Goal: Task Accomplishment & Management: Complete application form

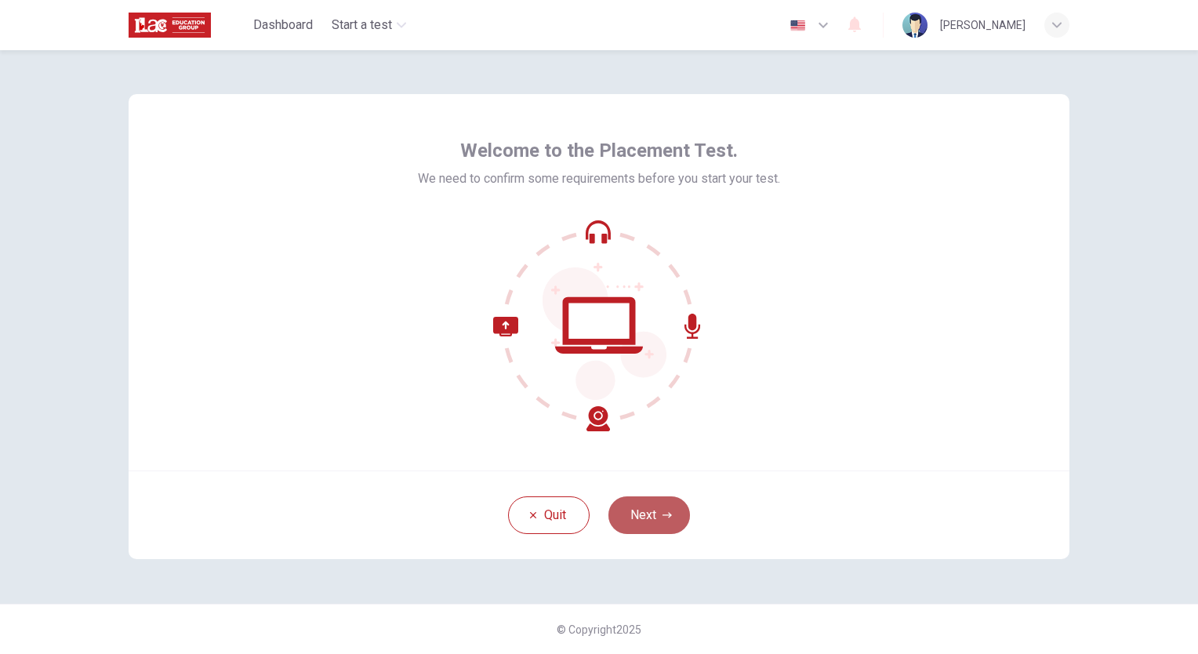
click at [665, 513] on icon "button" at bounding box center [667, 515] width 9 height 9
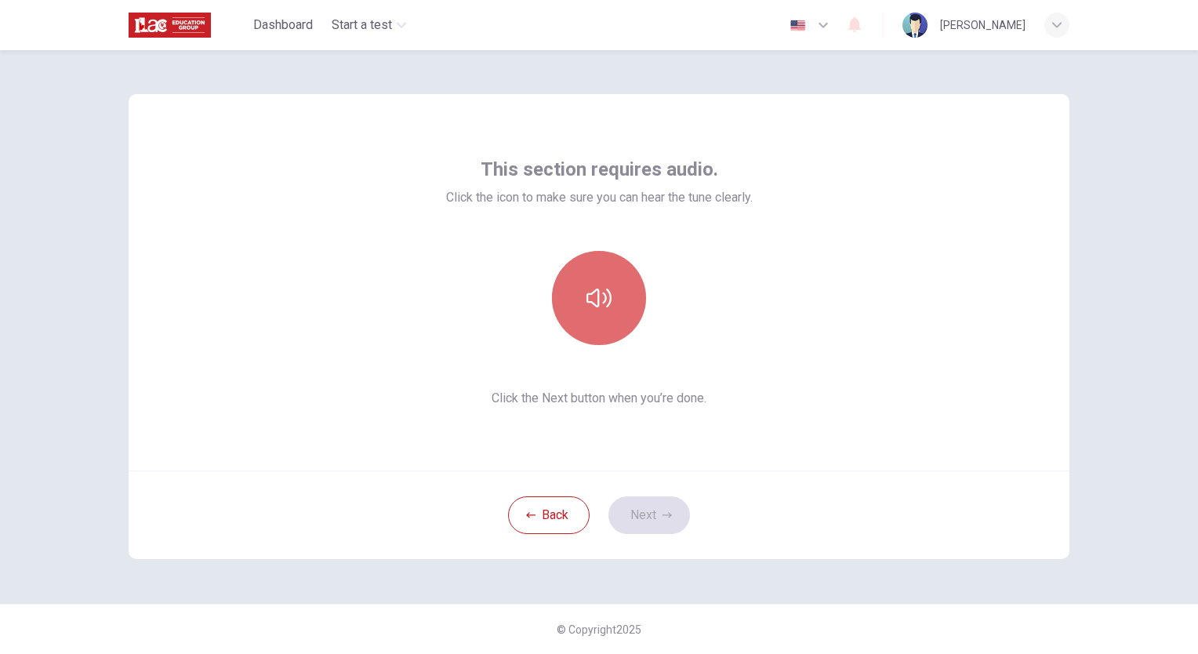
click at [594, 293] on icon "button" at bounding box center [599, 298] width 25 height 19
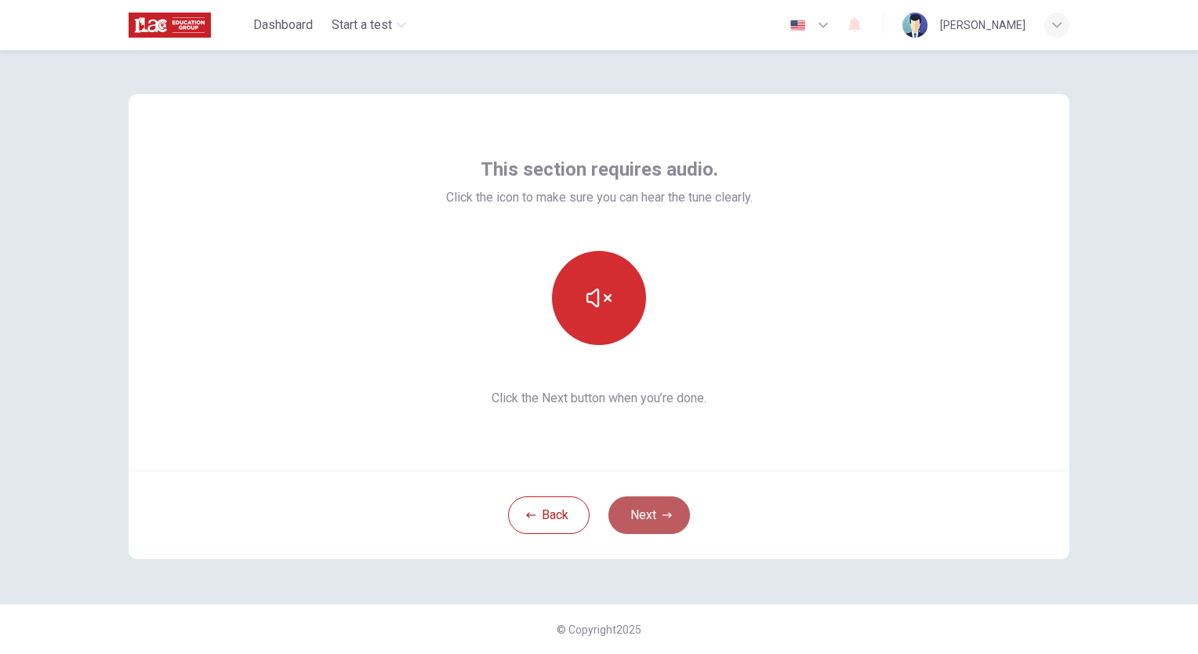
click at [649, 514] on button "Next" at bounding box center [650, 515] width 82 height 38
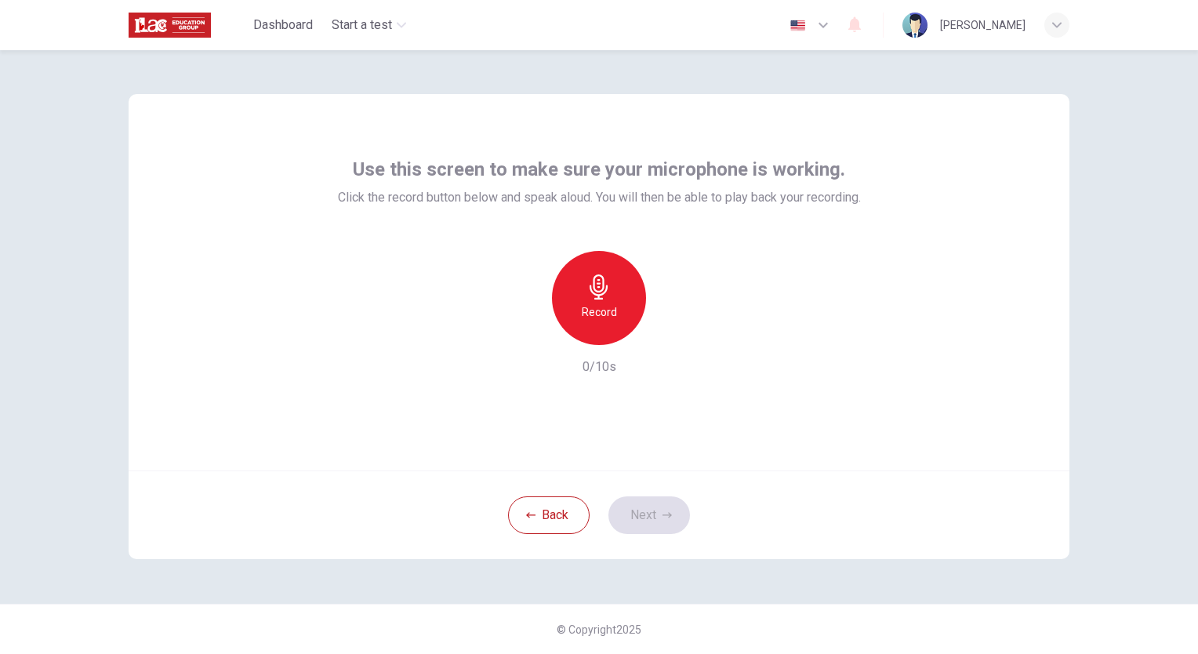
click at [605, 300] on div "Record" at bounding box center [599, 298] width 94 height 94
click at [667, 328] on icon "button" at bounding box center [671, 333] width 16 height 16
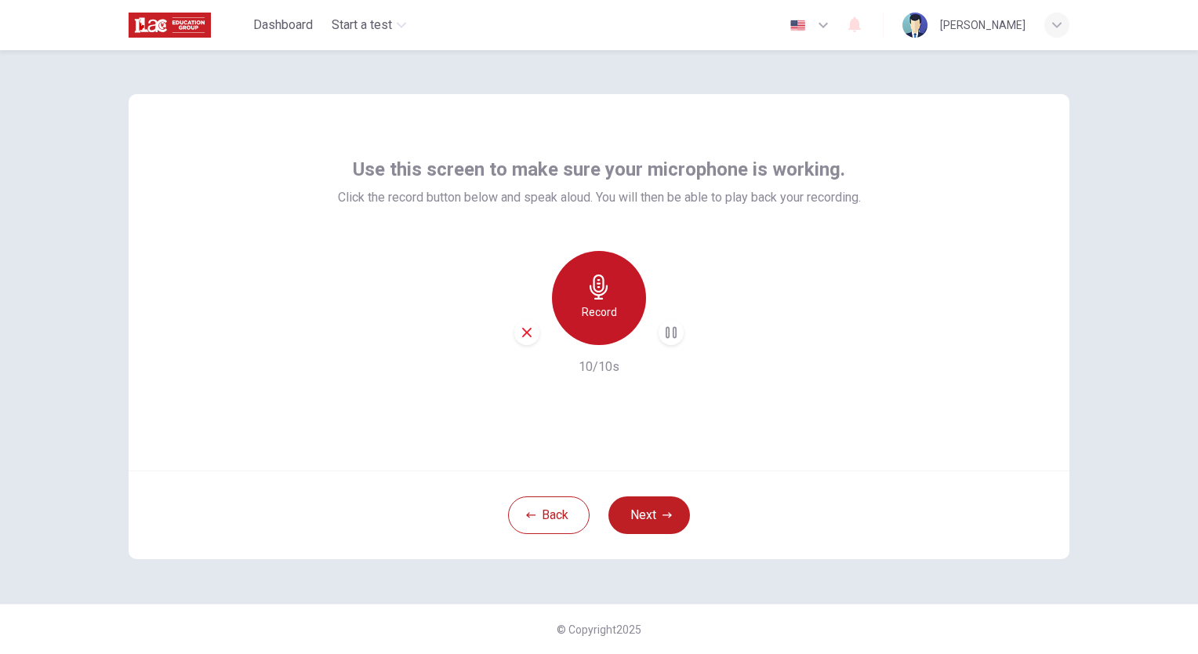
click at [602, 310] on h6 "Record" at bounding box center [599, 312] width 35 height 19
click at [601, 289] on icon "button" at bounding box center [599, 286] width 25 height 25
click at [674, 331] on icon "button" at bounding box center [672, 332] width 7 height 9
click at [673, 332] on icon "button" at bounding box center [672, 332] width 7 height 9
click at [668, 335] on icon "button" at bounding box center [671, 333] width 11 height 12
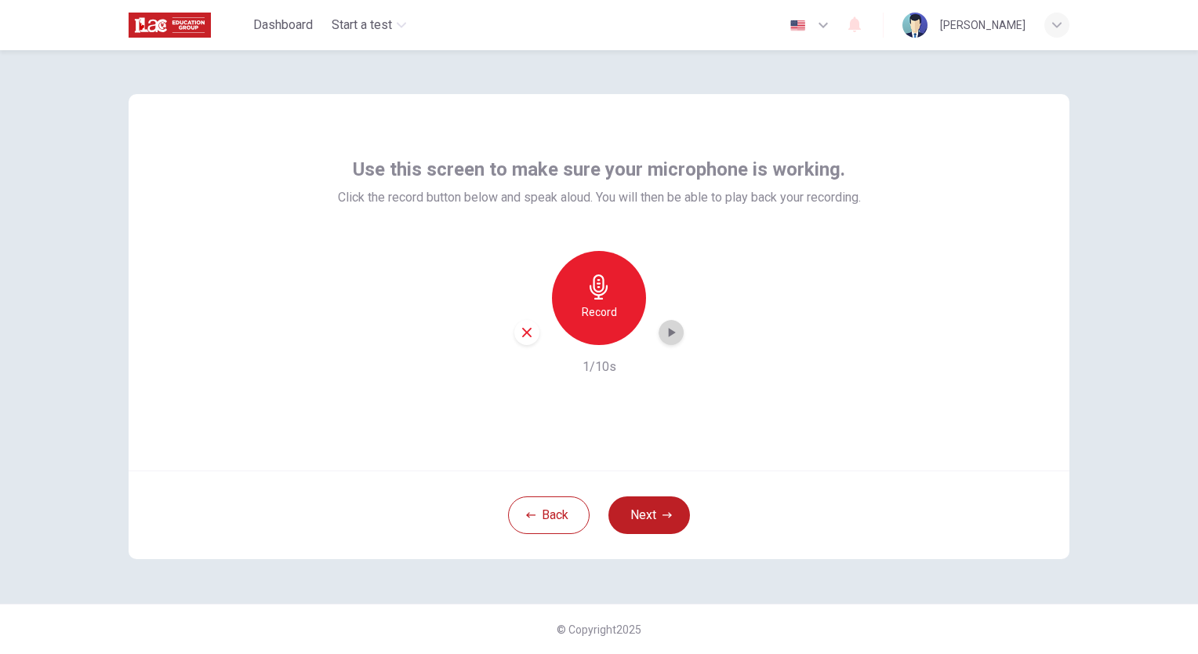
click at [669, 335] on icon "button" at bounding box center [672, 332] width 7 height 9
click at [524, 333] on icon "button" at bounding box center [527, 332] width 14 height 14
click at [599, 303] on h6 "Record" at bounding box center [599, 312] width 35 height 19
click at [668, 334] on icon "button" at bounding box center [671, 333] width 16 height 16
click at [670, 332] on icon "button" at bounding box center [672, 332] width 7 height 9
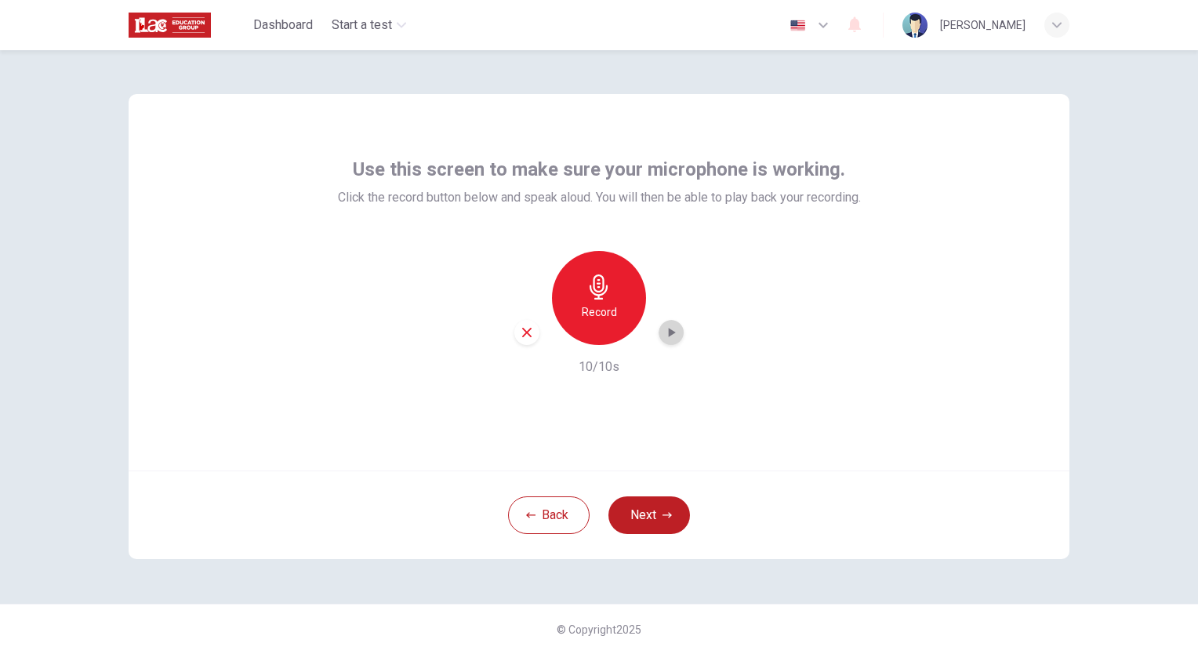
click at [668, 332] on icon "button" at bounding box center [671, 333] width 16 height 16
click at [531, 334] on icon "button" at bounding box center [527, 332] width 14 height 14
click at [601, 300] on div "Record" at bounding box center [599, 298] width 94 height 94
click at [674, 329] on icon "button" at bounding box center [671, 333] width 16 height 16
click at [521, 331] on icon "button" at bounding box center [527, 332] width 14 height 14
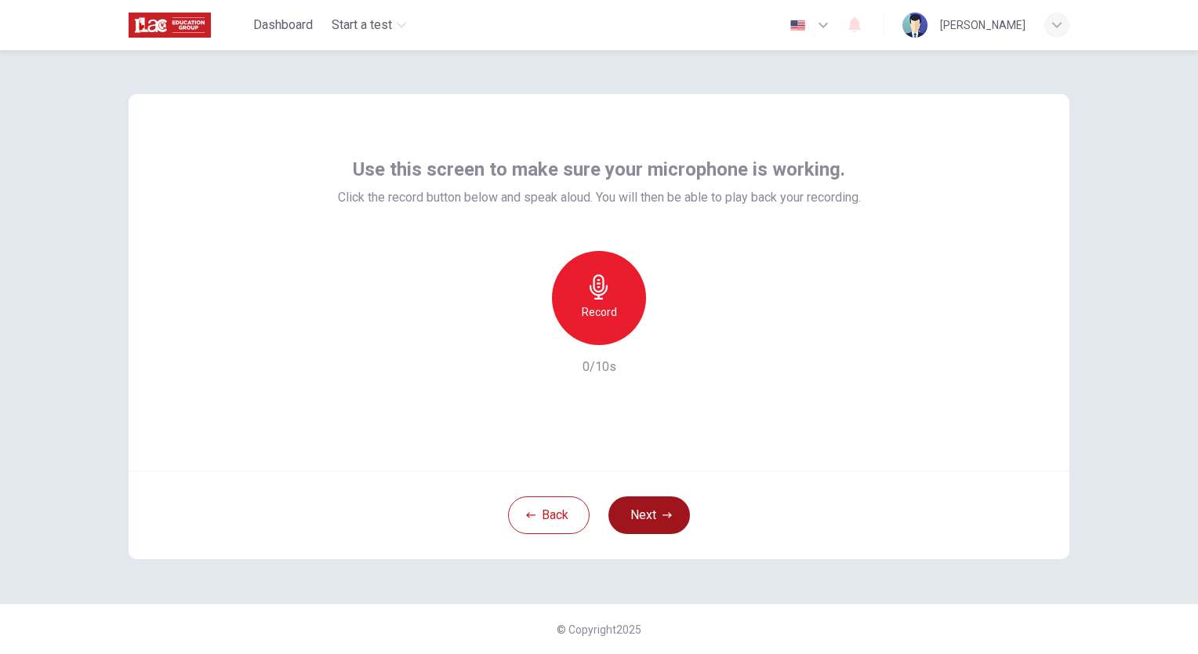
click at [653, 514] on button "Next" at bounding box center [650, 515] width 82 height 38
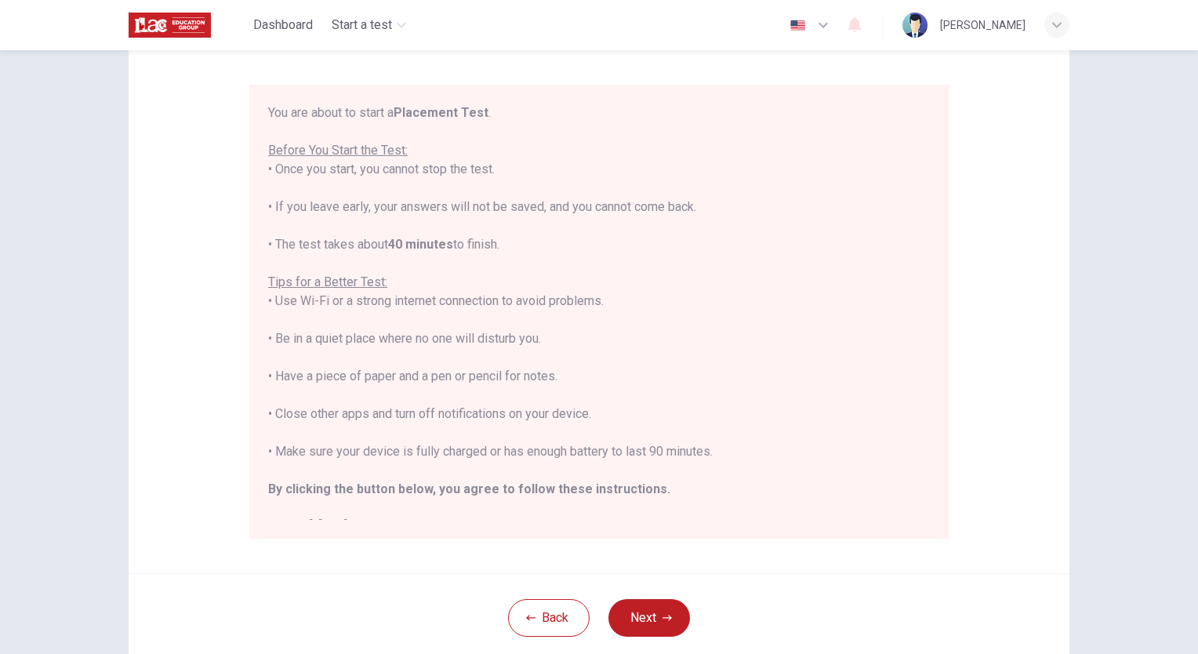
scroll to position [106, 0]
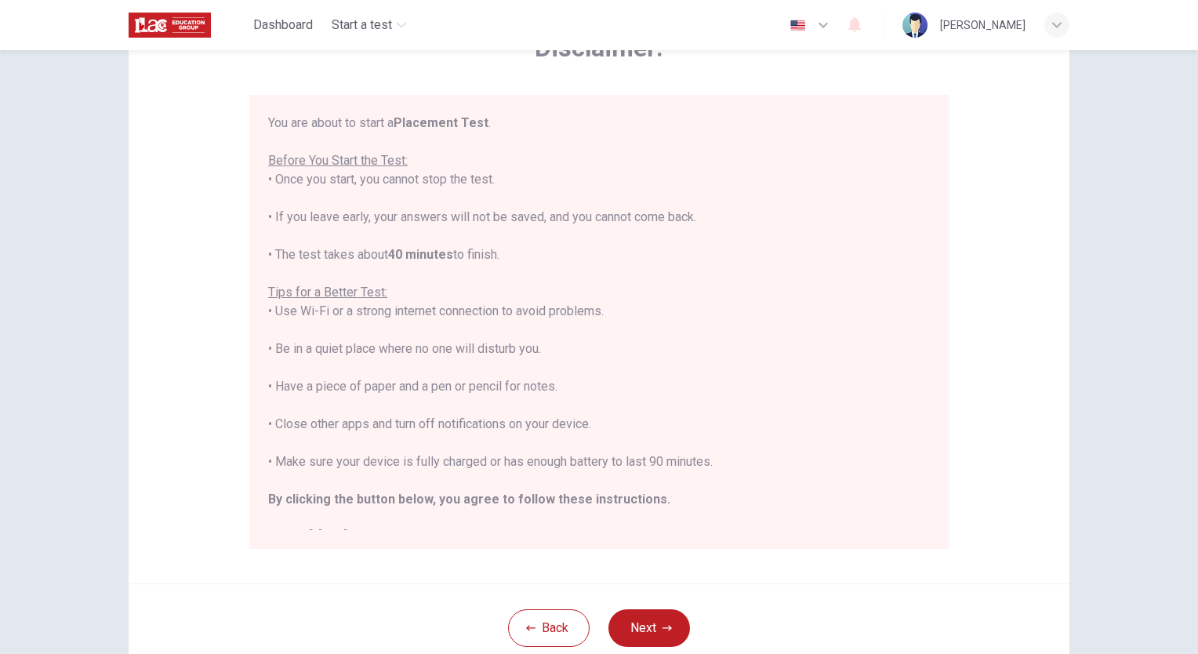
click at [1129, 144] on div "Disclaimer: You are about to start a Placement Test . Before You Start the Test…" at bounding box center [599, 352] width 1198 height 604
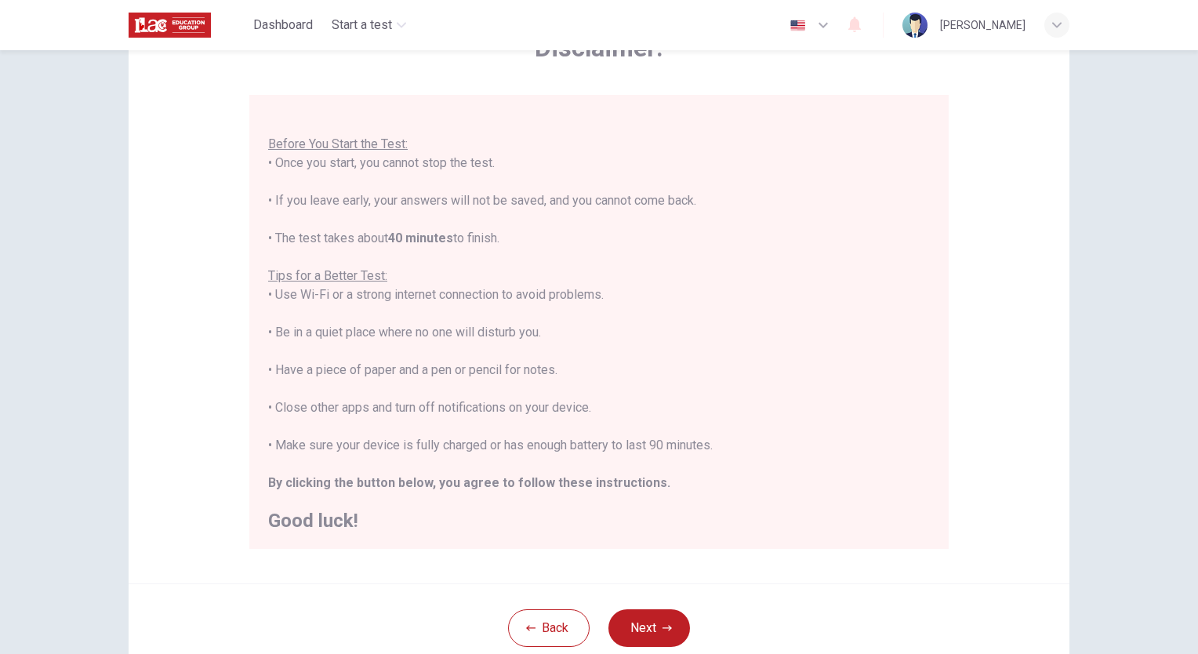
scroll to position [18, 0]
click at [653, 630] on button "Next" at bounding box center [650, 628] width 82 height 38
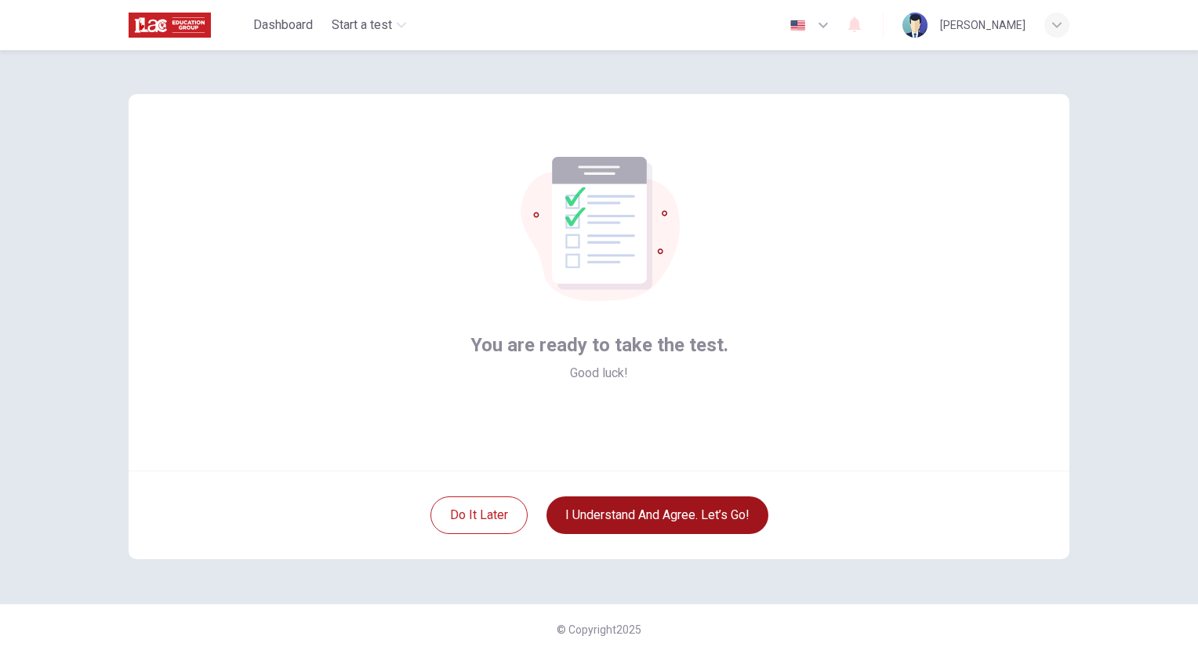
scroll to position [0, 0]
click at [624, 513] on button "I understand and agree. Let’s go!" at bounding box center [658, 515] width 222 height 38
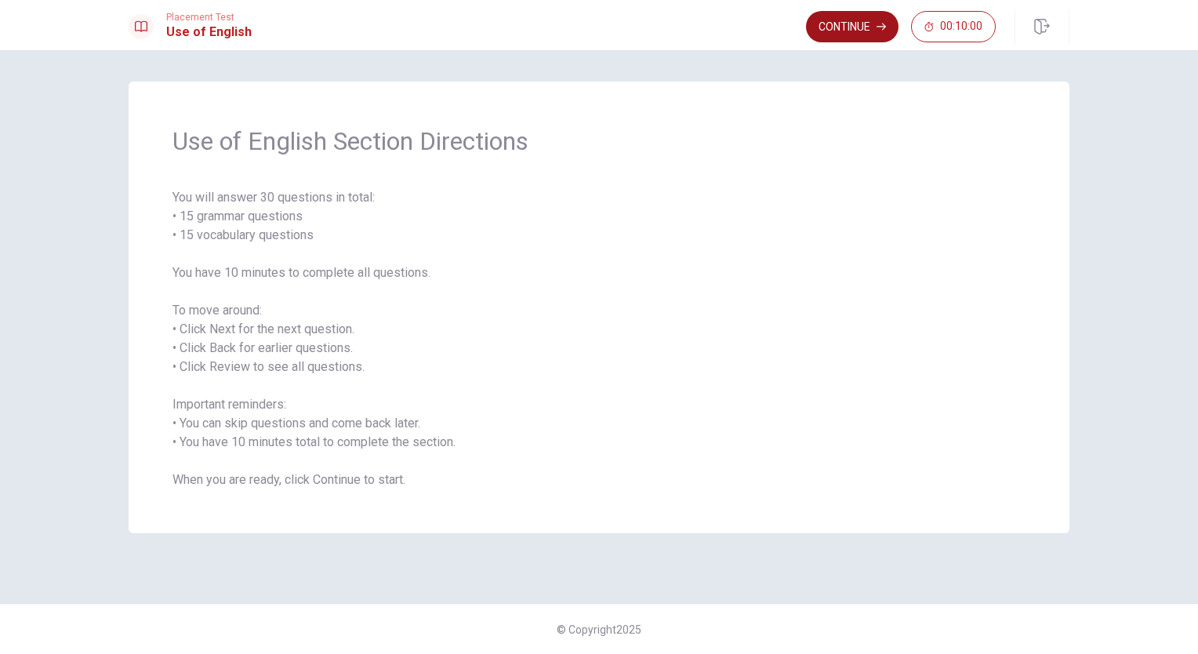
click at [851, 26] on button "Continue" at bounding box center [852, 26] width 93 height 31
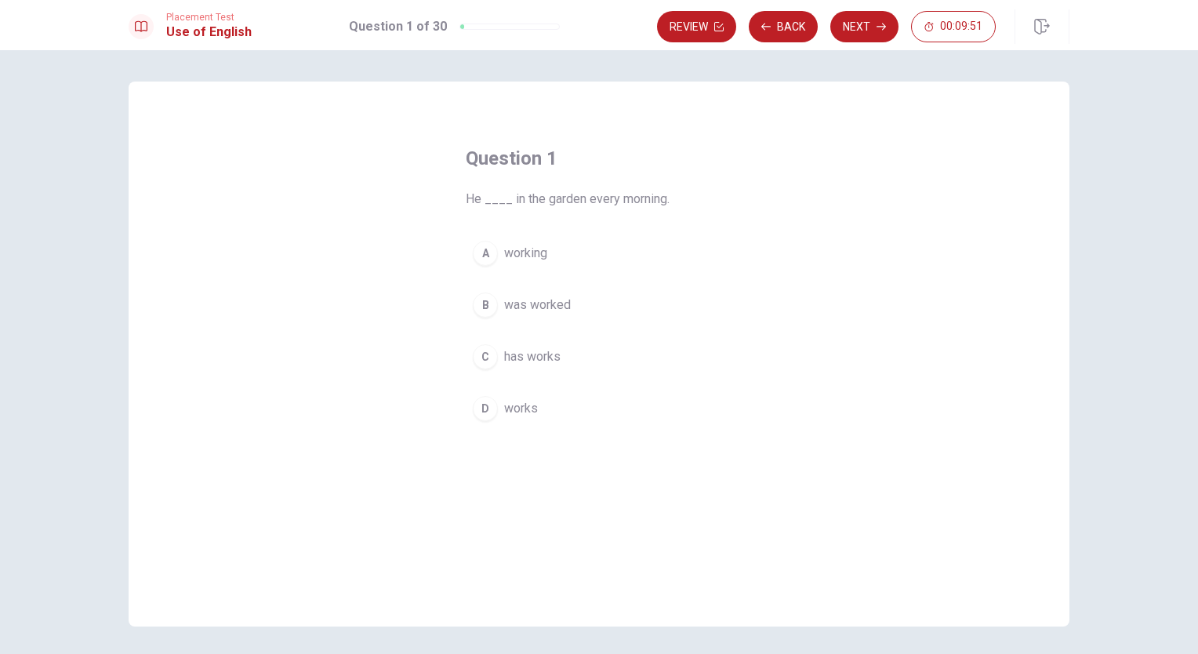
click at [476, 406] on div "D" at bounding box center [485, 408] width 25 height 25
click at [888, 20] on button "Next" at bounding box center [864, 26] width 68 height 31
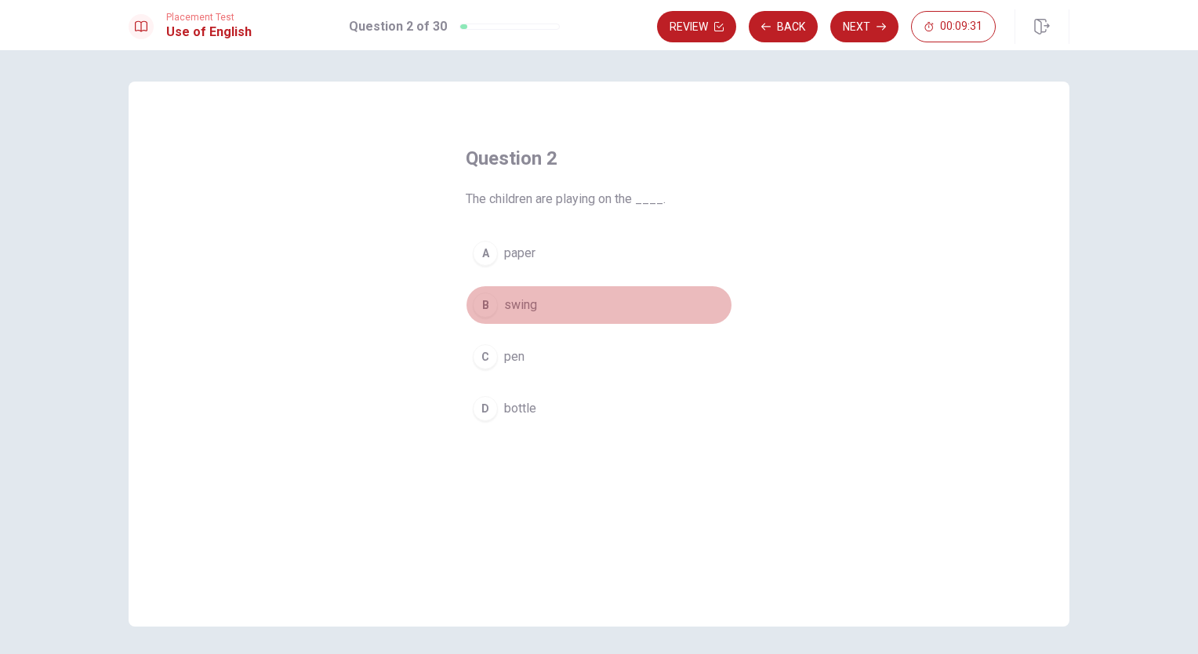
click at [477, 304] on div "B" at bounding box center [485, 305] width 25 height 25
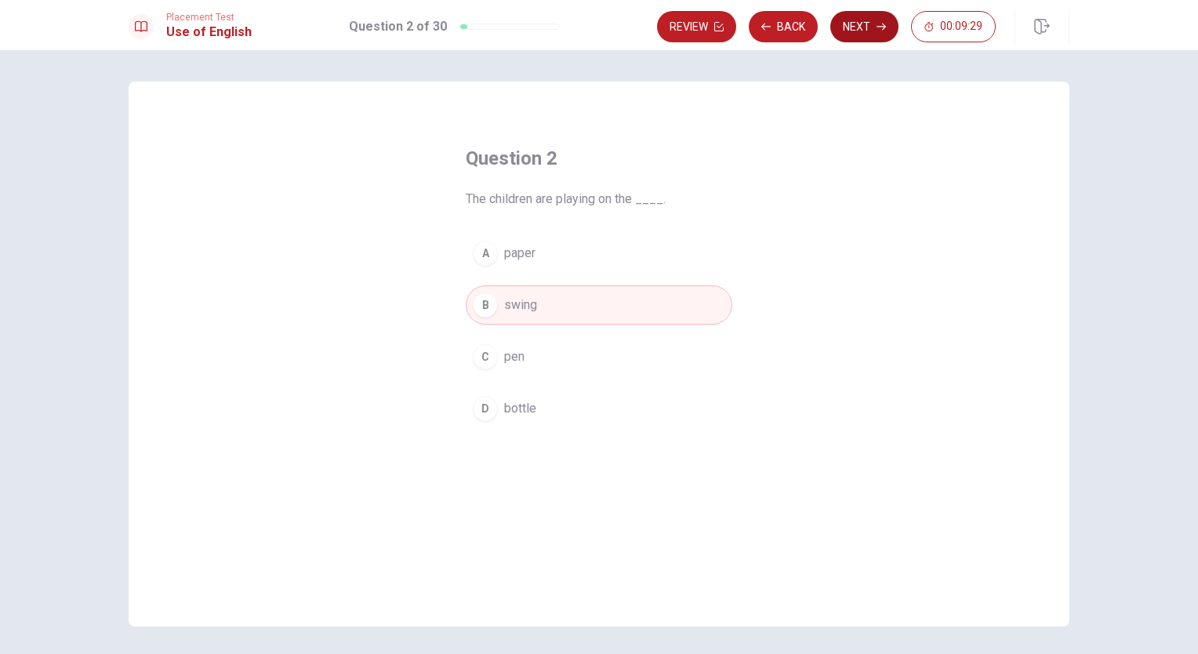
click at [859, 27] on button "Next" at bounding box center [864, 26] width 68 height 31
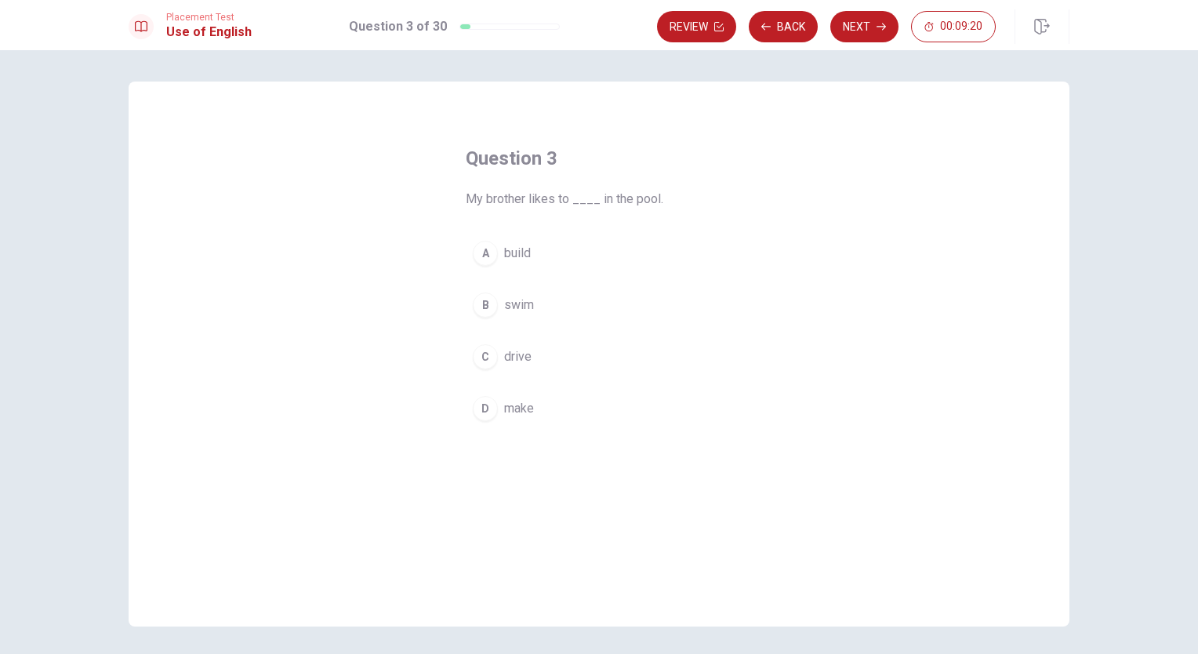
click at [478, 303] on div "B" at bounding box center [485, 305] width 25 height 25
click at [864, 24] on button "Next" at bounding box center [864, 26] width 68 height 31
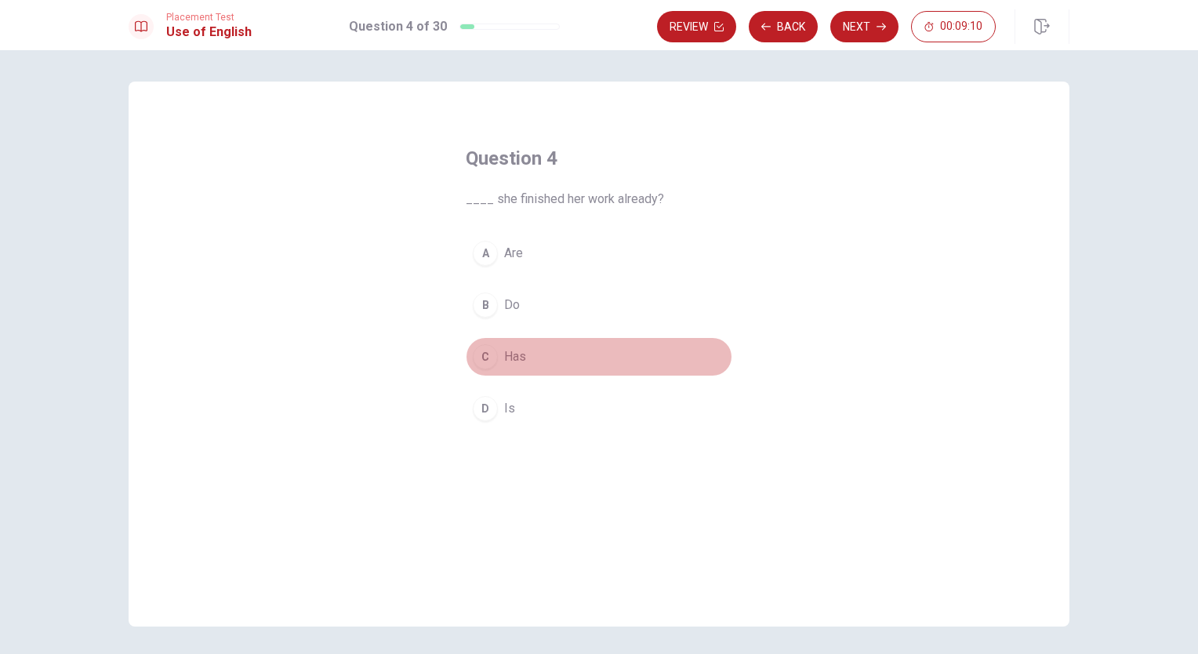
click at [481, 359] on div "C" at bounding box center [485, 356] width 25 height 25
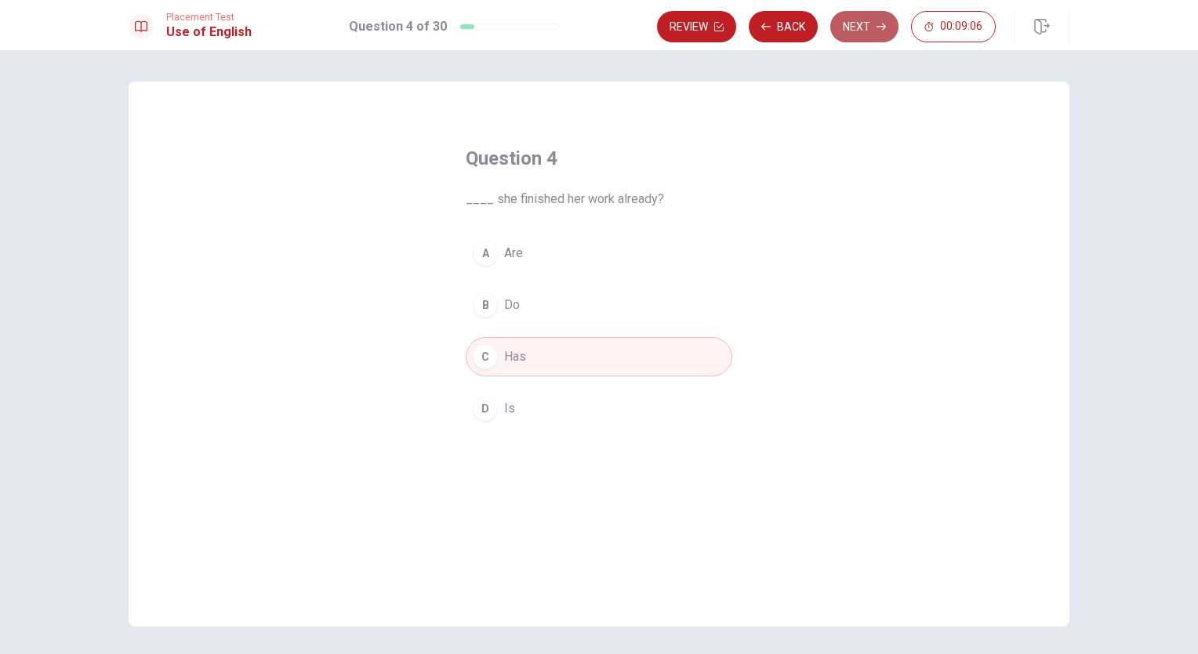
click at [862, 27] on button "Next" at bounding box center [864, 26] width 68 height 31
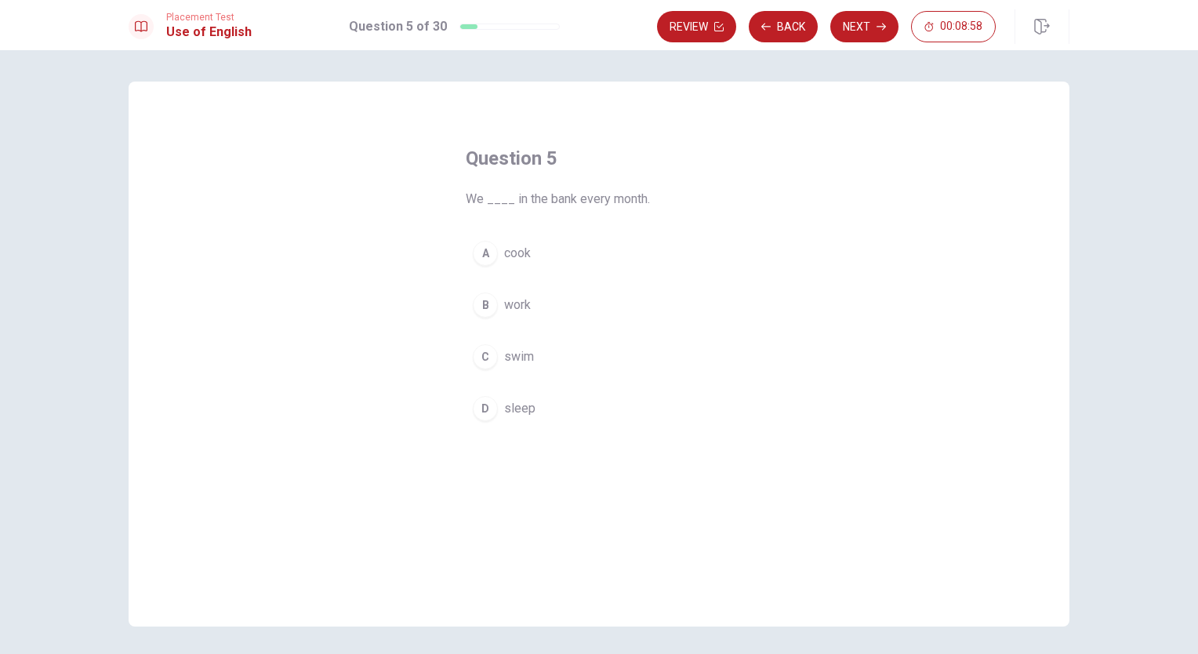
click at [478, 303] on div "B" at bounding box center [485, 305] width 25 height 25
click at [852, 30] on button "Next" at bounding box center [864, 26] width 68 height 31
click at [483, 307] on div "B" at bounding box center [485, 305] width 25 height 25
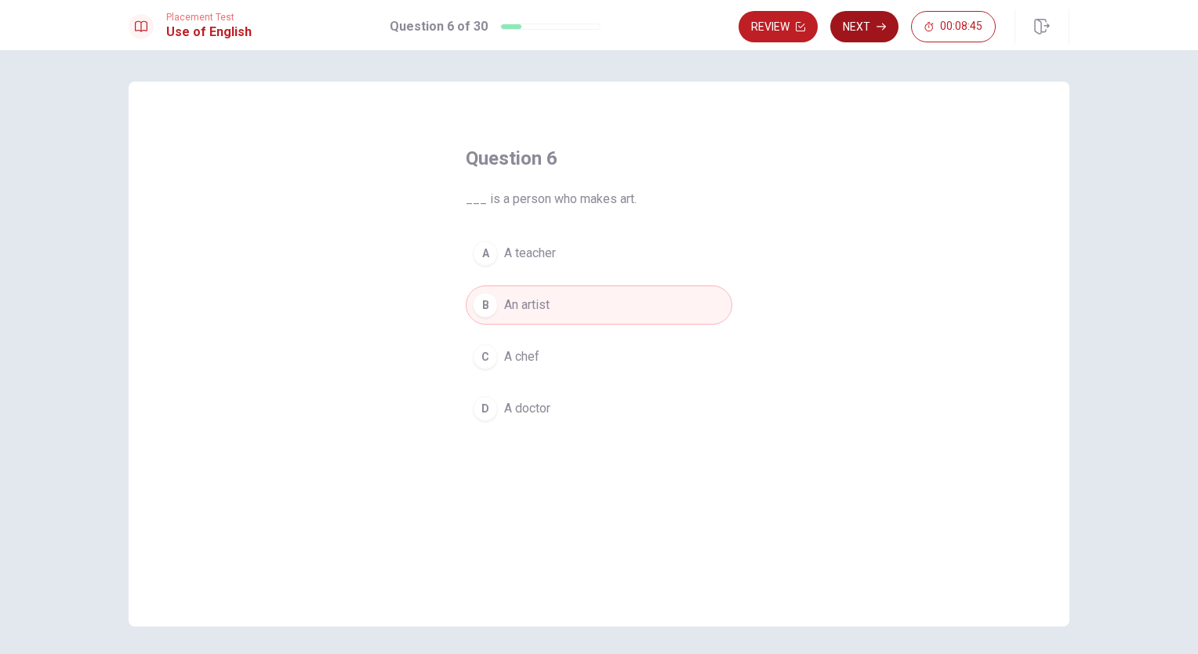
click at [859, 31] on button "Next" at bounding box center [864, 26] width 68 height 31
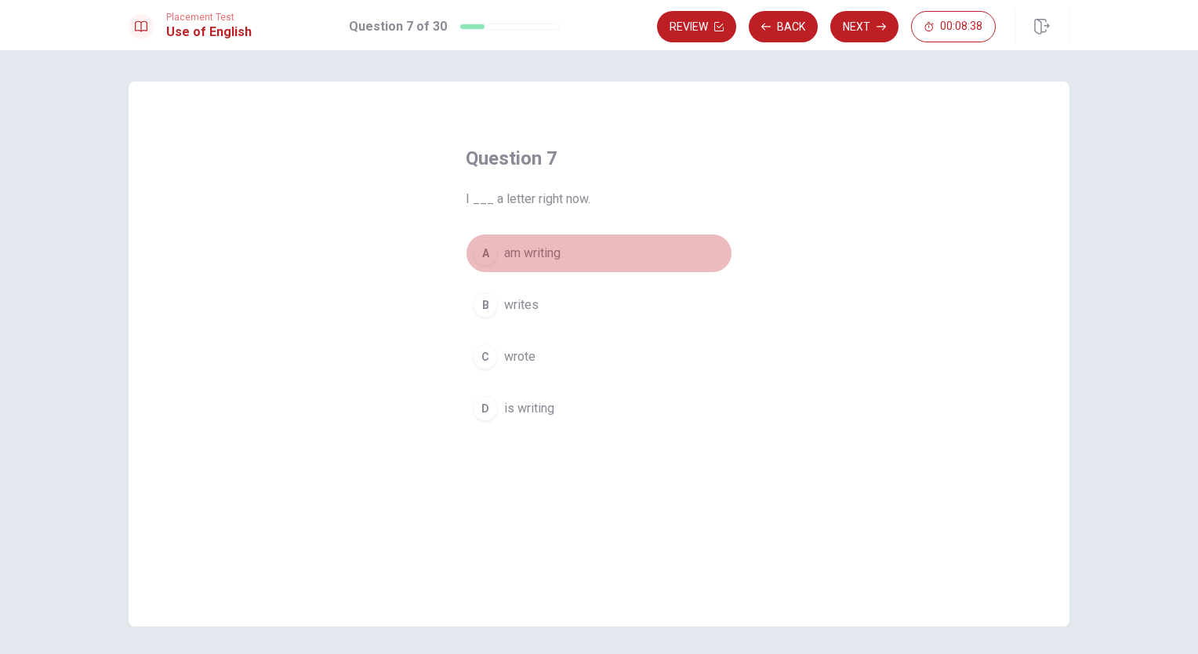
click at [480, 254] on div "A" at bounding box center [485, 253] width 25 height 25
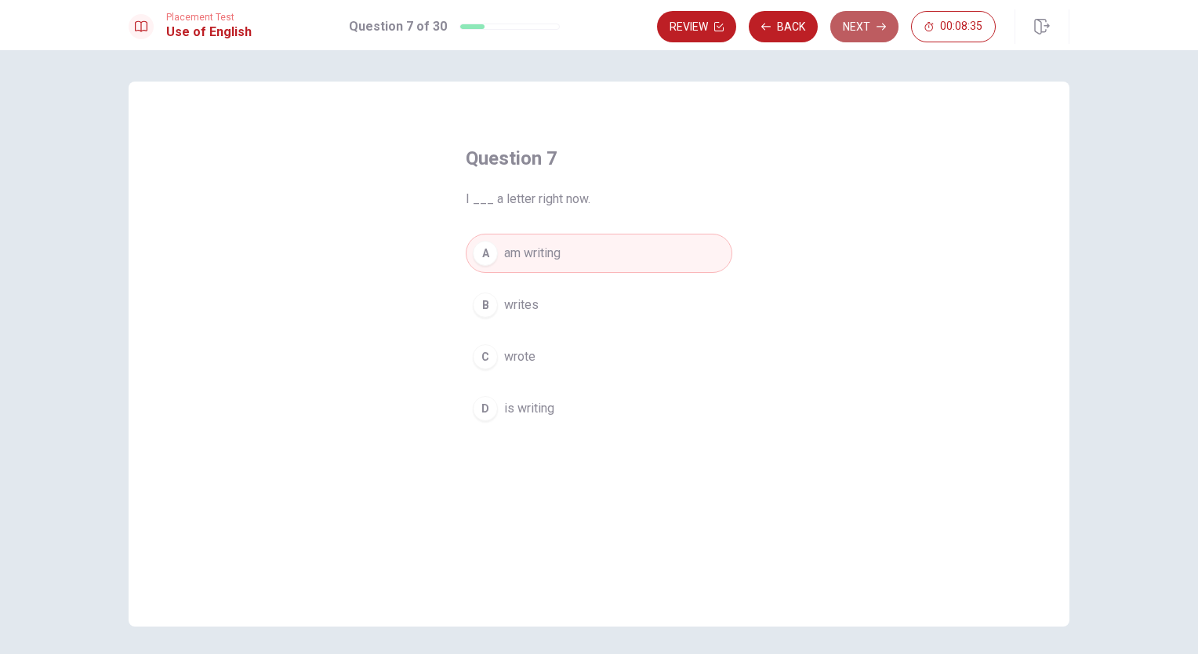
click at [873, 27] on button "Next" at bounding box center [864, 26] width 68 height 31
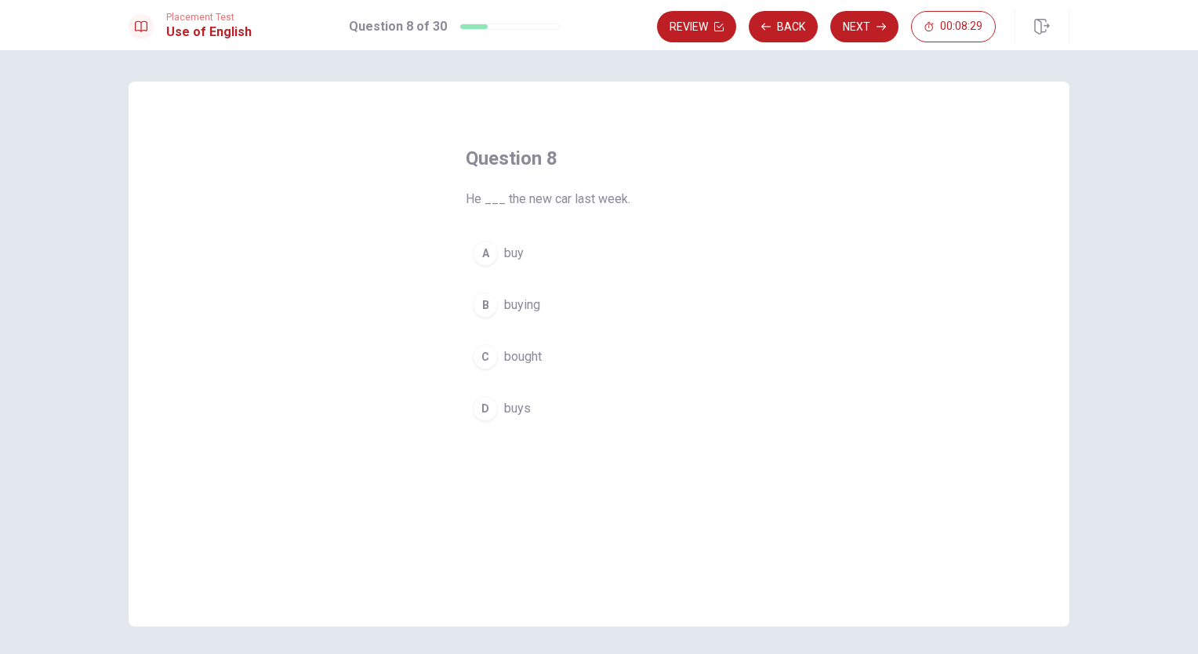
click at [479, 352] on div "C" at bounding box center [485, 356] width 25 height 25
click at [856, 27] on button "Next" at bounding box center [864, 26] width 68 height 31
click at [475, 405] on div "D" at bounding box center [485, 408] width 25 height 25
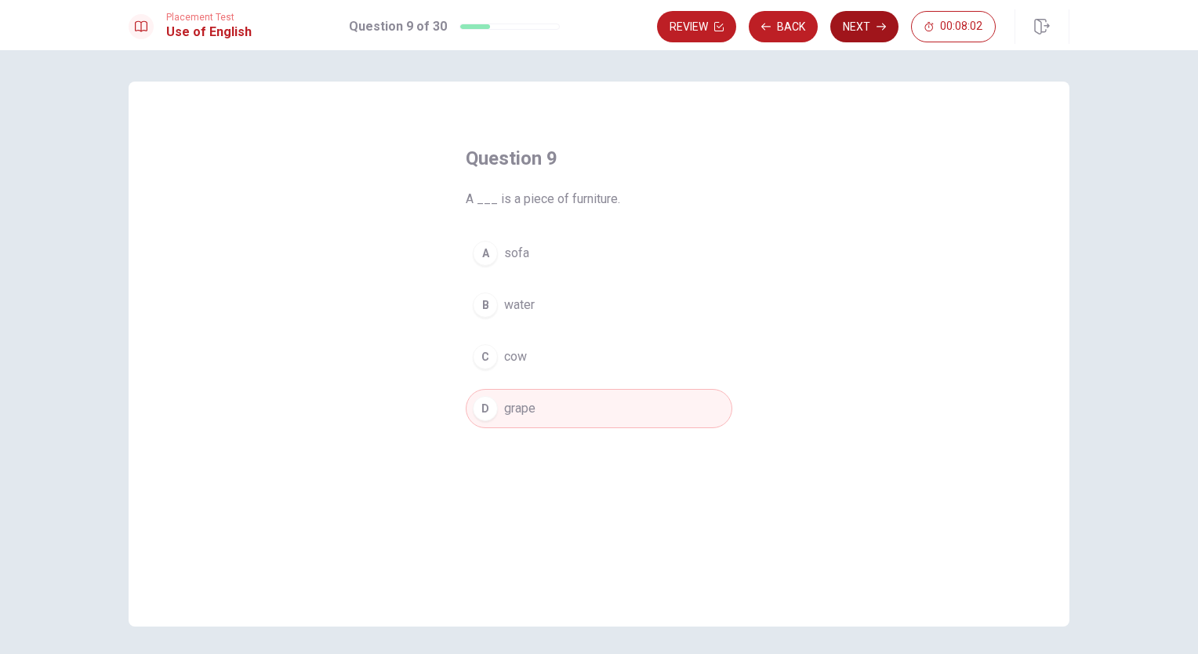
click at [863, 28] on button "Next" at bounding box center [864, 26] width 68 height 31
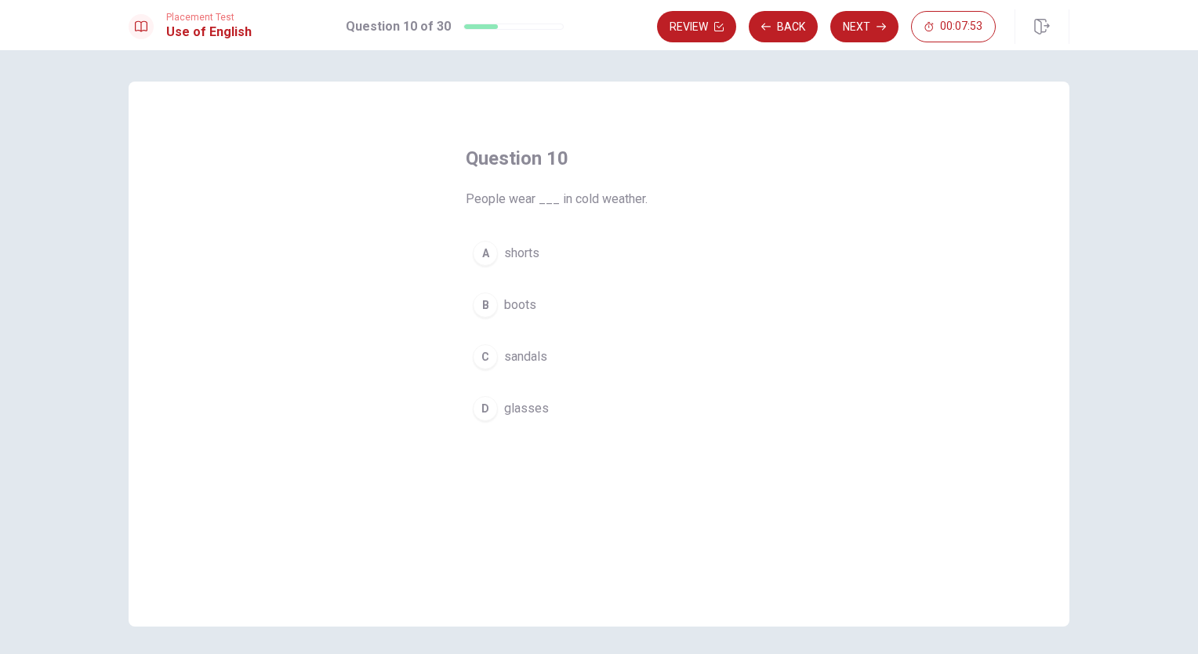
click at [479, 302] on div "B" at bounding box center [485, 305] width 25 height 25
click at [863, 27] on button "Next" at bounding box center [864, 26] width 68 height 31
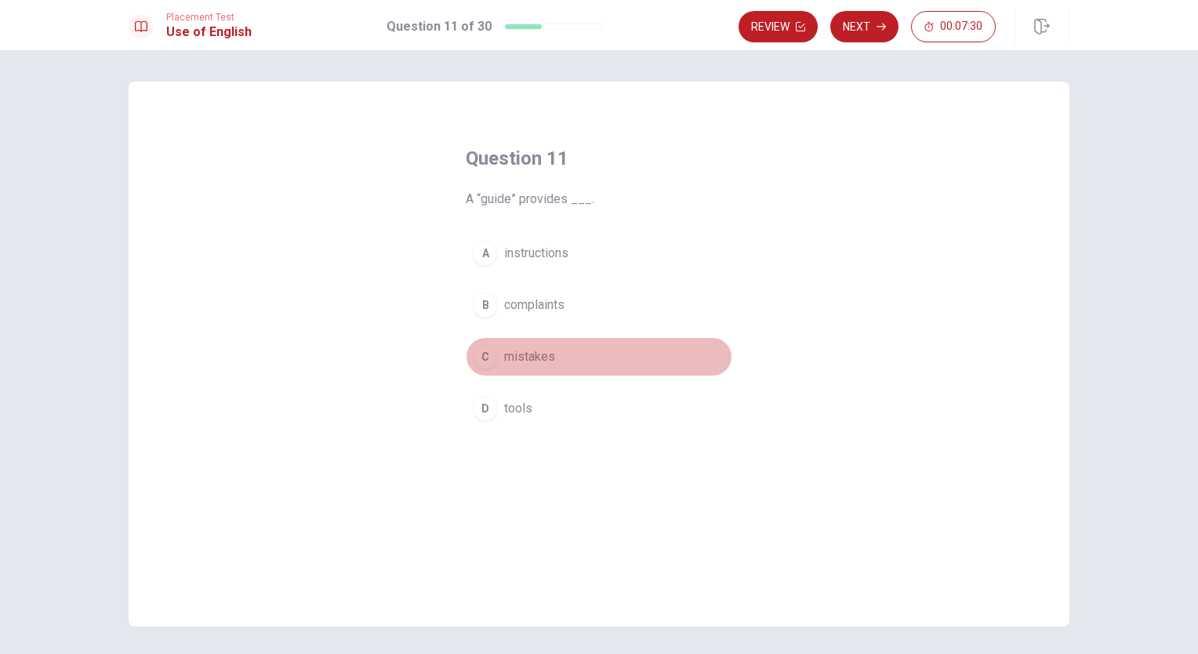
click at [477, 354] on div "C" at bounding box center [485, 356] width 25 height 25
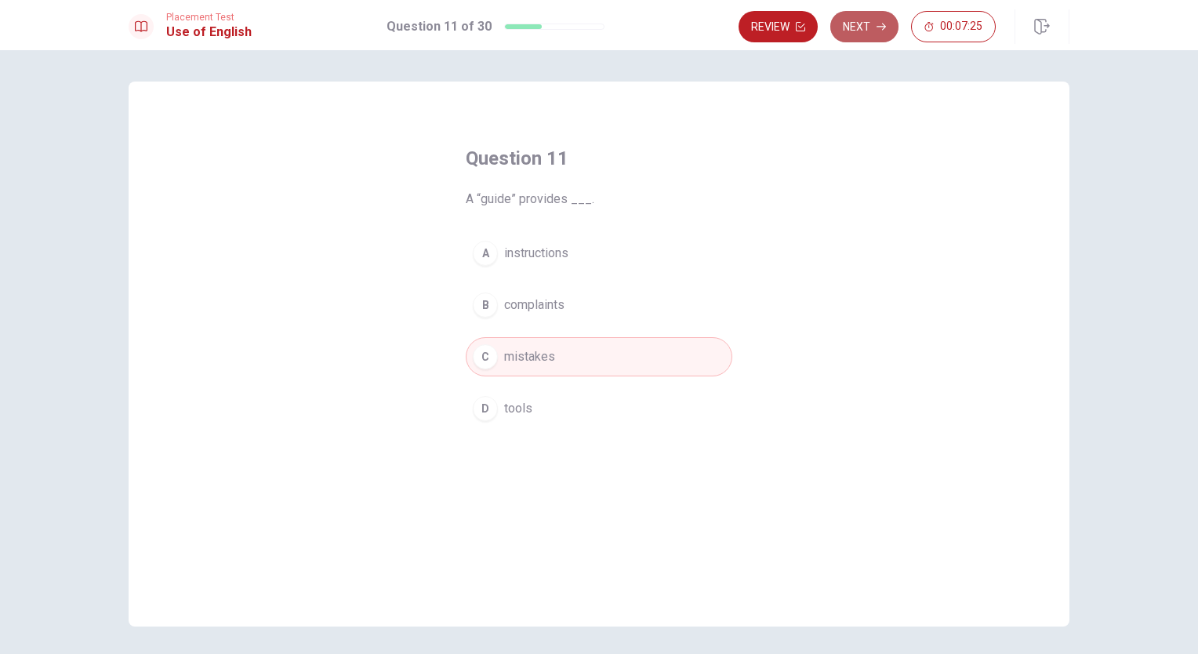
click at [863, 28] on button "Next" at bounding box center [864, 26] width 68 height 31
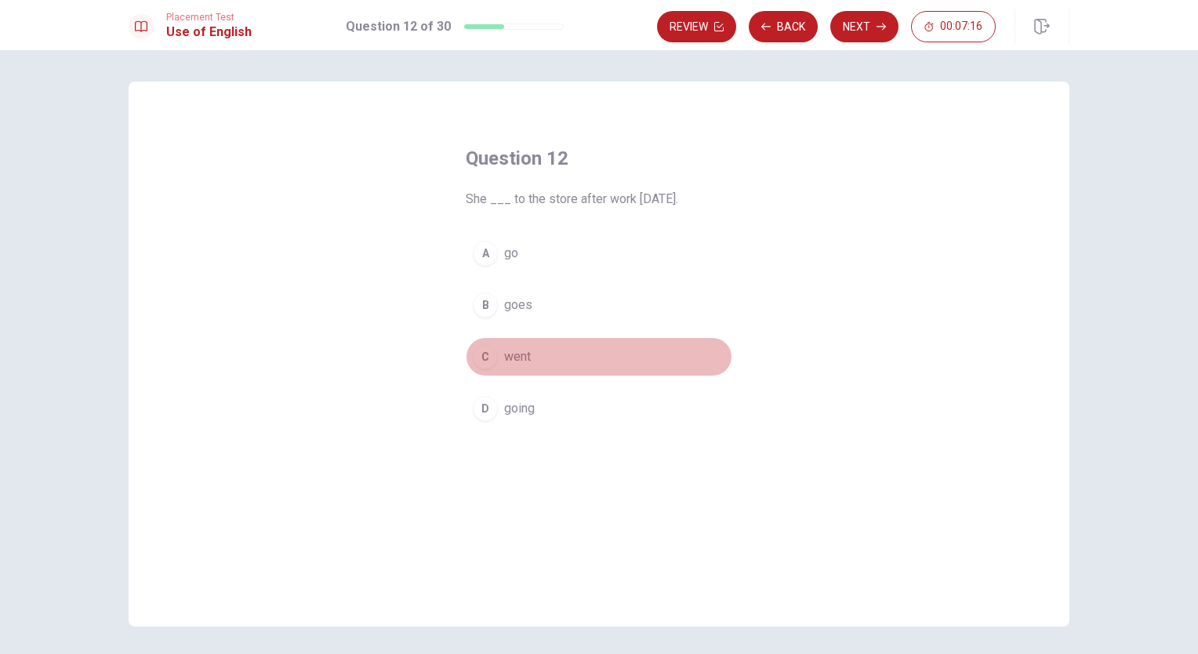
click at [481, 351] on div "C" at bounding box center [485, 356] width 25 height 25
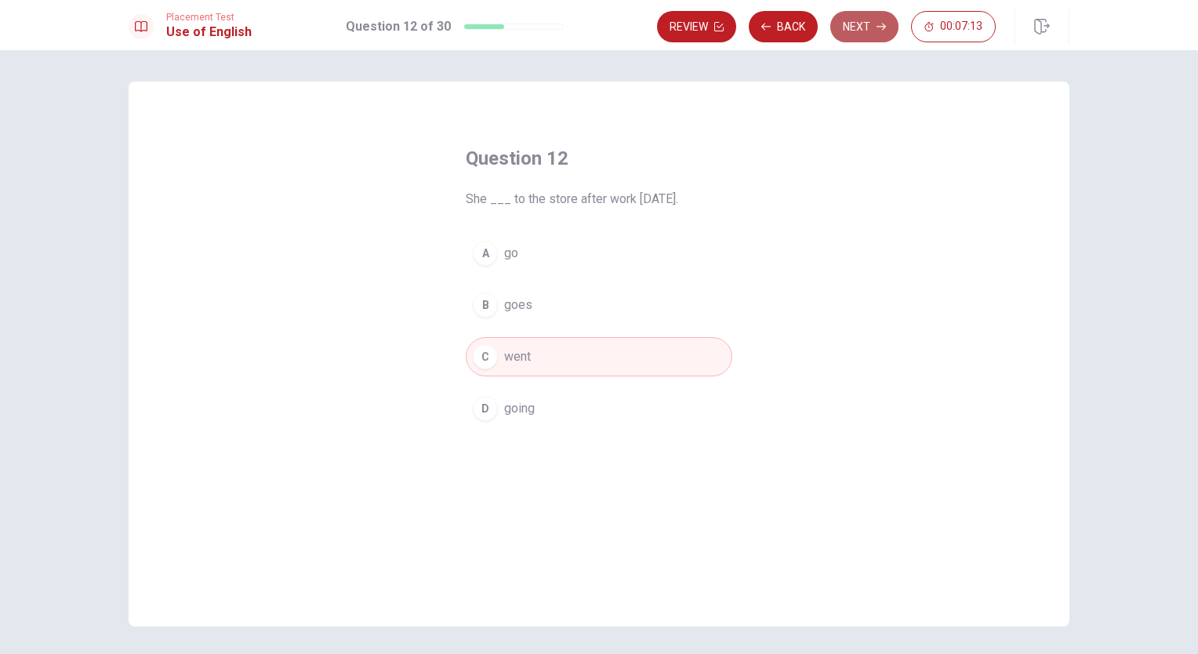
click at [856, 26] on button "Next" at bounding box center [864, 26] width 68 height 31
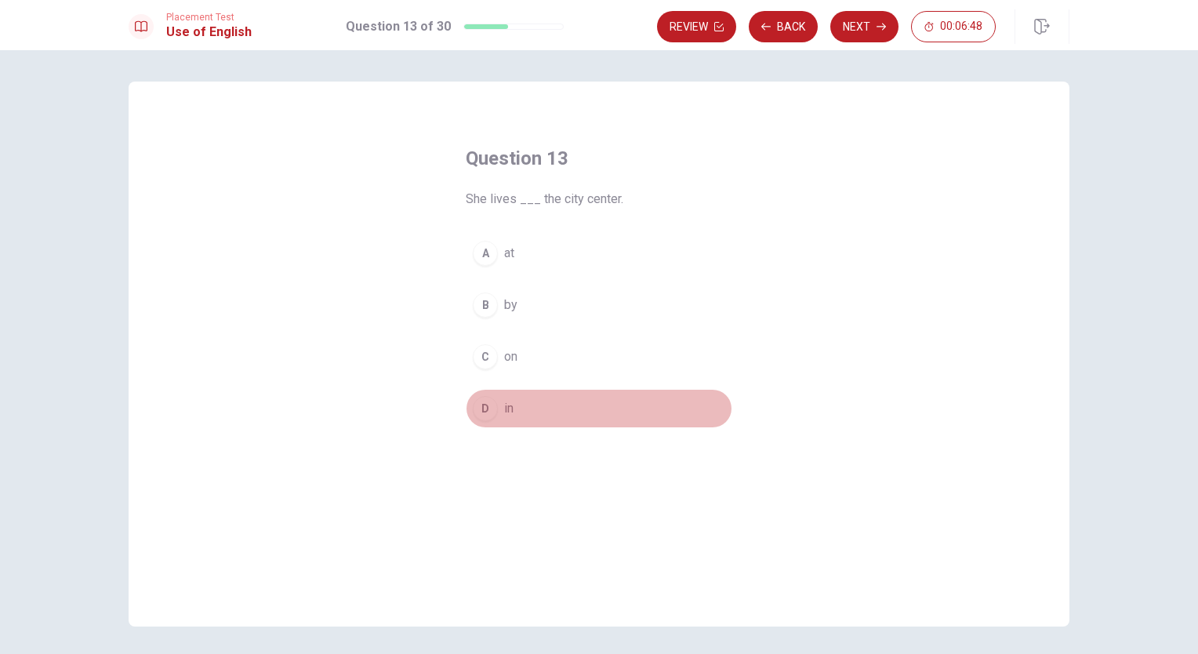
click at [478, 409] on div "D" at bounding box center [485, 408] width 25 height 25
click at [504, 408] on span "in" at bounding box center [508, 408] width 9 height 19
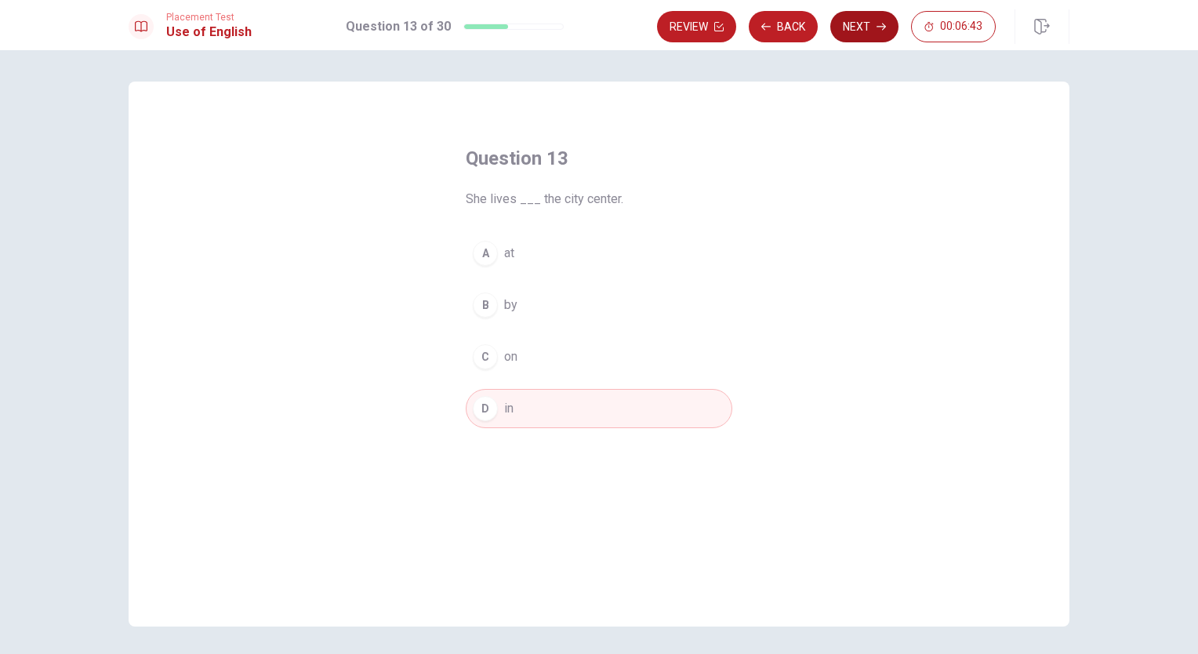
click at [858, 27] on button "Next" at bounding box center [864, 26] width 68 height 31
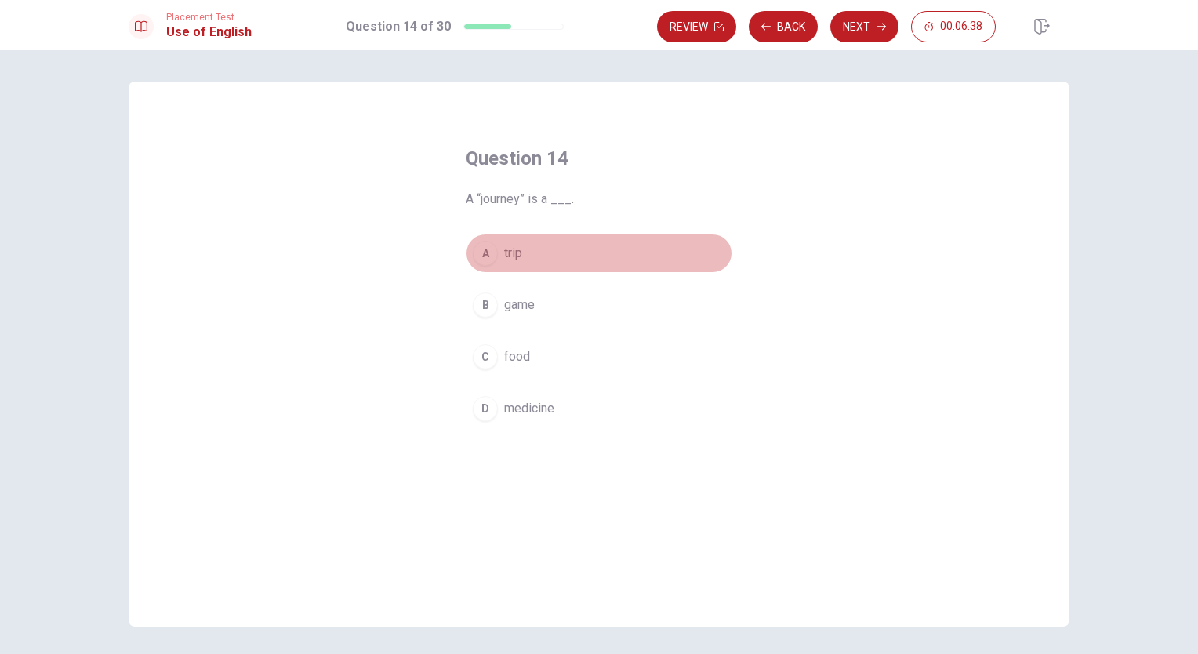
click at [483, 253] on div "A" at bounding box center [485, 253] width 25 height 25
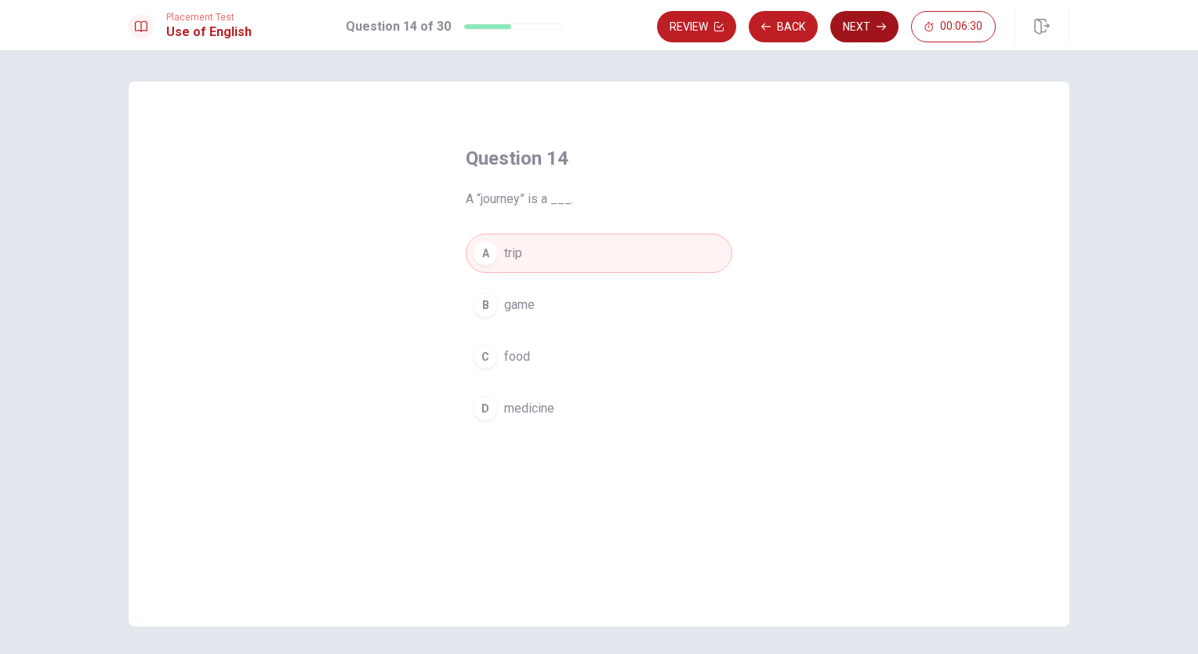
click at [859, 33] on button "Next" at bounding box center [864, 26] width 68 height 31
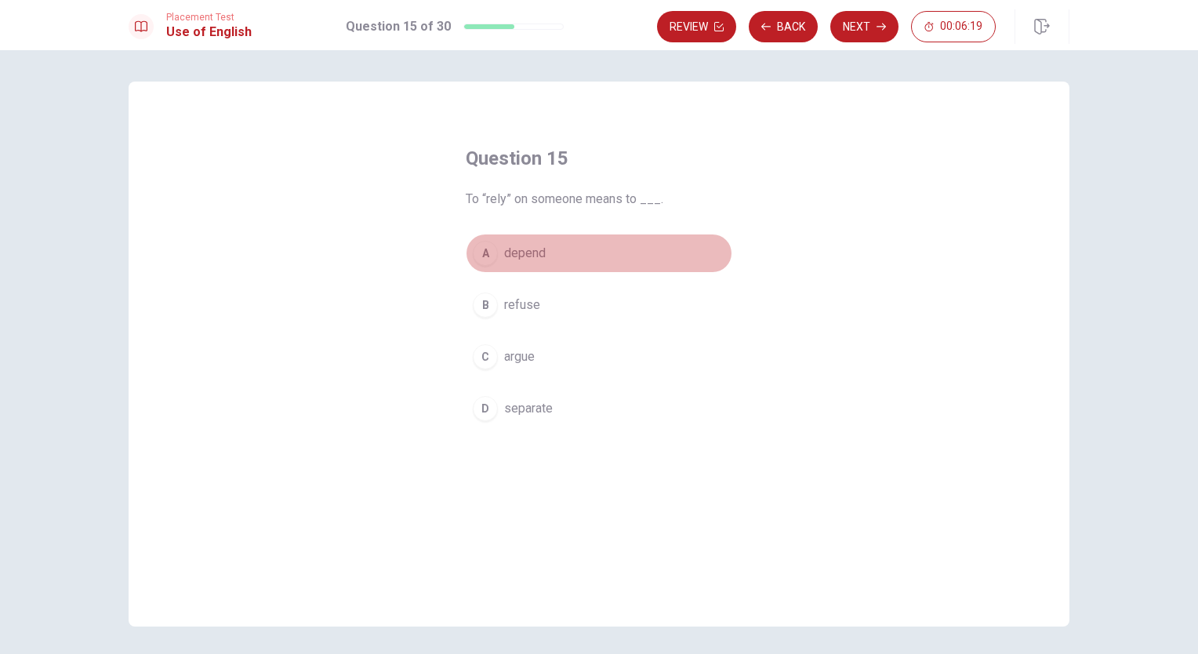
click at [533, 249] on span "depend" at bounding box center [525, 253] width 42 height 19
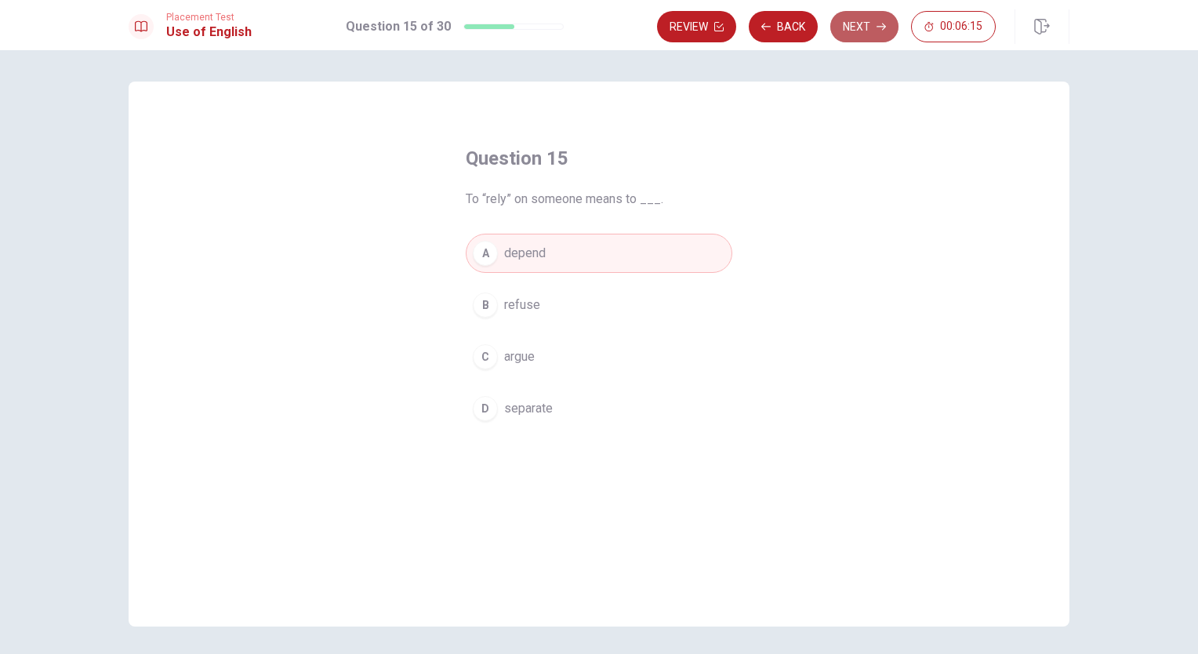
click at [859, 25] on button "Next" at bounding box center [864, 26] width 68 height 31
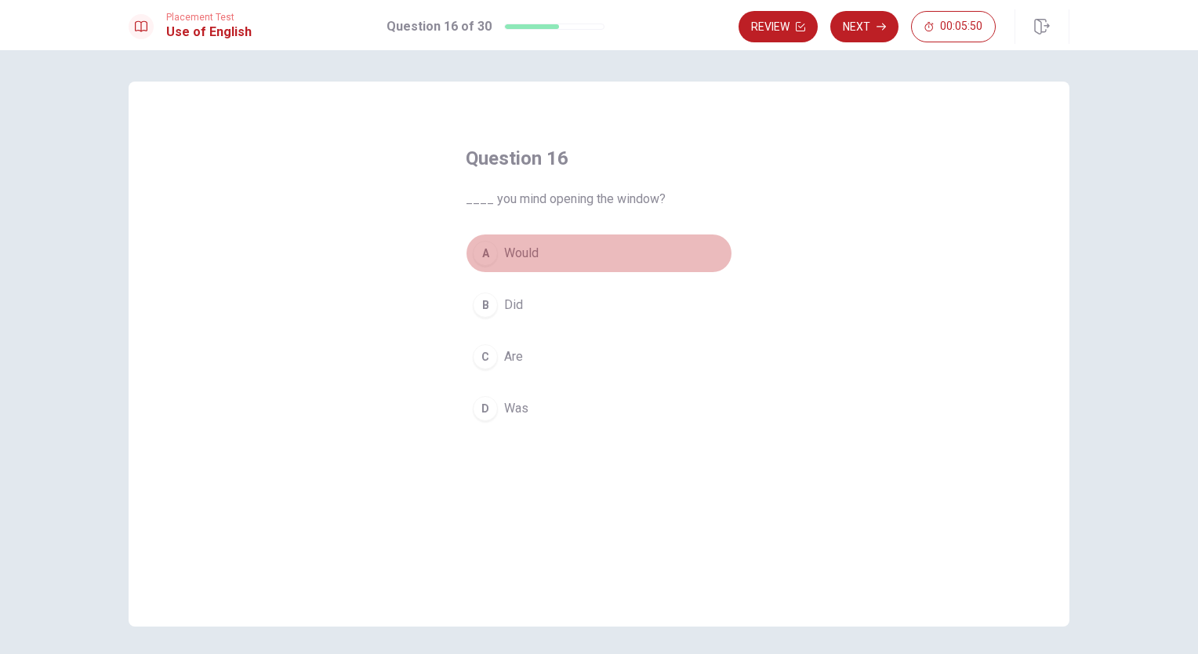
click at [523, 255] on span "Would" at bounding box center [521, 253] width 35 height 19
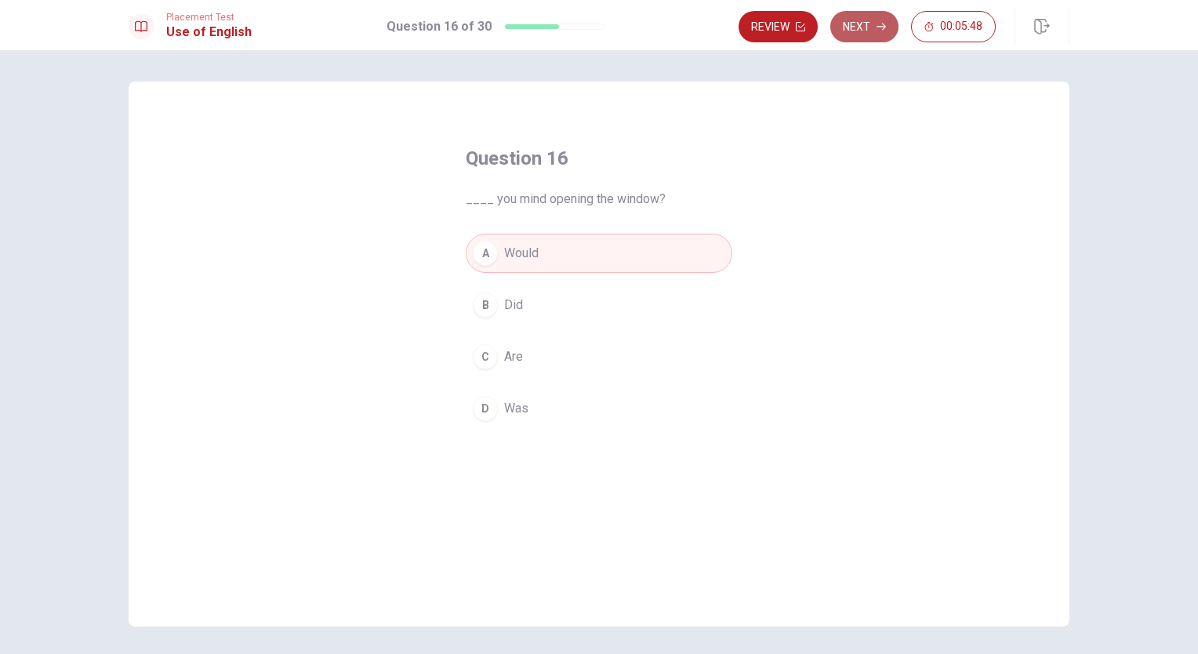
click at [872, 19] on button "Next" at bounding box center [864, 26] width 68 height 31
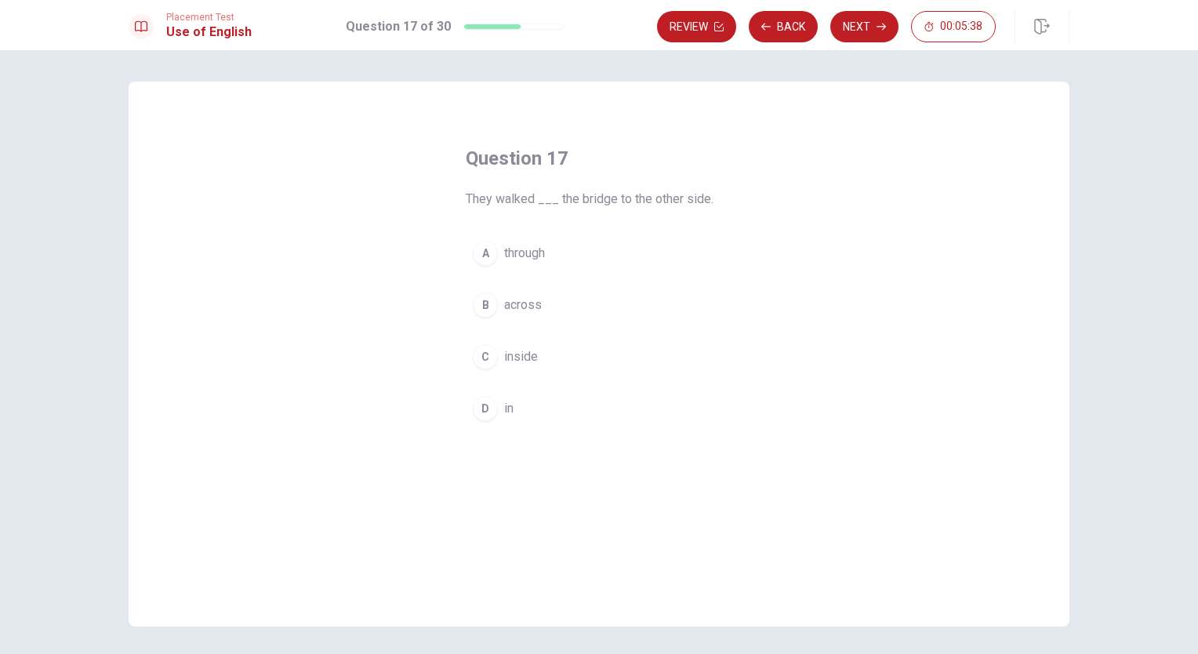
click at [544, 253] on button "A through" at bounding box center [599, 253] width 267 height 39
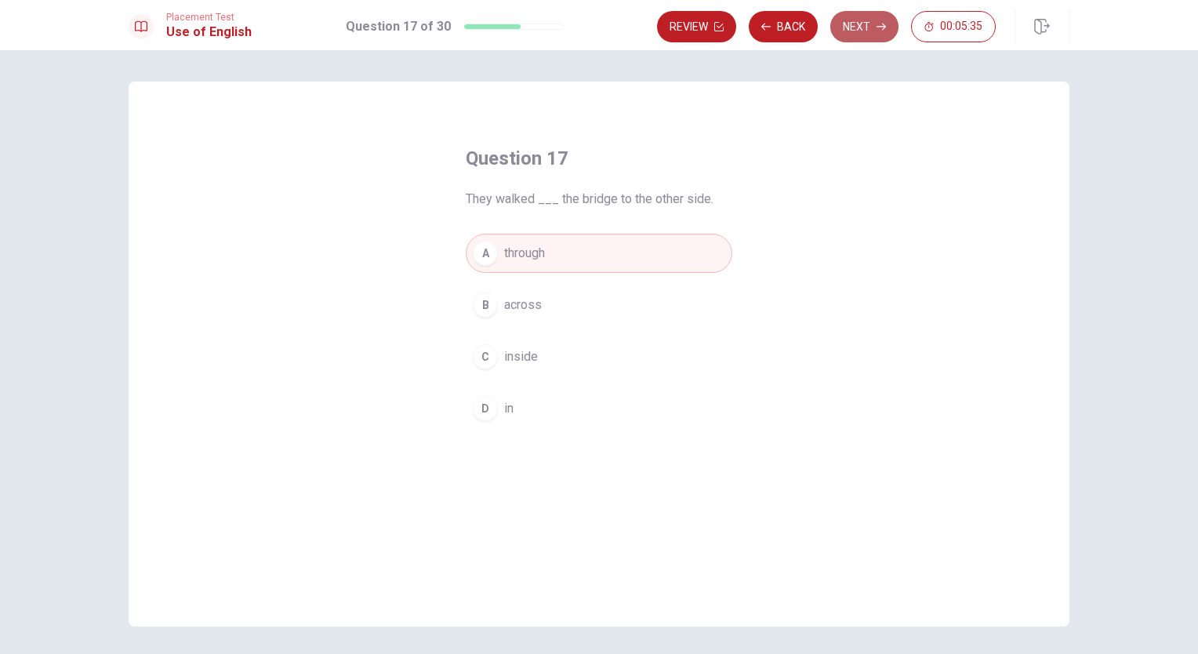
click at [864, 25] on button "Next" at bounding box center [864, 26] width 68 height 31
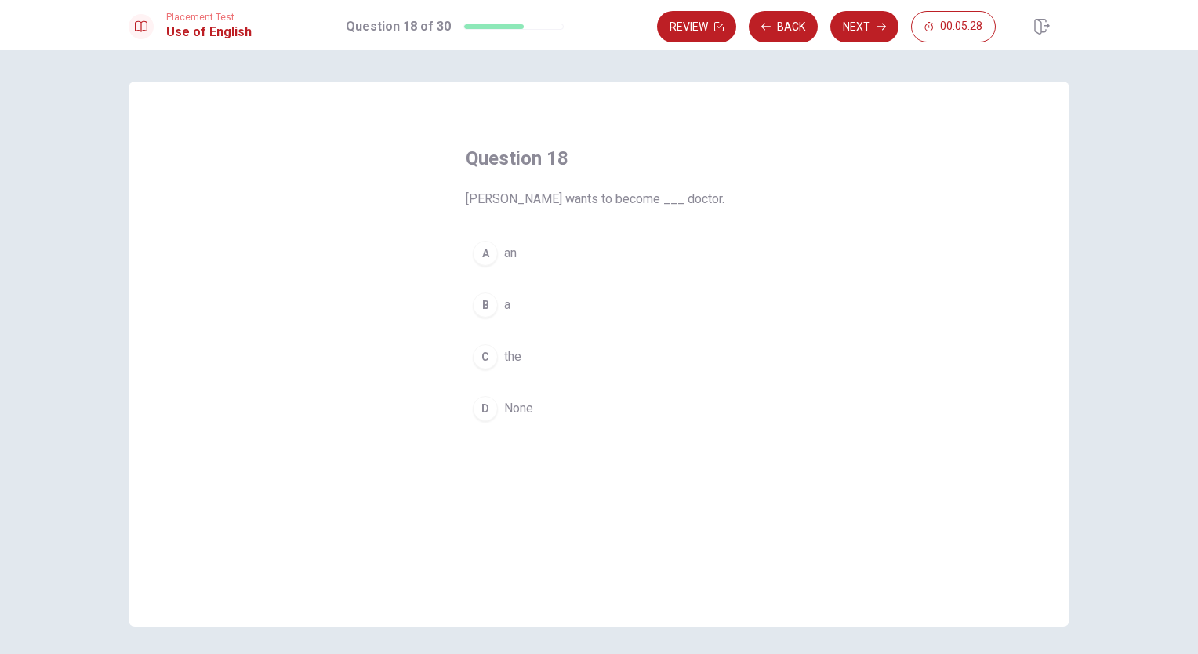
click at [504, 306] on span "a" at bounding box center [507, 305] width 6 height 19
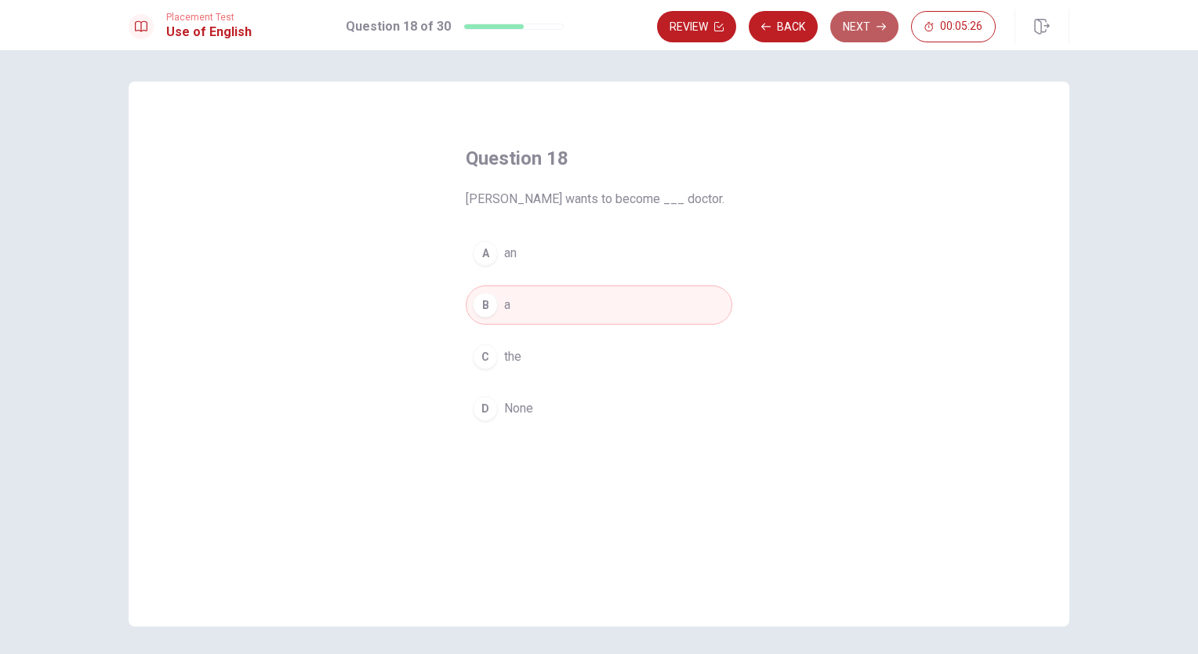
click at [859, 25] on button "Next" at bounding box center [864, 26] width 68 height 31
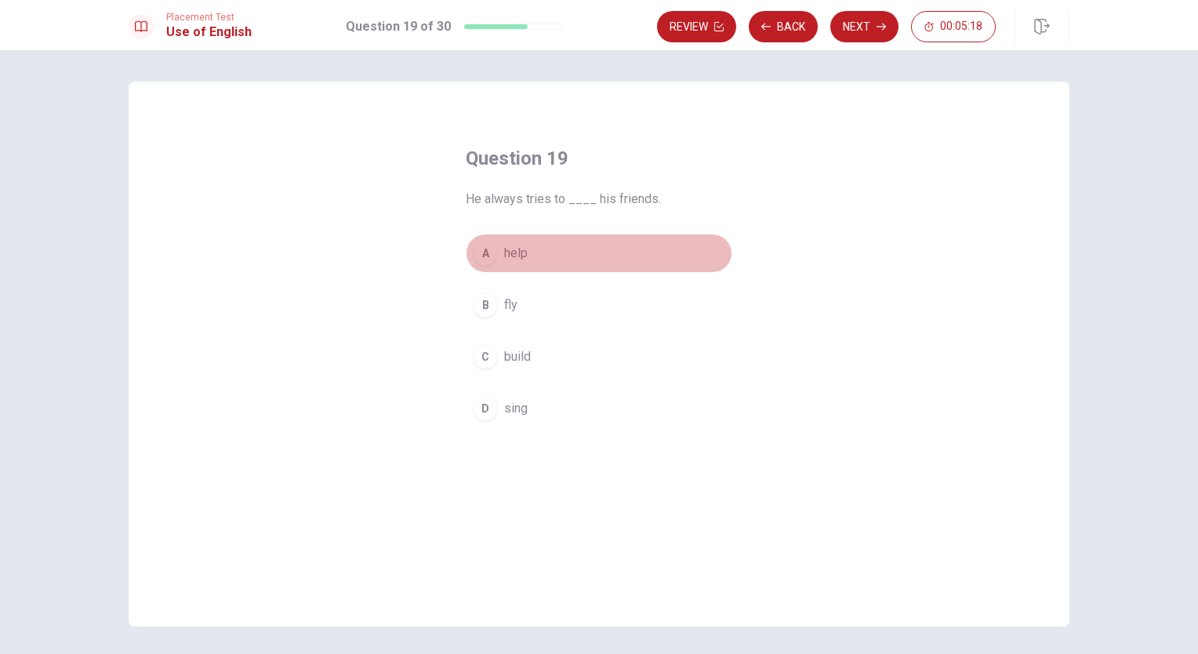
click at [508, 250] on span "help" at bounding box center [516, 253] width 24 height 19
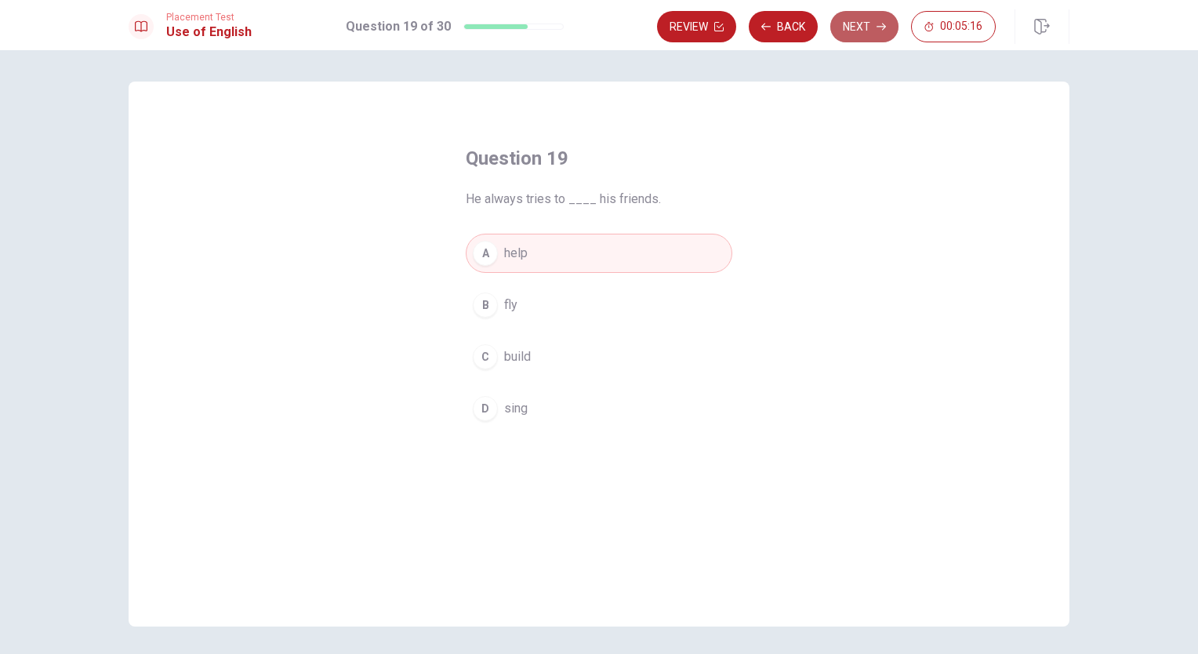
click at [869, 24] on button "Next" at bounding box center [864, 26] width 68 height 31
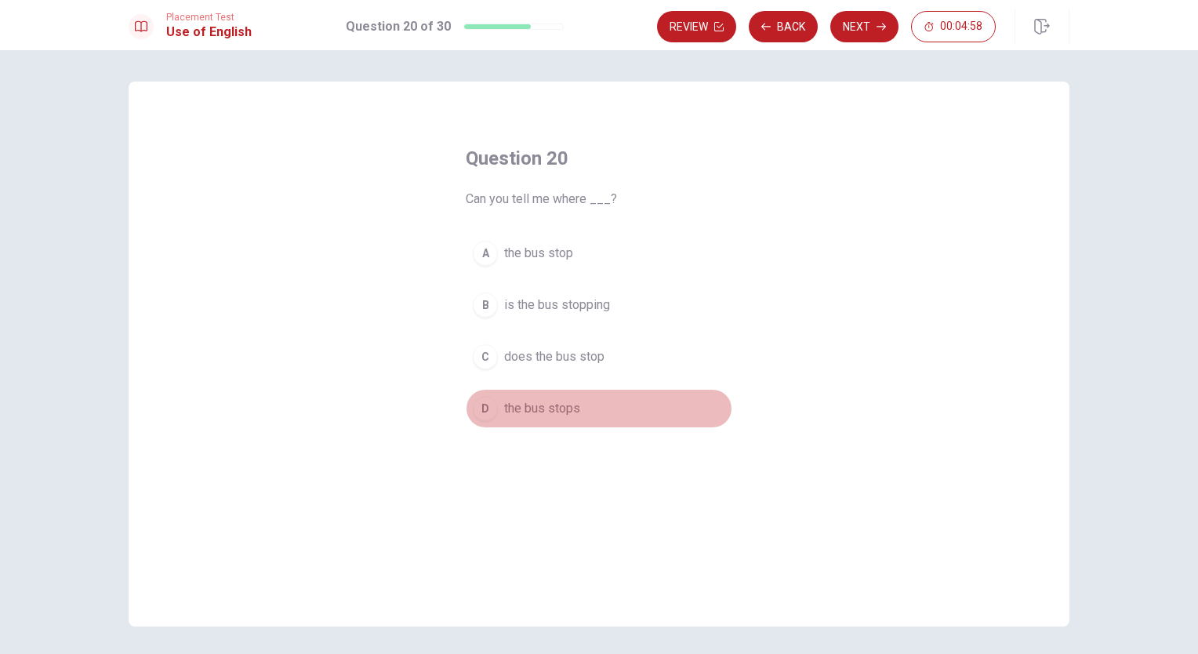
click at [511, 409] on span "the bus stops" at bounding box center [542, 408] width 76 height 19
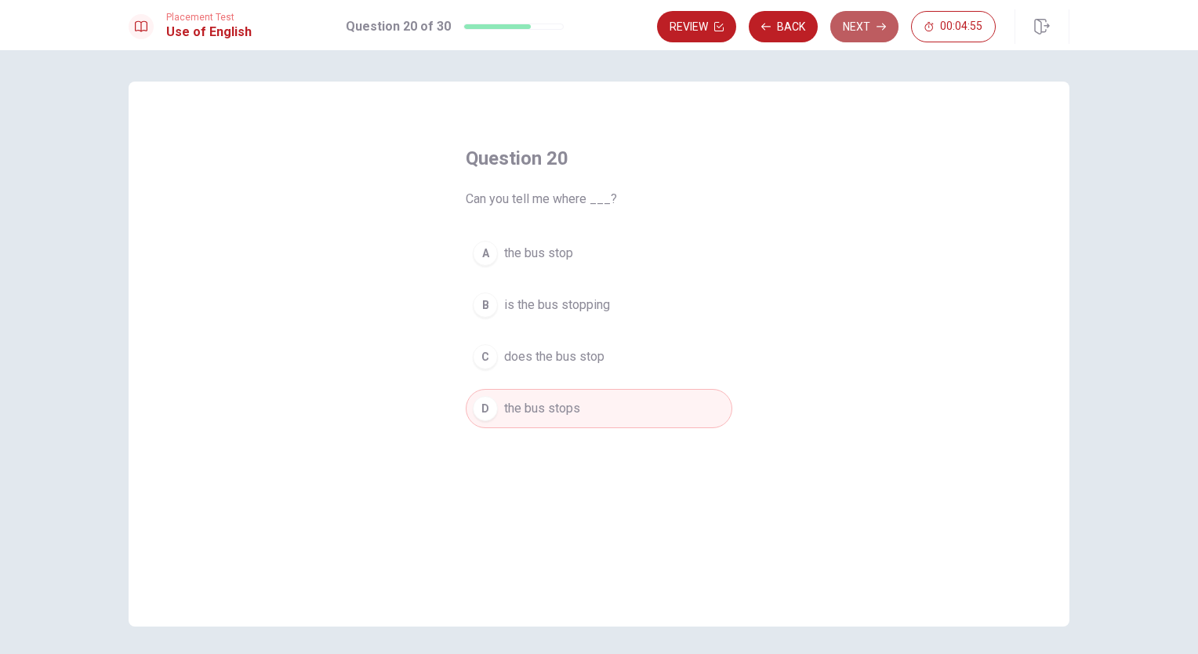
click at [863, 22] on button "Next" at bounding box center [864, 26] width 68 height 31
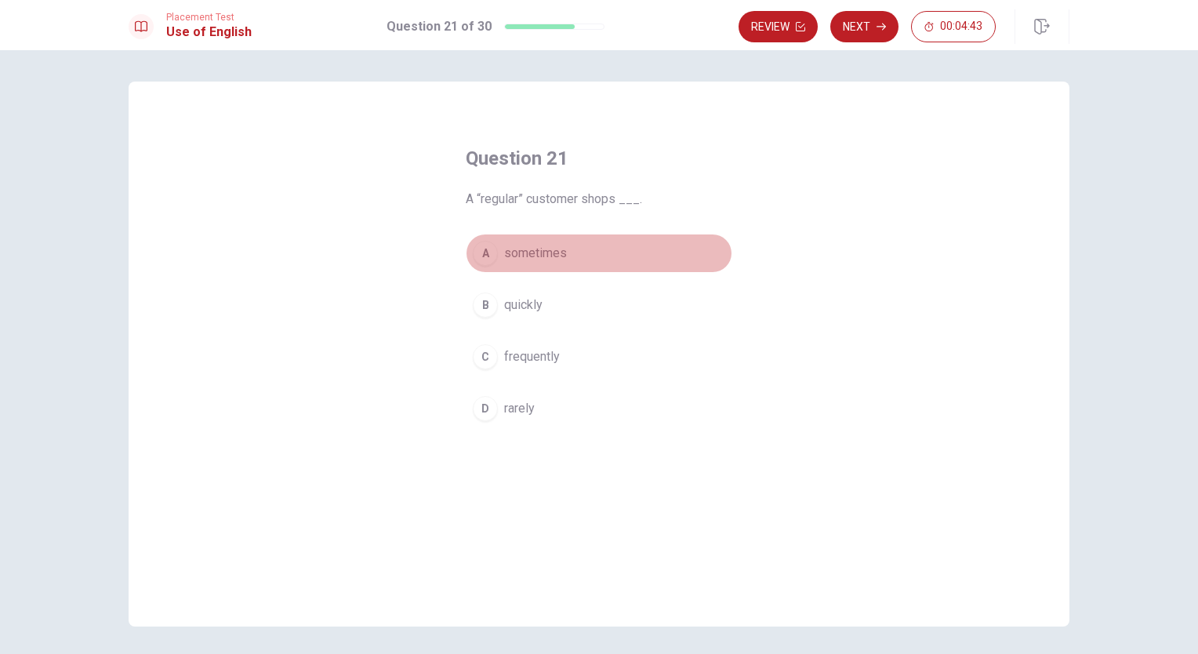
click at [527, 244] on span "sometimes" at bounding box center [535, 253] width 63 height 19
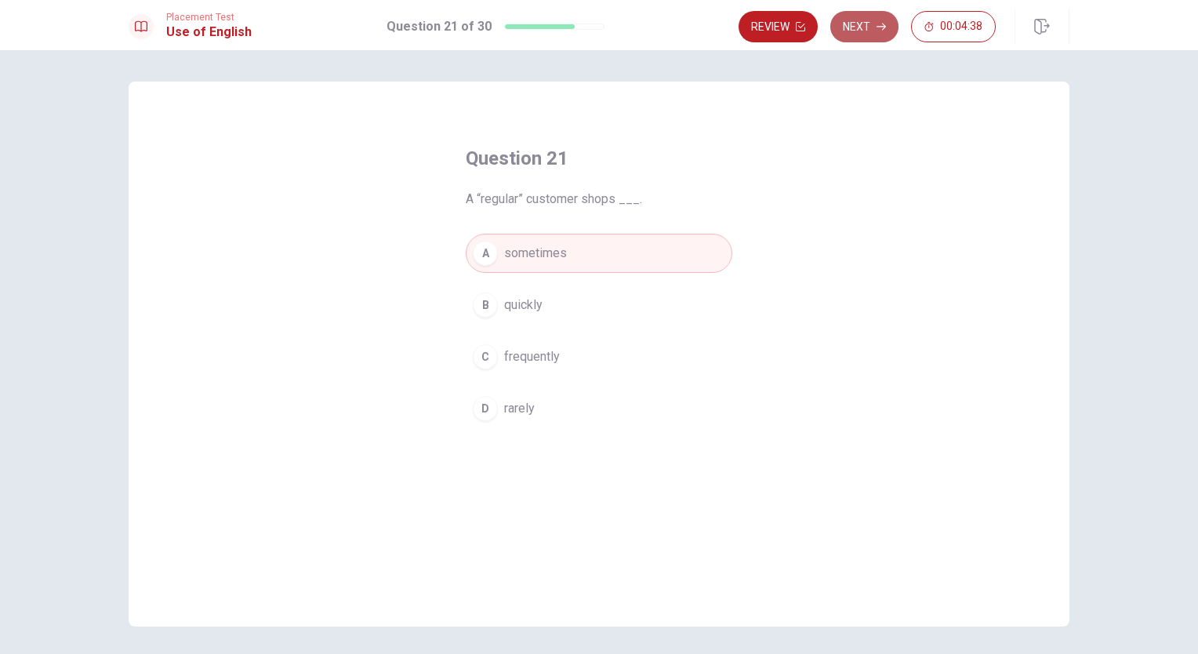
click at [855, 27] on button "Next" at bounding box center [864, 26] width 68 height 31
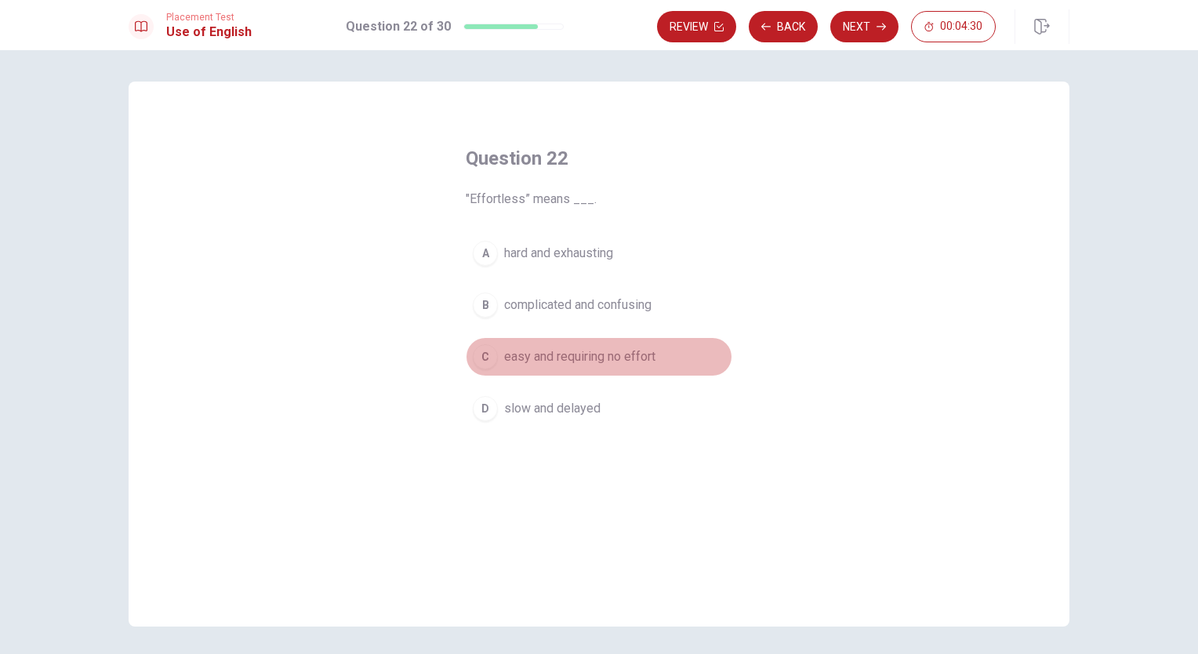
click at [594, 353] on span "easy and requiring no effort" at bounding box center [579, 356] width 151 height 19
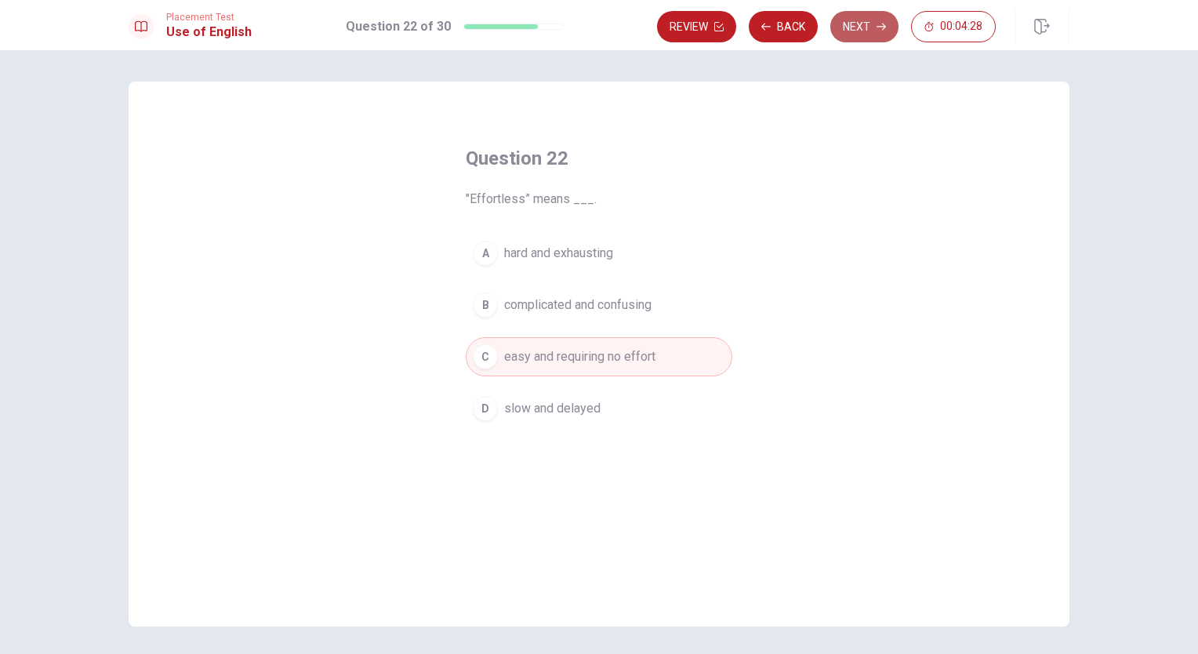
click at [860, 24] on button "Next" at bounding box center [864, 26] width 68 height 31
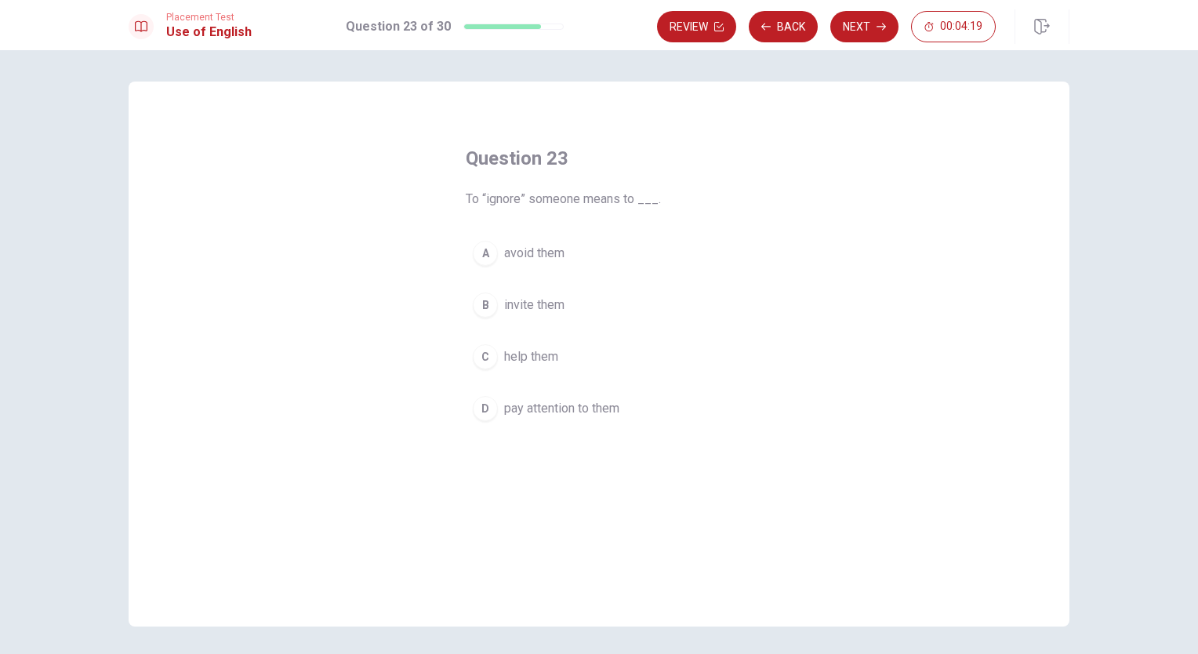
click at [529, 254] on span "avoid them" at bounding box center [534, 253] width 60 height 19
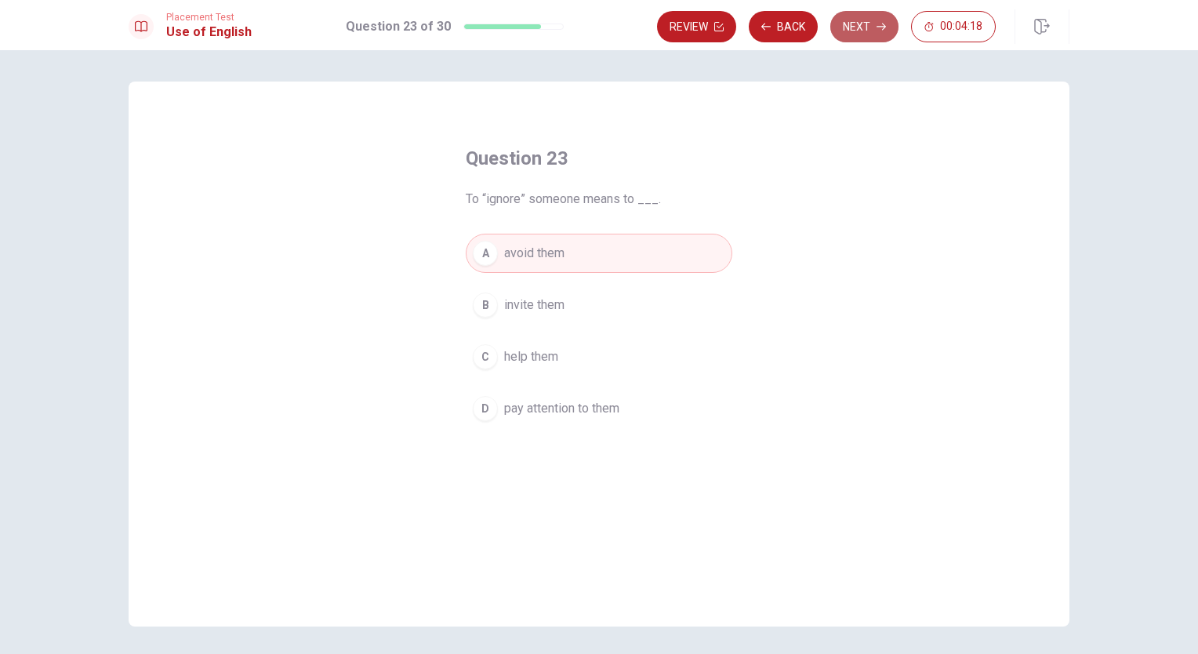
click at [857, 33] on button "Next" at bounding box center [864, 26] width 68 height 31
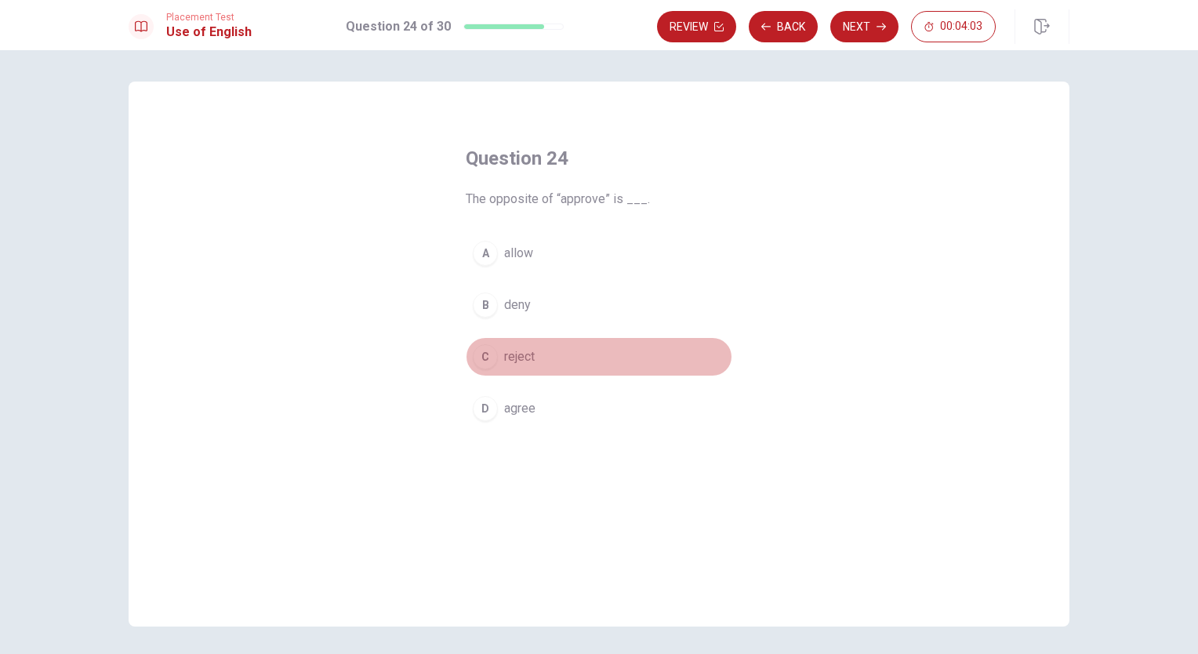
click at [511, 354] on span "reject" at bounding box center [519, 356] width 31 height 19
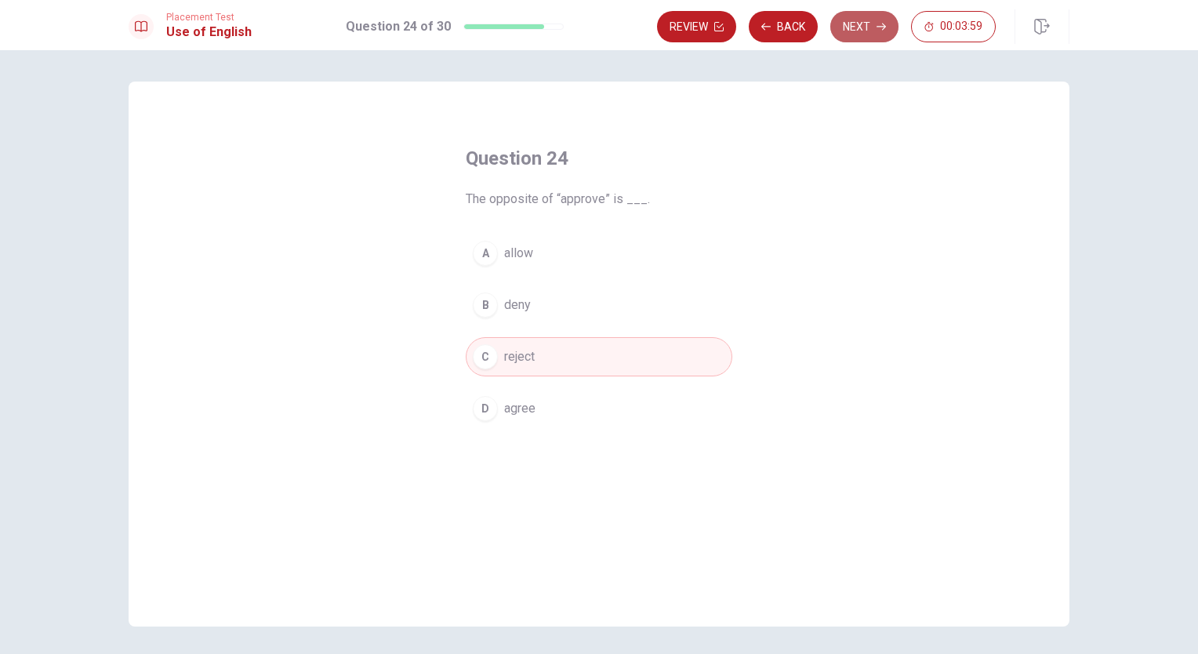
click at [857, 25] on button "Next" at bounding box center [864, 26] width 68 height 31
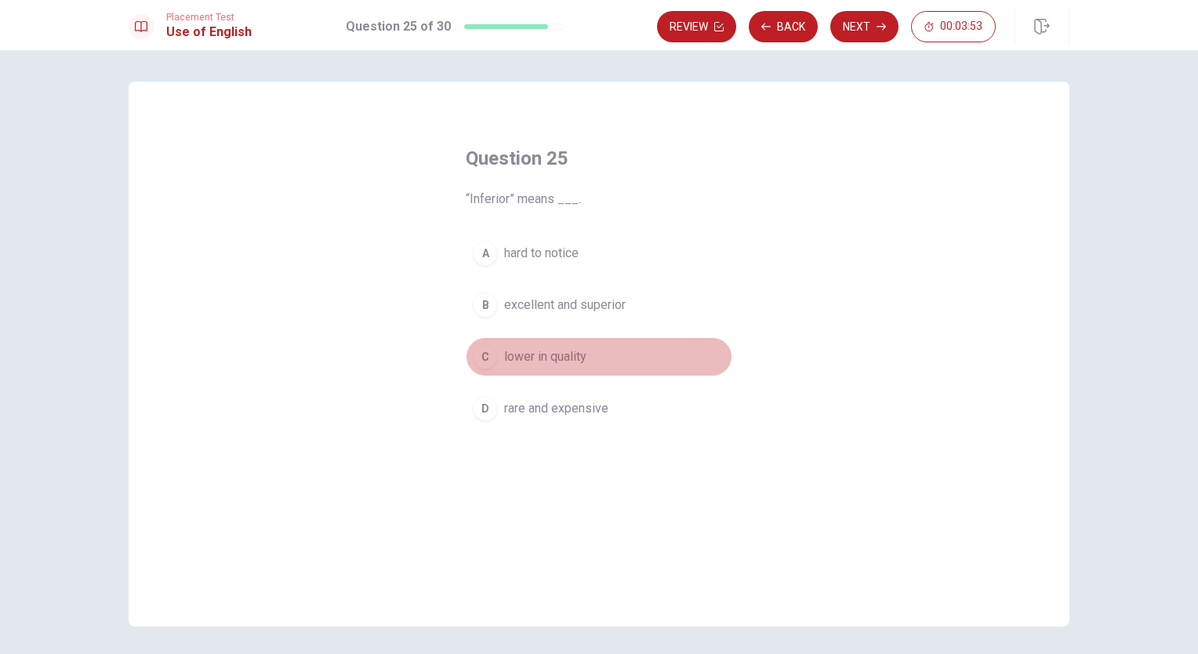
click at [541, 362] on span "lower in quality" at bounding box center [545, 356] width 82 height 19
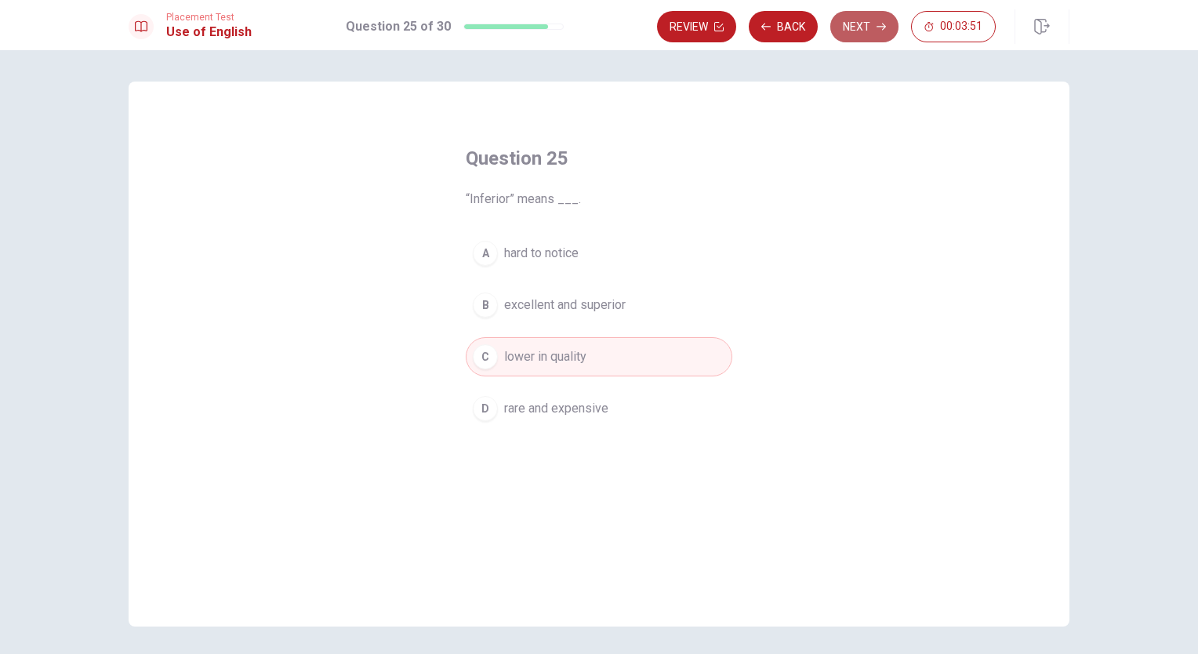
click at [858, 29] on button "Next" at bounding box center [864, 26] width 68 height 31
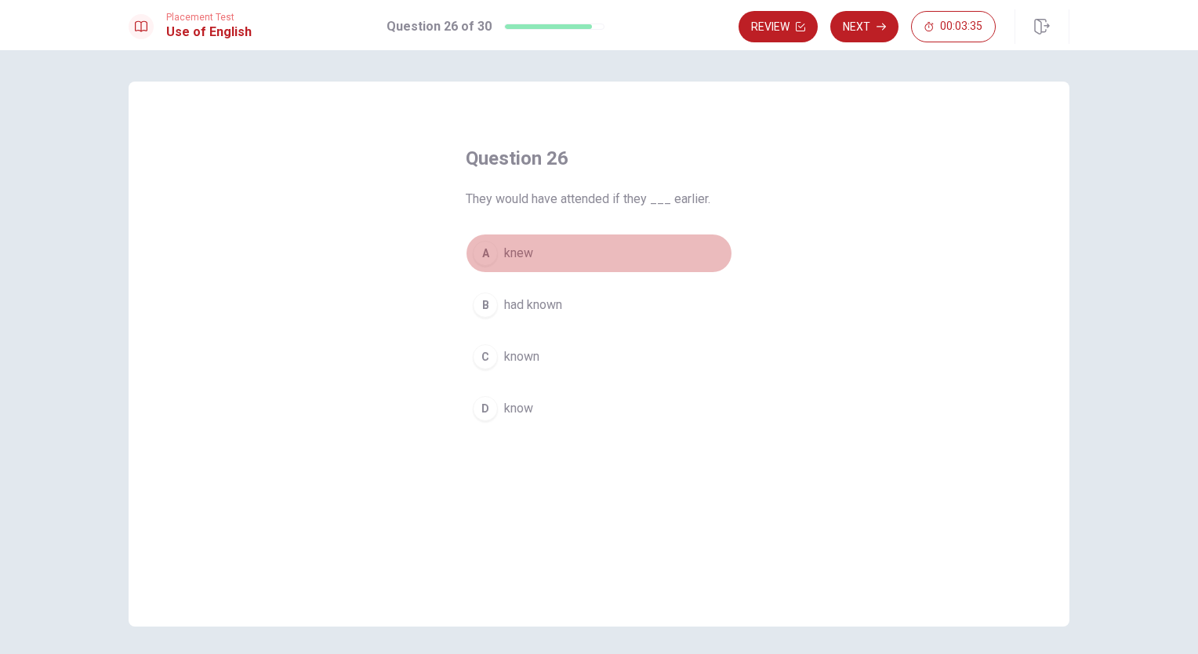
click at [572, 247] on button "A knew" at bounding box center [599, 253] width 267 height 39
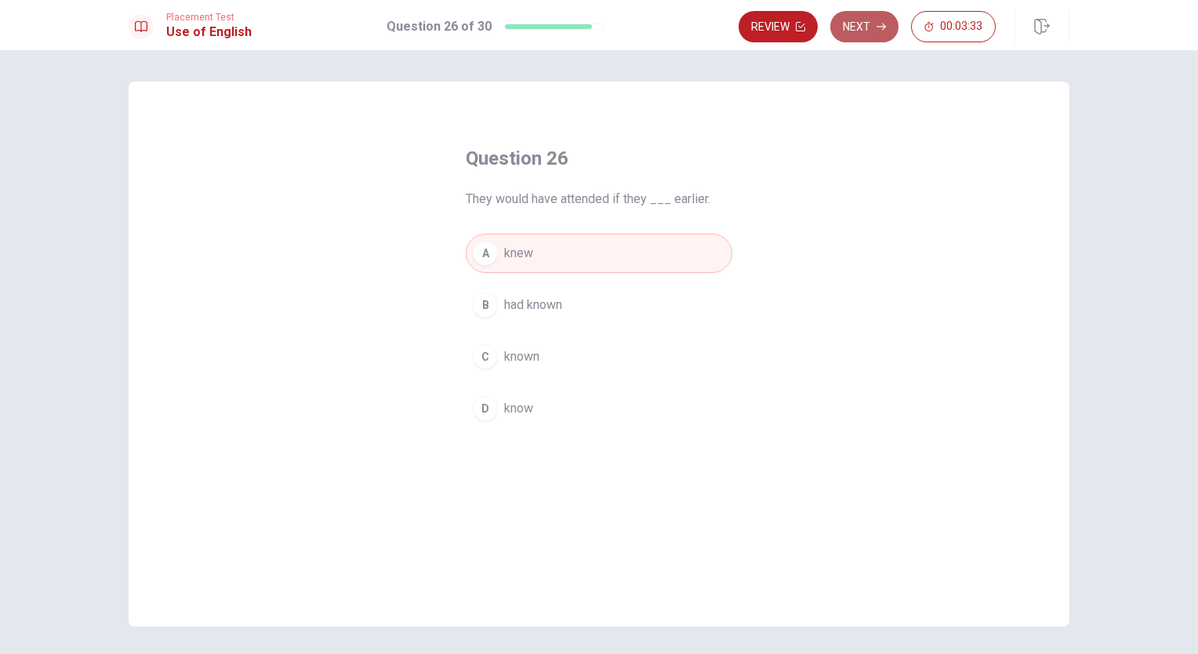
click at [867, 24] on button "Next" at bounding box center [864, 26] width 68 height 31
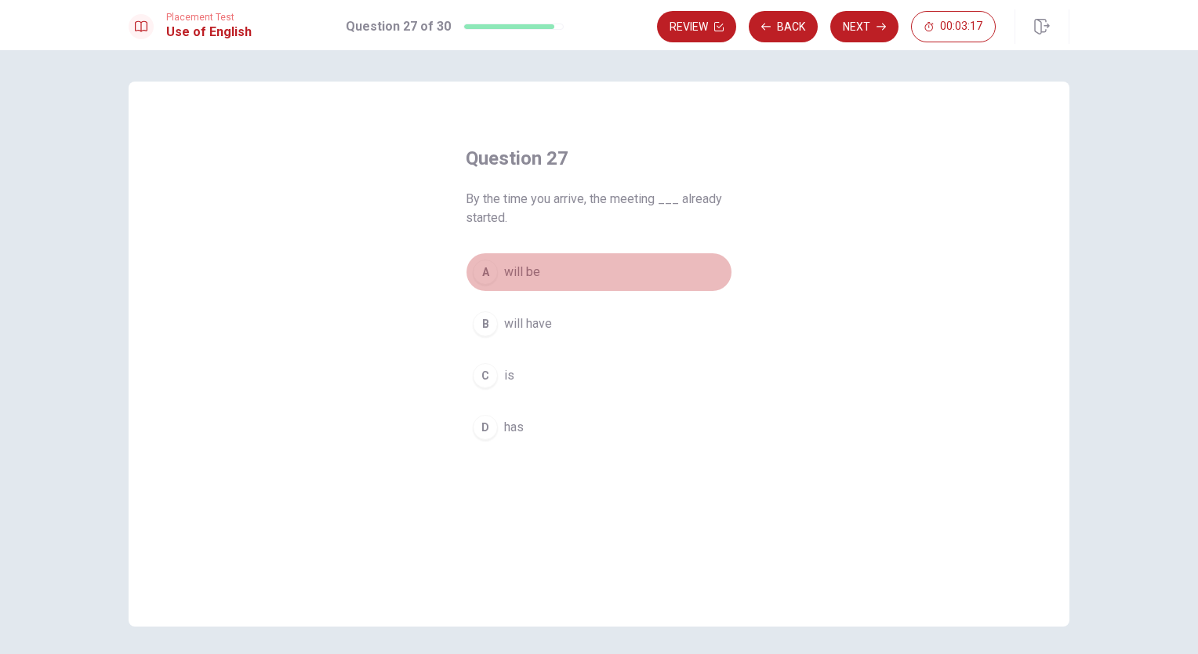
click at [515, 267] on span "will be" at bounding box center [522, 272] width 36 height 19
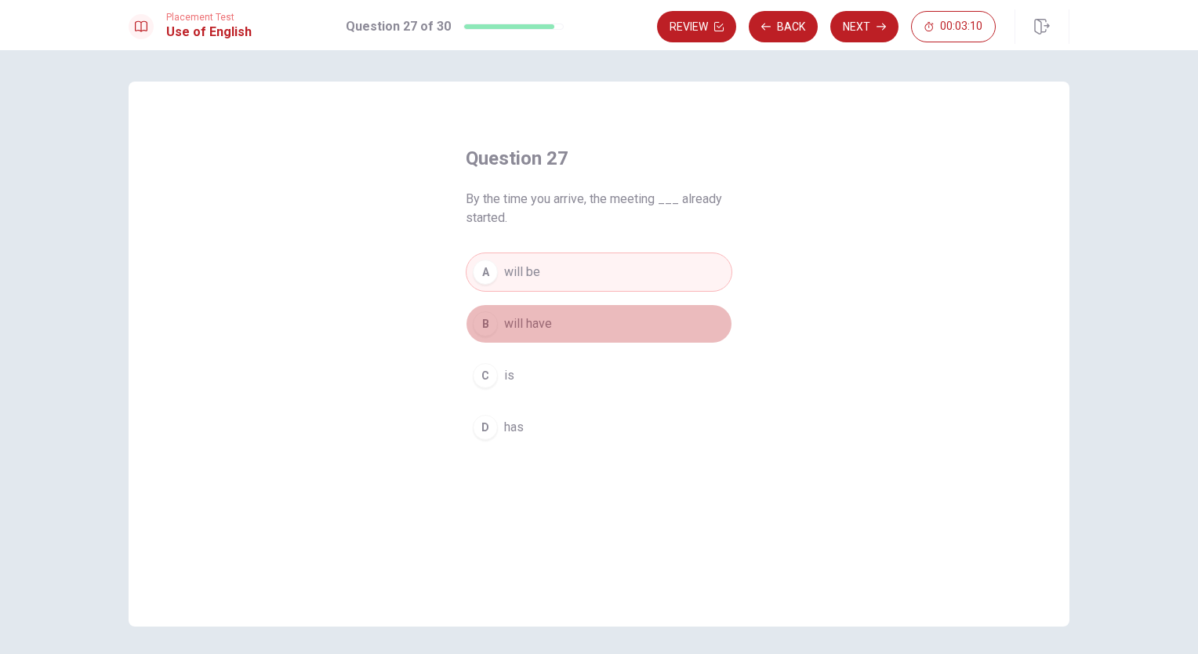
click at [547, 322] on span "will have" at bounding box center [528, 323] width 48 height 19
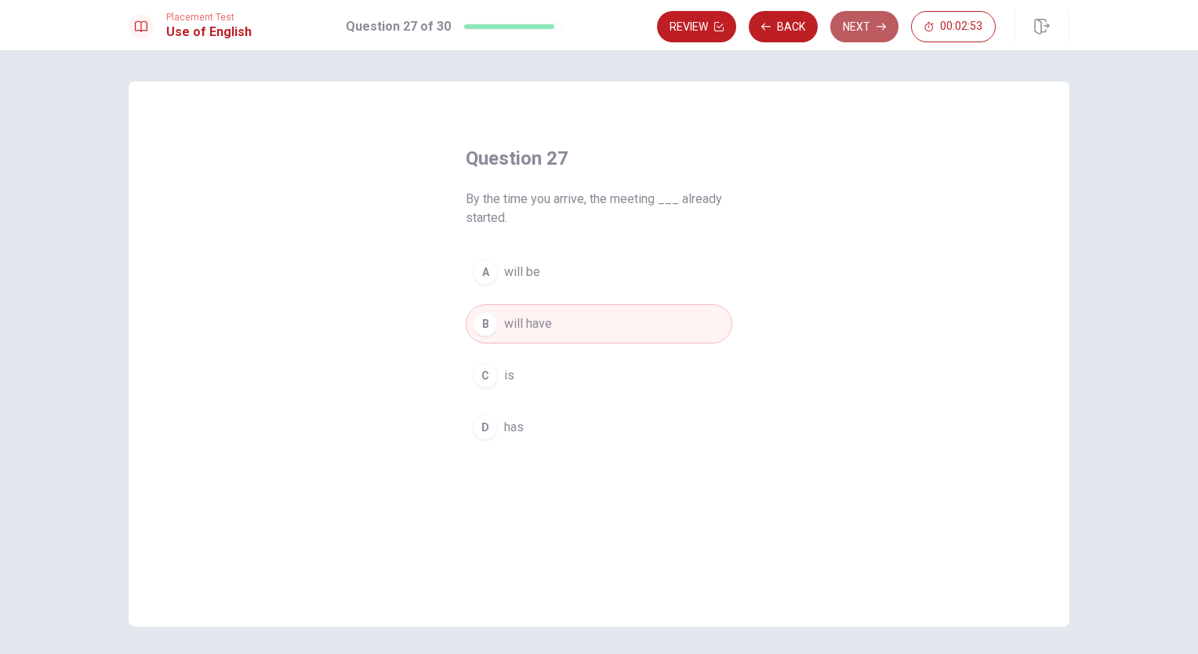
click at [871, 20] on button "Next" at bounding box center [864, 26] width 68 height 31
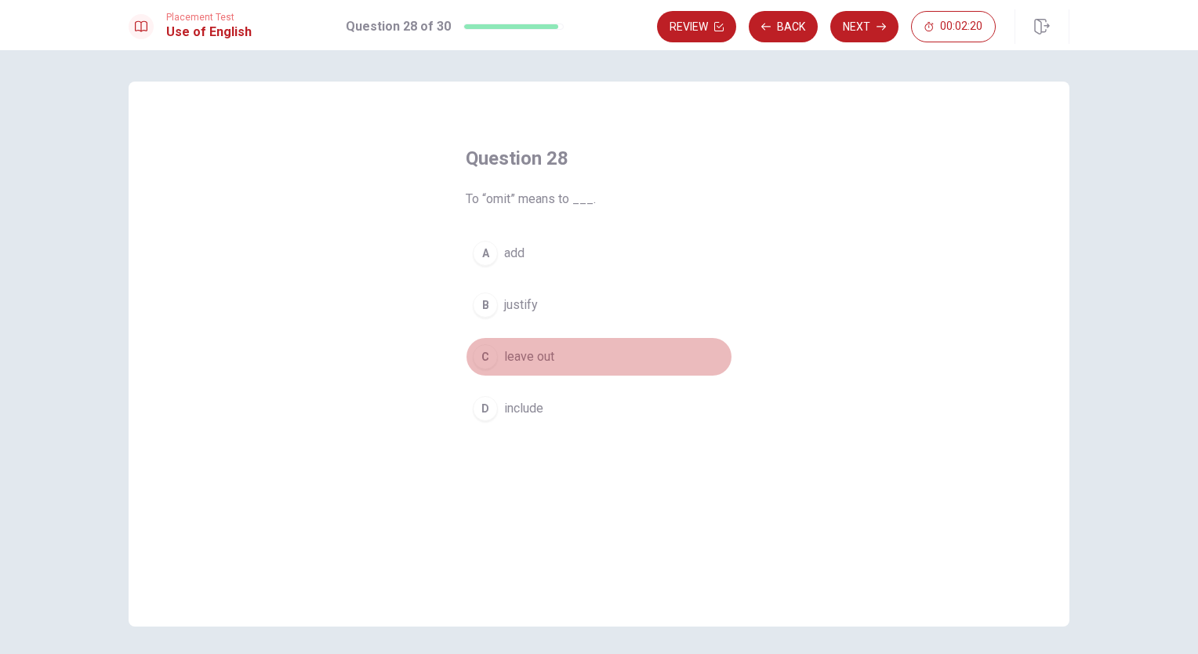
click at [568, 360] on button "C leave out" at bounding box center [599, 356] width 267 height 39
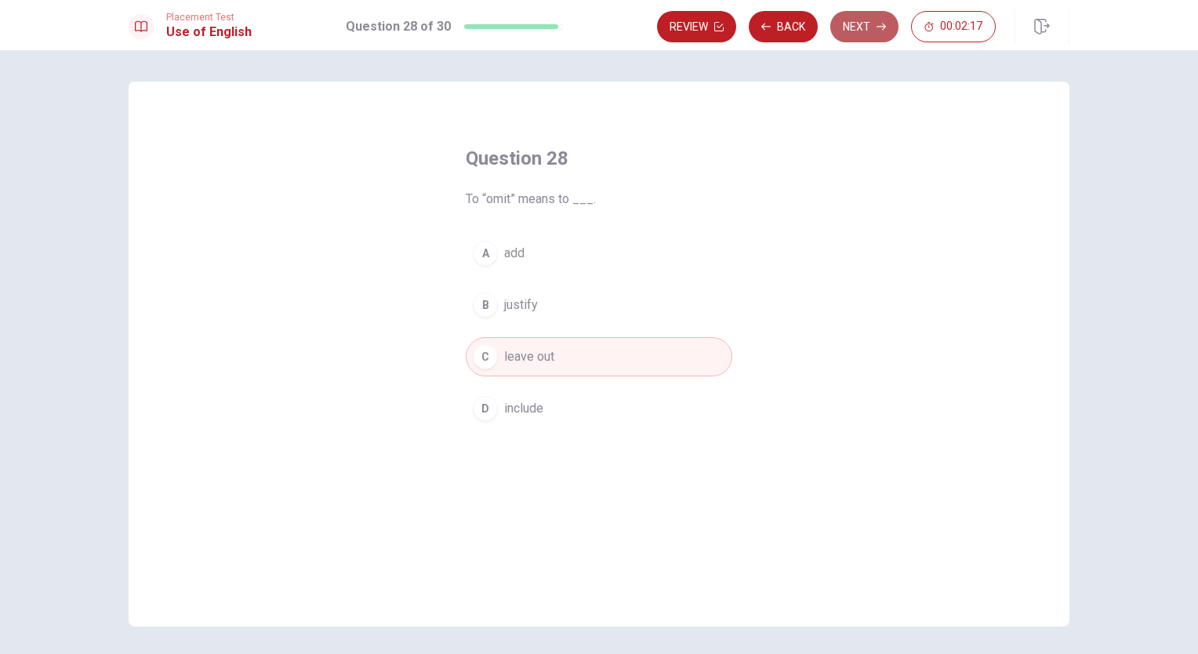
click at [863, 30] on button "Next" at bounding box center [864, 26] width 68 height 31
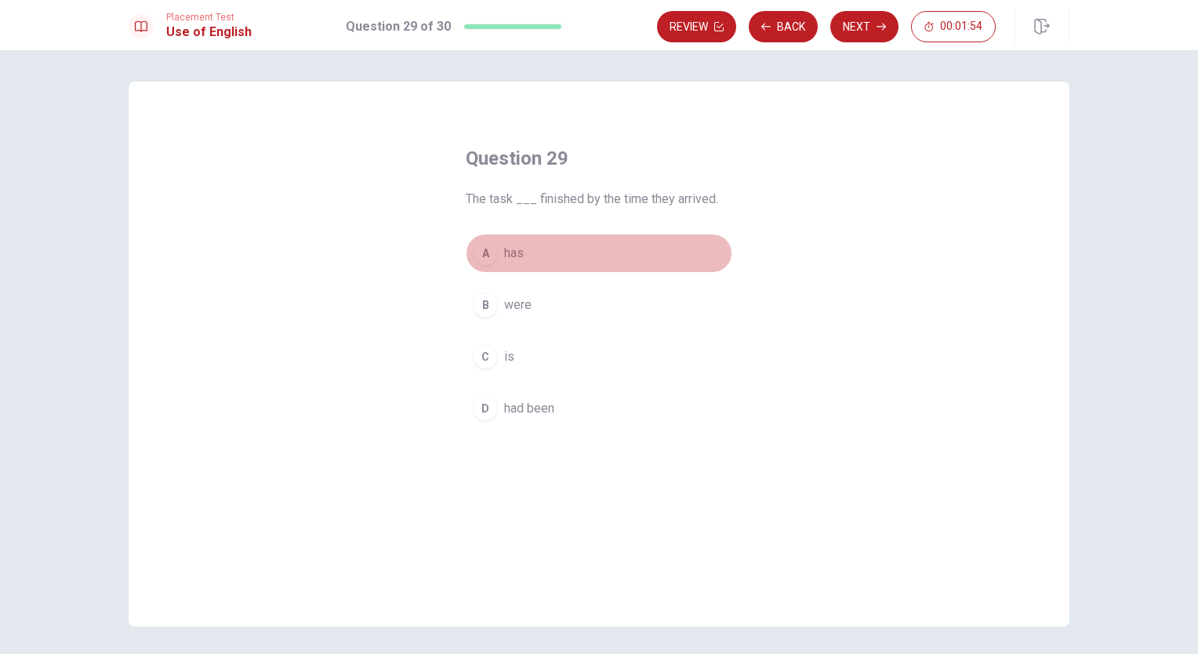
click at [512, 250] on span "has" at bounding box center [514, 253] width 20 height 19
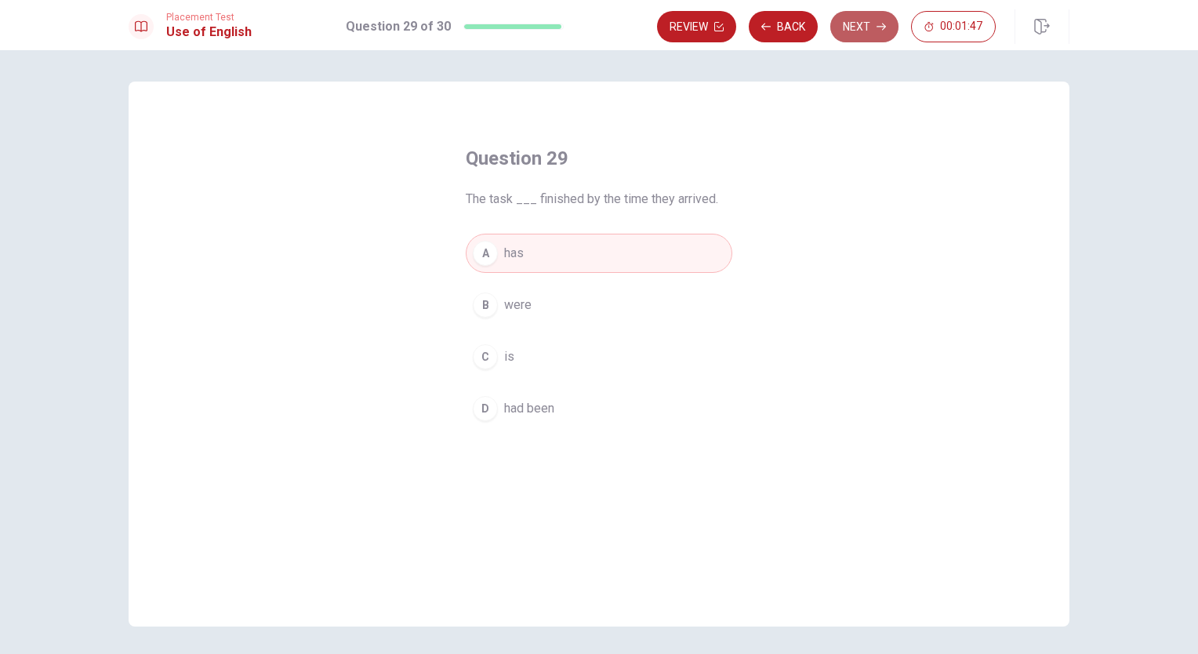
click at [863, 17] on button "Next" at bounding box center [864, 26] width 68 height 31
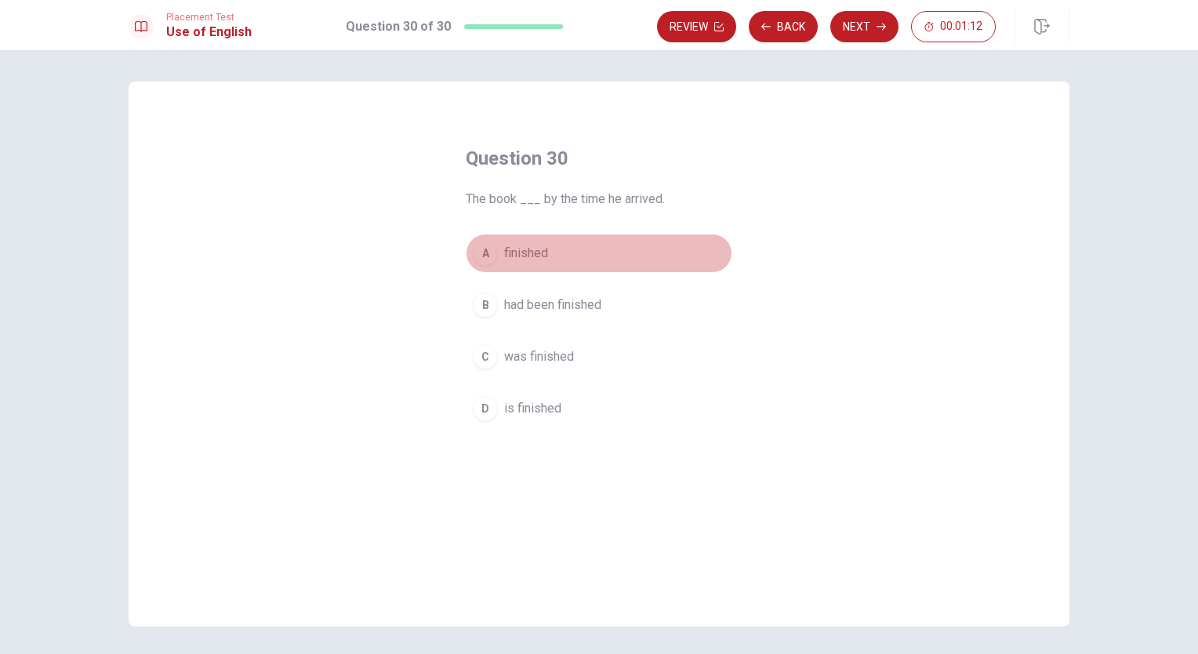
click at [525, 248] on span "finished" at bounding box center [526, 253] width 44 height 19
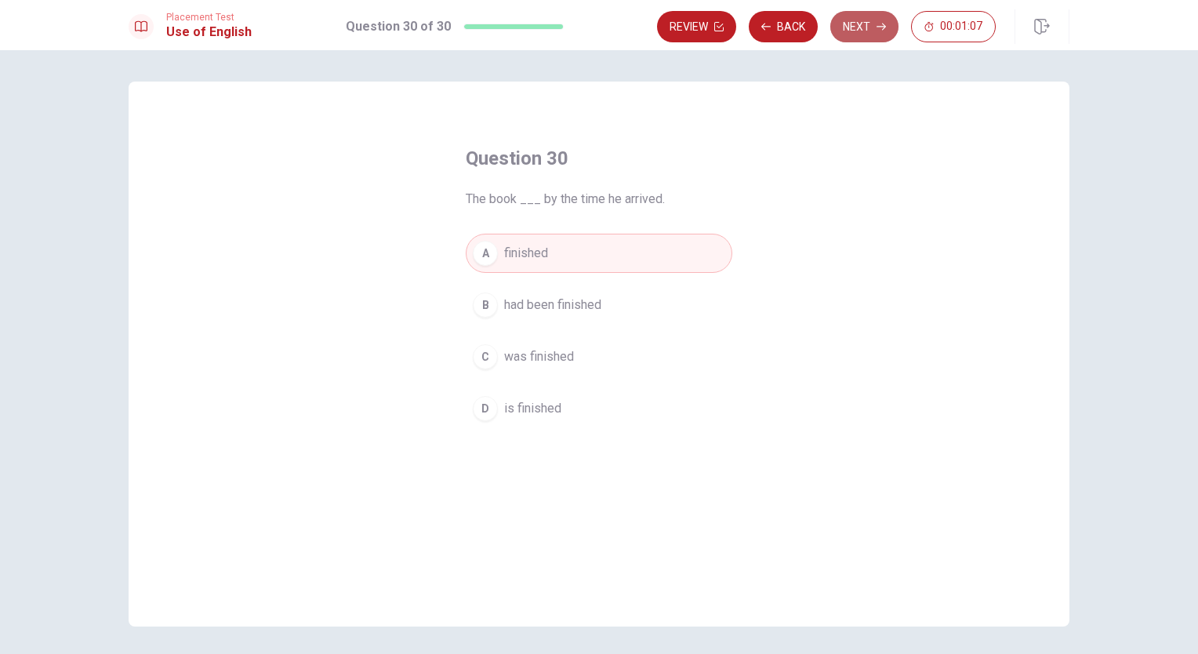
click at [874, 28] on button "Next" at bounding box center [864, 26] width 68 height 31
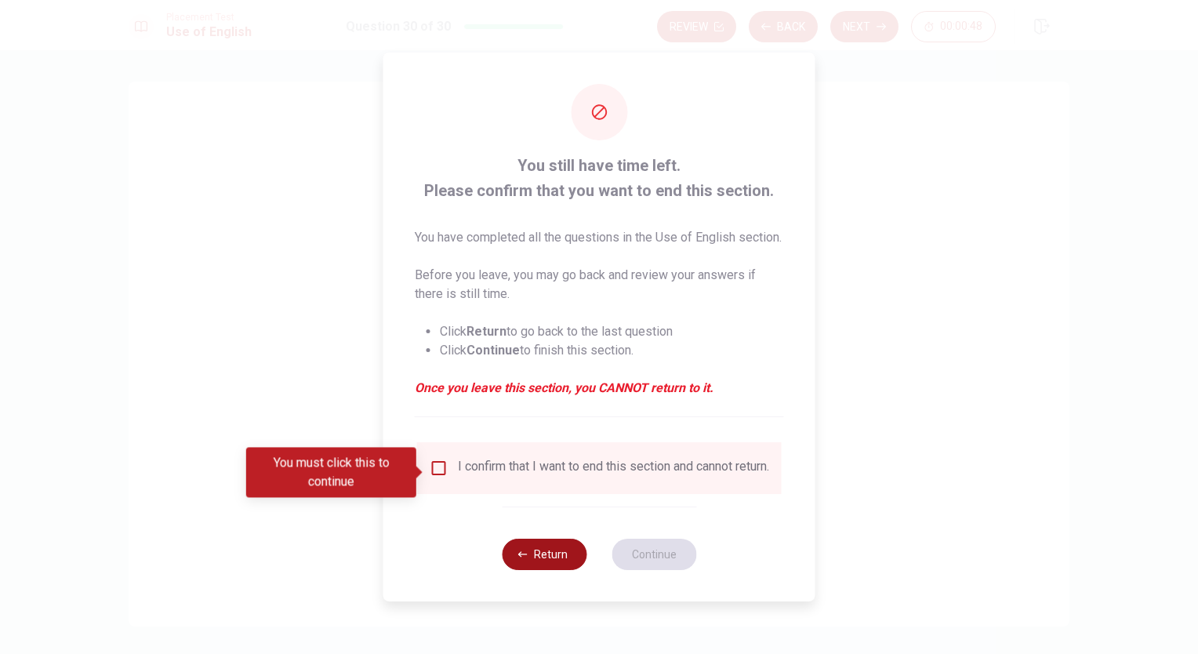
click at [516, 566] on button "Return" at bounding box center [544, 554] width 85 height 31
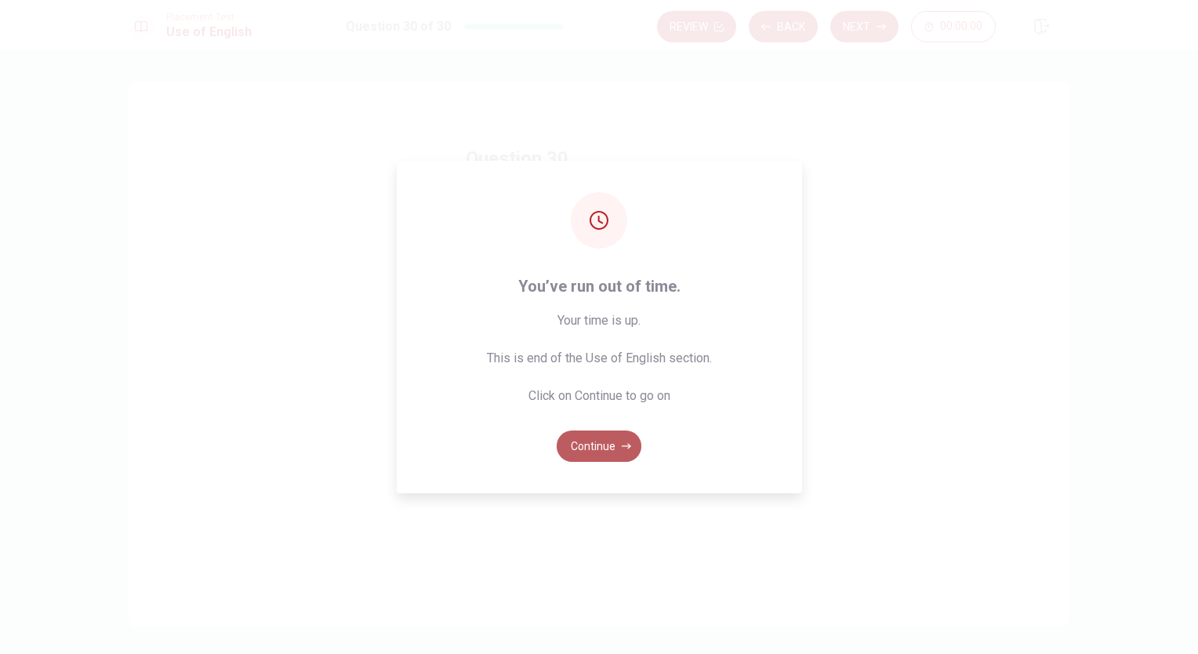
click at [594, 449] on button "Continue" at bounding box center [599, 446] width 85 height 31
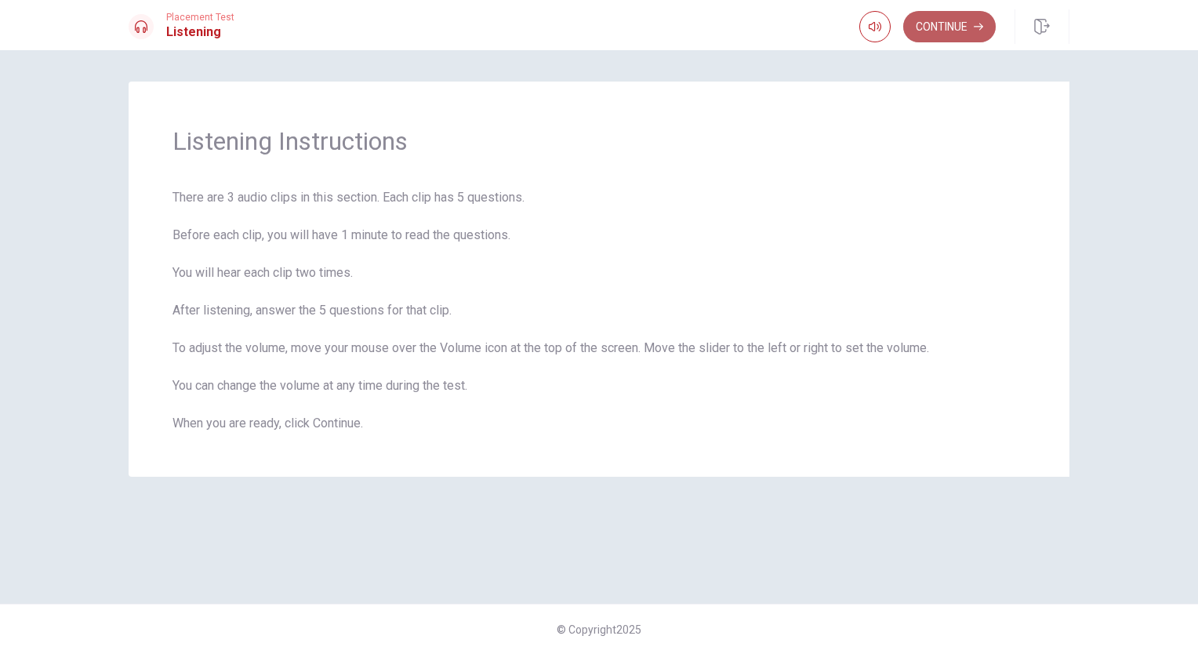
click at [957, 27] on button "Continue" at bounding box center [949, 26] width 93 height 31
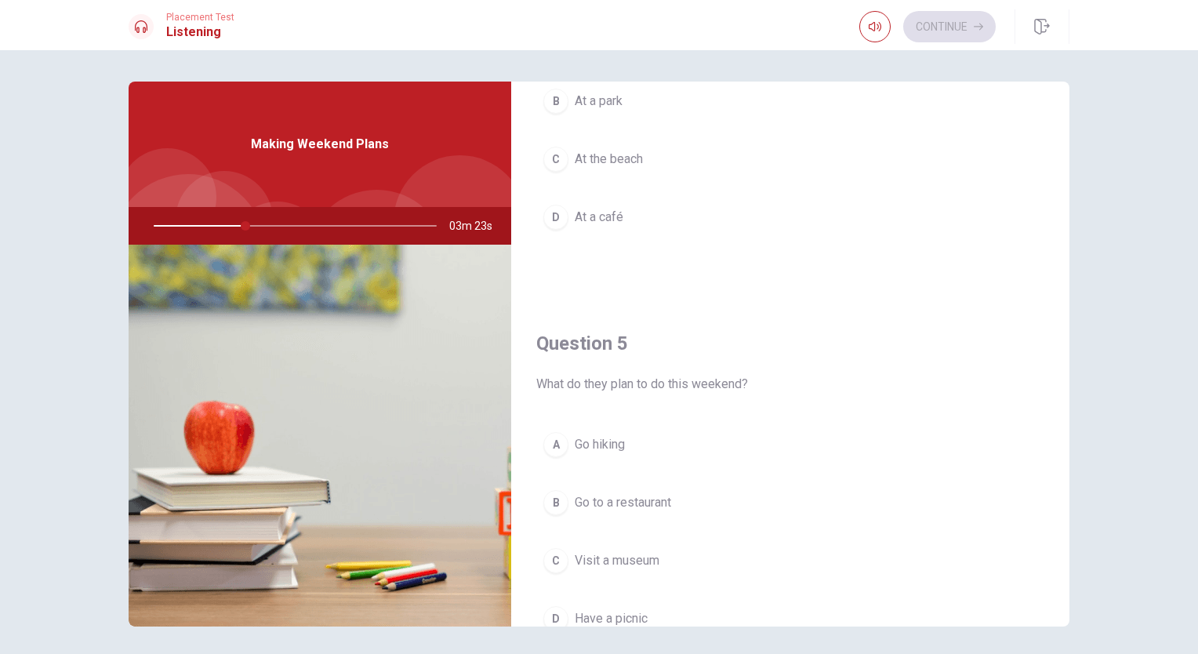
scroll to position [1455, 0]
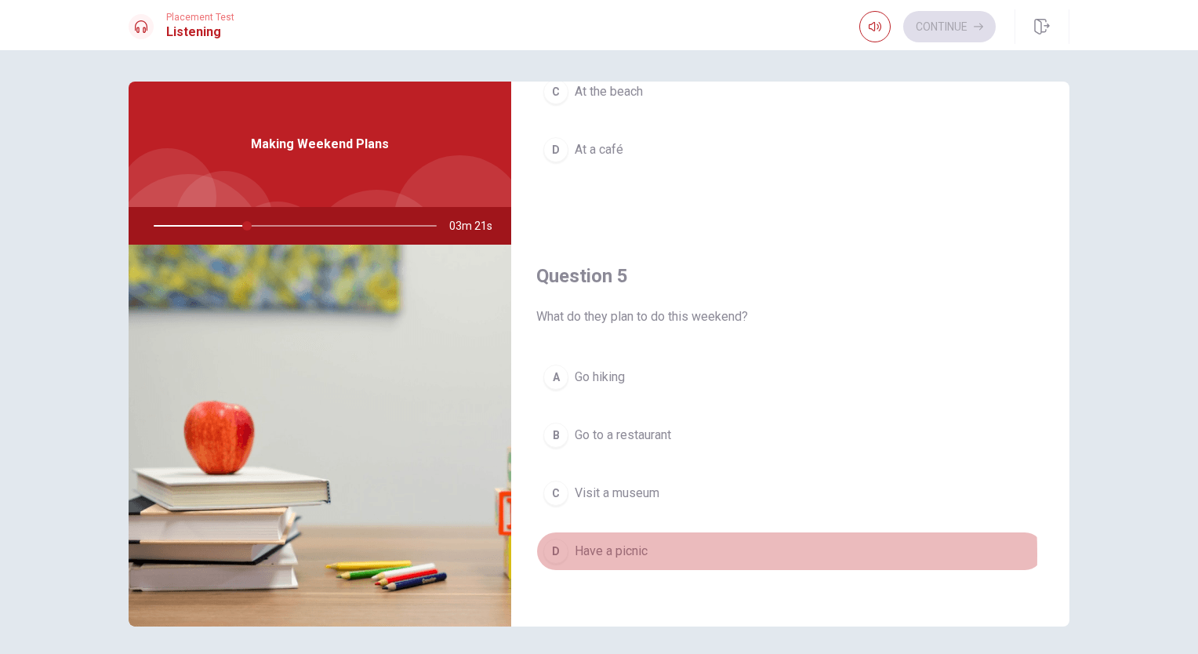
click at [551, 547] on div "D" at bounding box center [555, 551] width 25 height 25
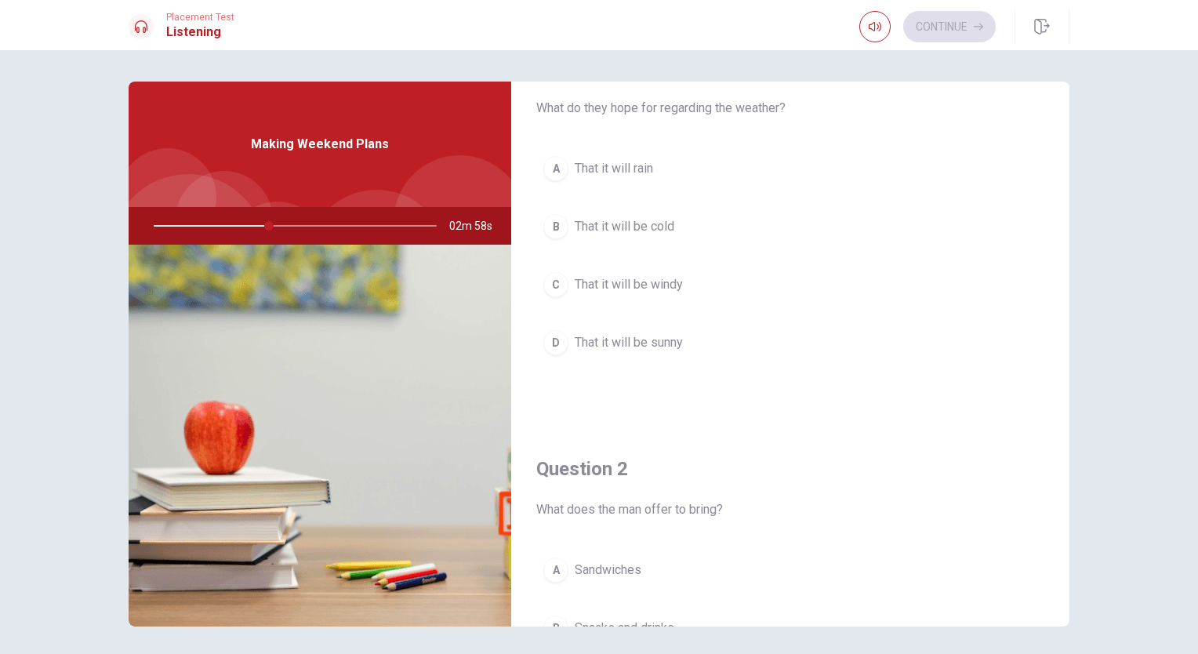
scroll to position [60, 0]
drag, startPoint x: 1067, startPoint y: 180, endPoint x: 1063, endPoint y: 197, distance: 16.8
click at [1063, 197] on div "Question 1 What do they hope for regarding the weather? A That it will rain B T…" at bounding box center [599, 354] width 991 height 545
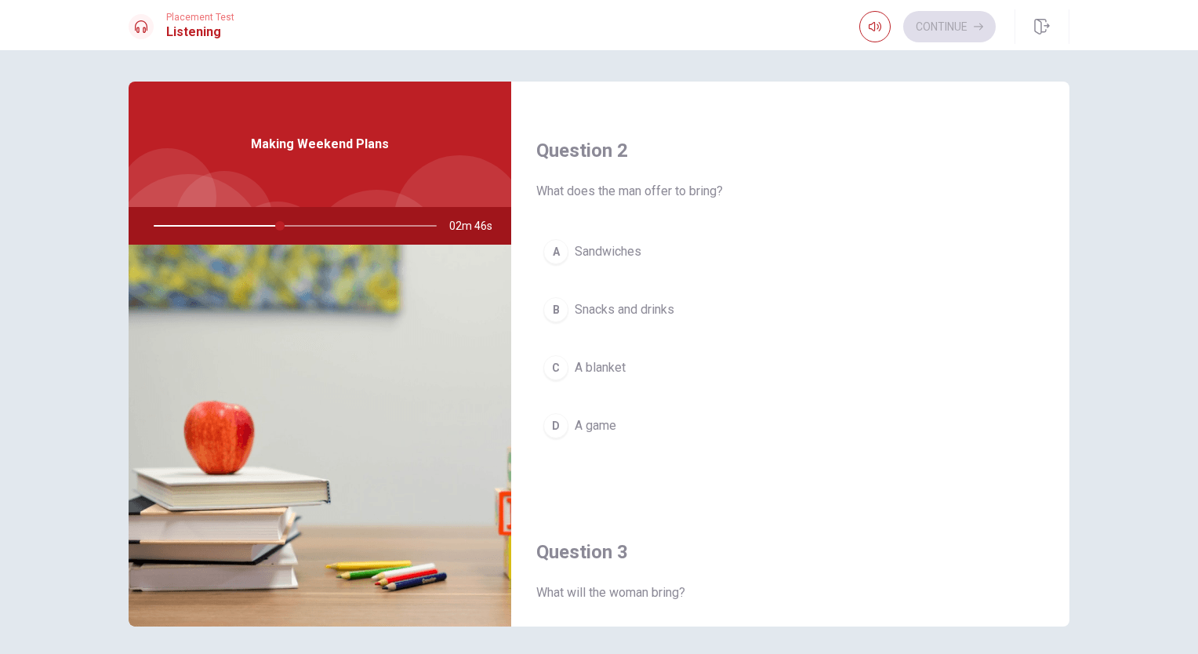
scroll to position [389, 0]
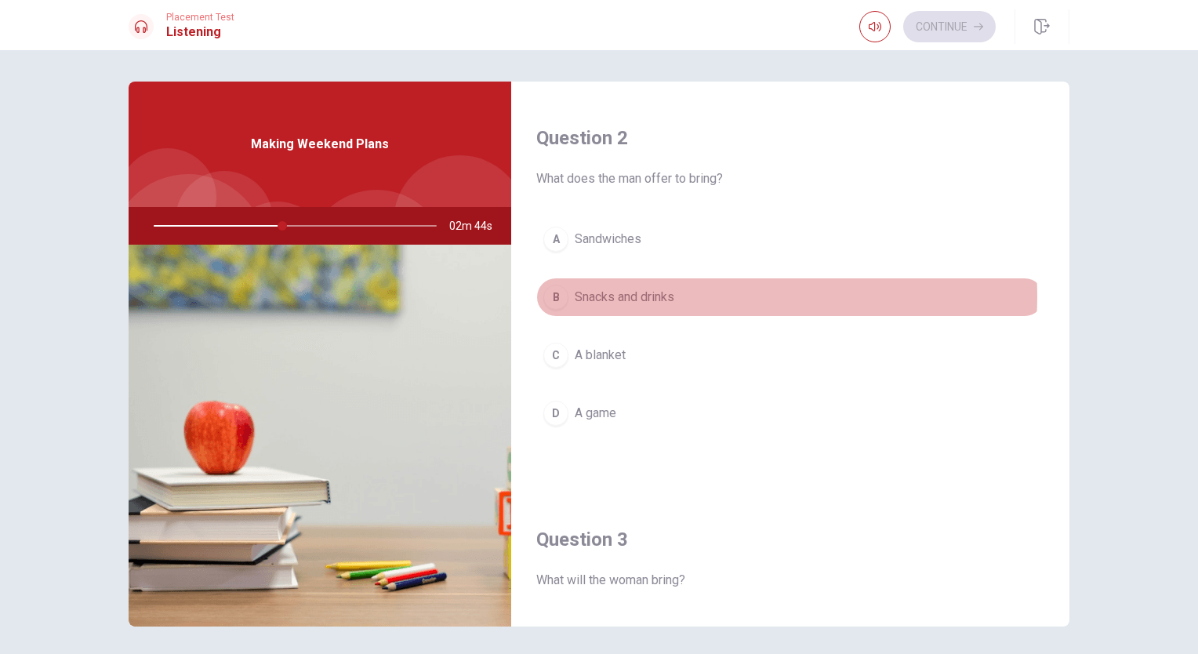
click at [725, 295] on button "B Snacks and drinks" at bounding box center [790, 297] width 508 height 39
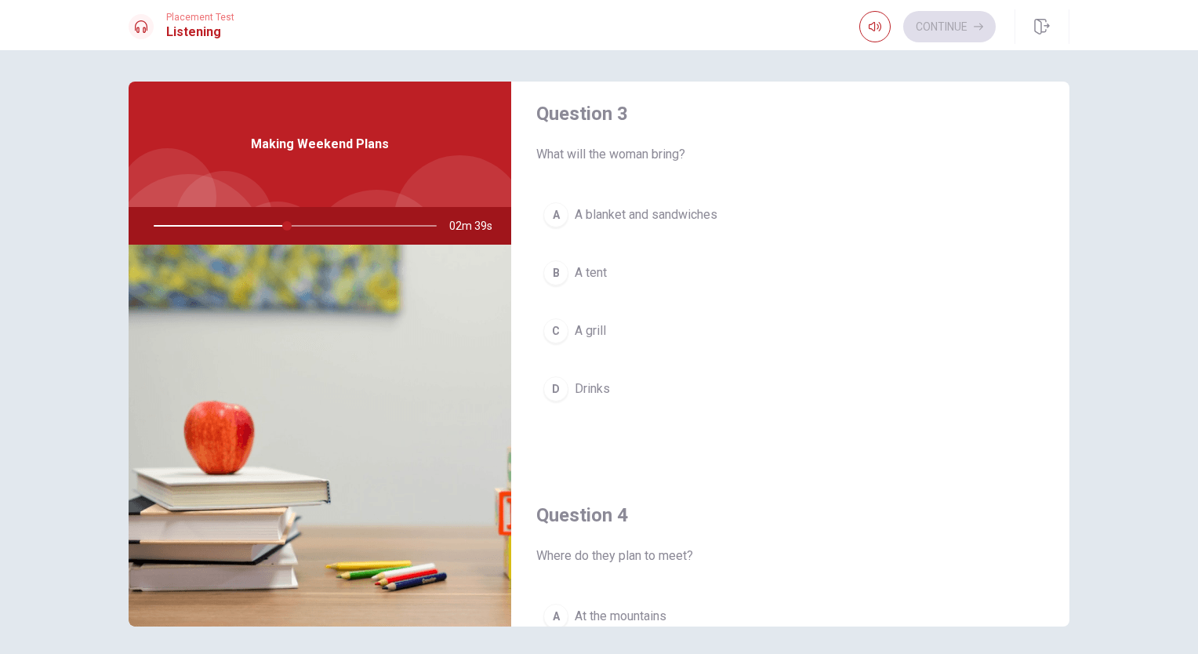
scroll to position [812, 0]
click at [703, 221] on span "A blanket and sandwiches" at bounding box center [646, 217] width 143 height 19
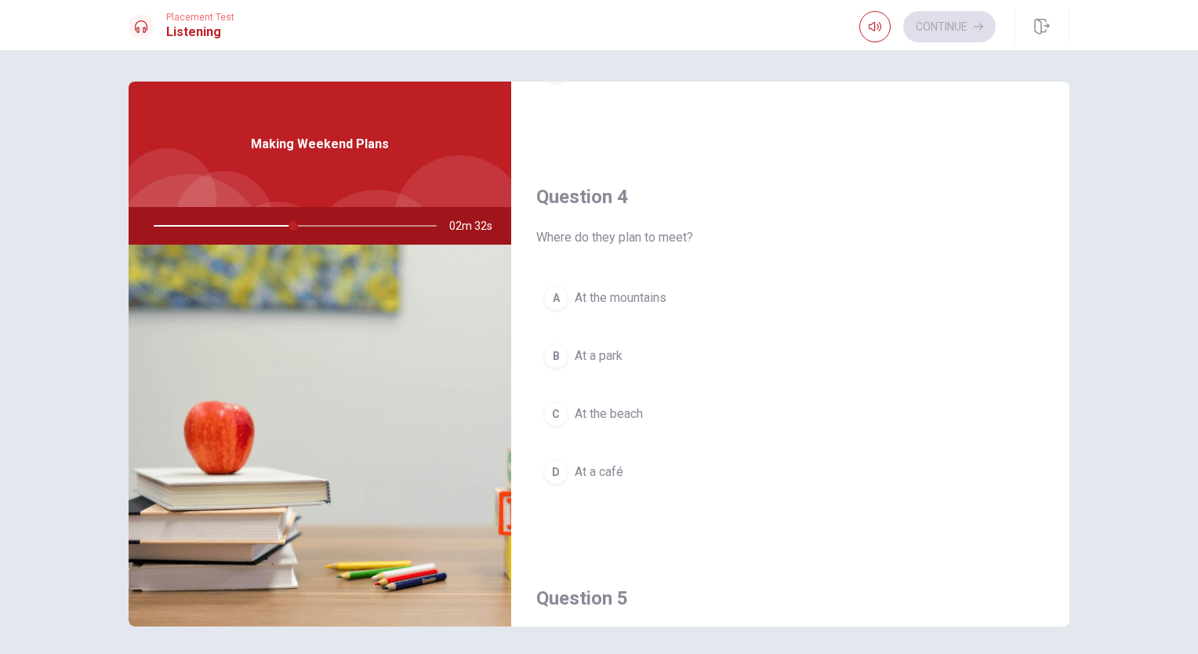
scroll to position [1126, 0]
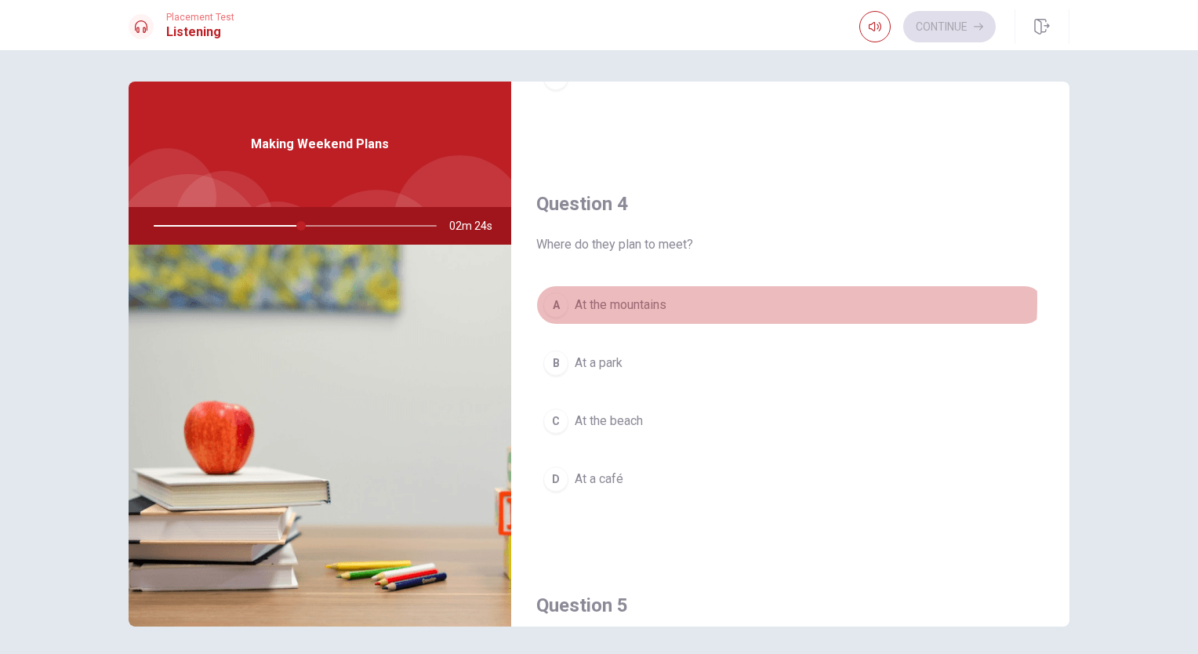
click at [651, 296] on span "At the mountains" at bounding box center [621, 305] width 92 height 19
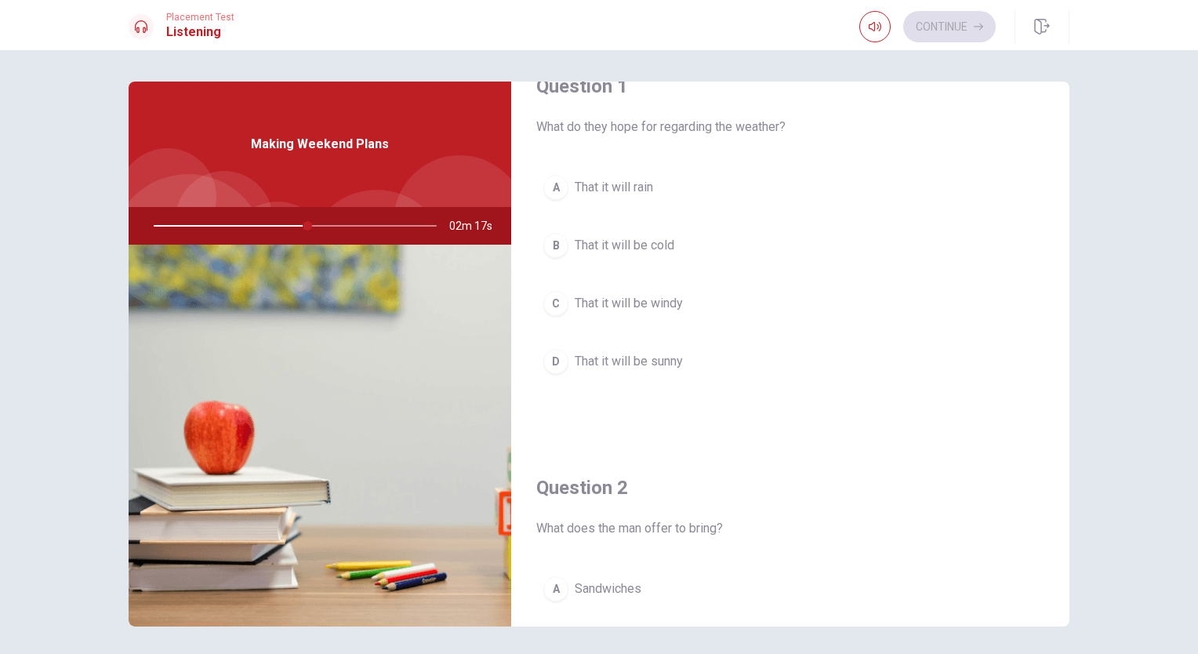
scroll to position [25, 0]
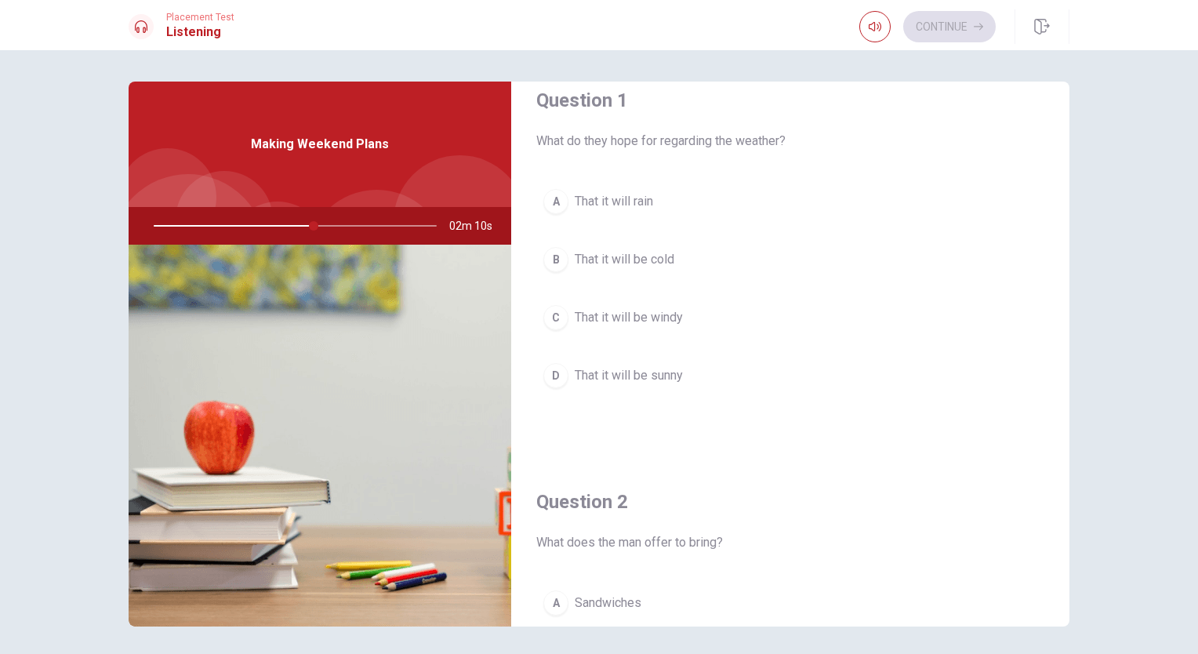
click at [623, 371] on span "That it will be sunny" at bounding box center [629, 375] width 108 height 19
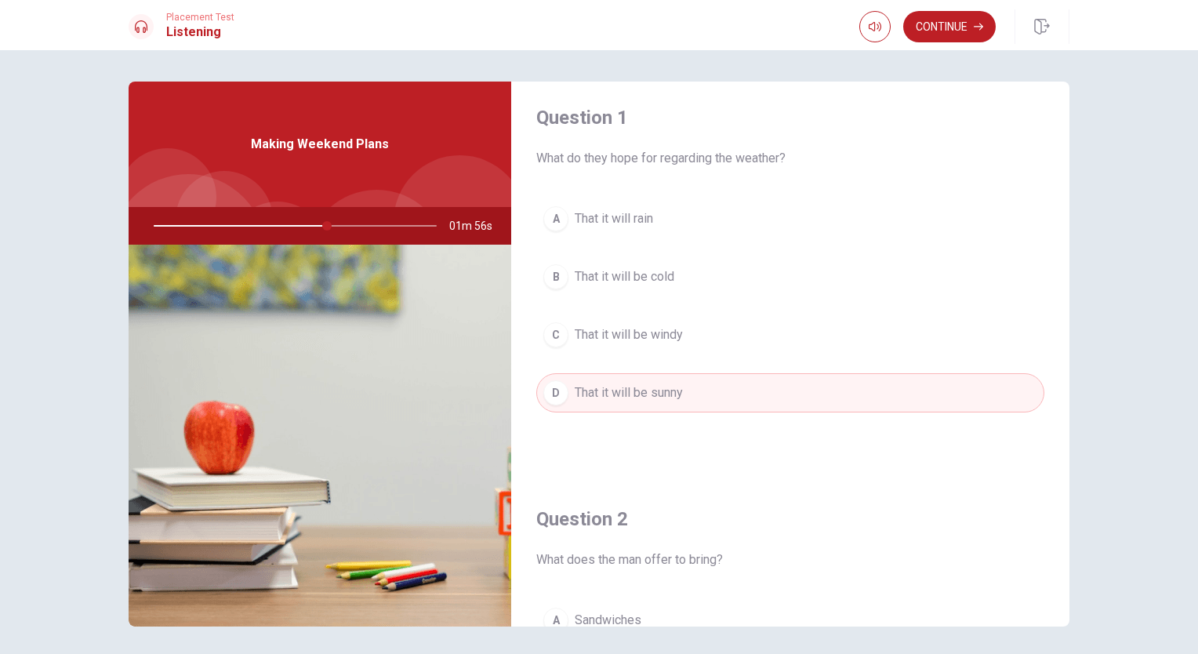
scroll to position [0, 0]
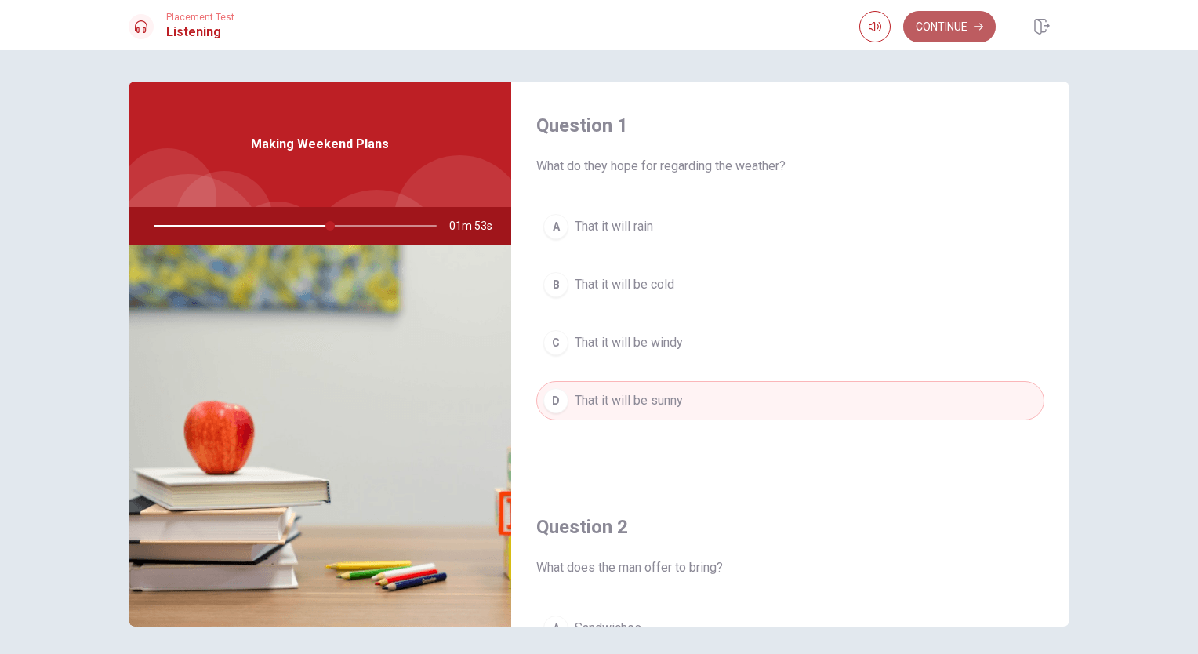
click at [930, 24] on button "Continue" at bounding box center [949, 26] width 93 height 31
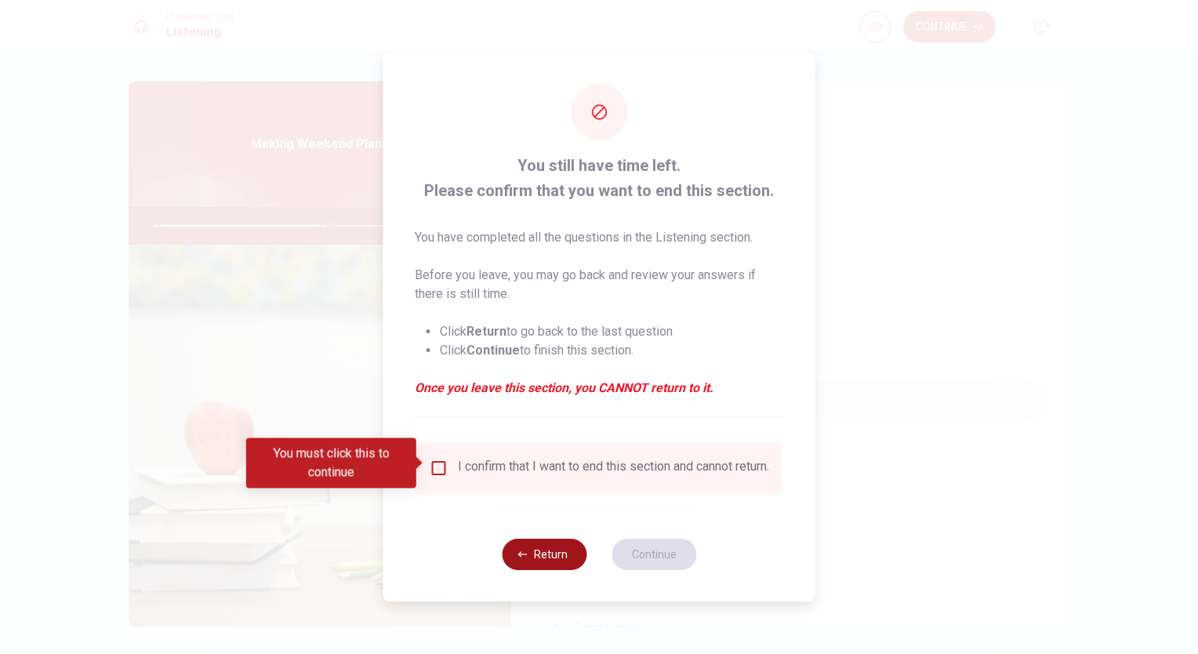
click at [537, 560] on button "Return" at bounding box center [544, 554] width 85 height 31
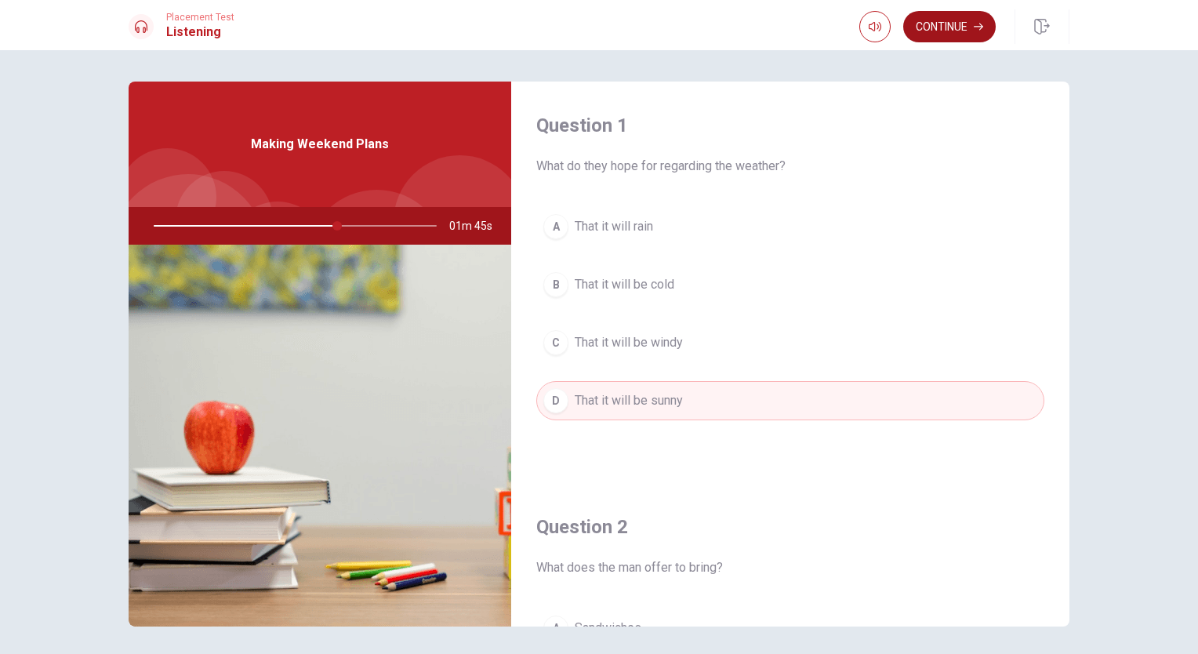
click at [946, 20] on button "Continue" at bounding box center [949, 26] width 93 height 31
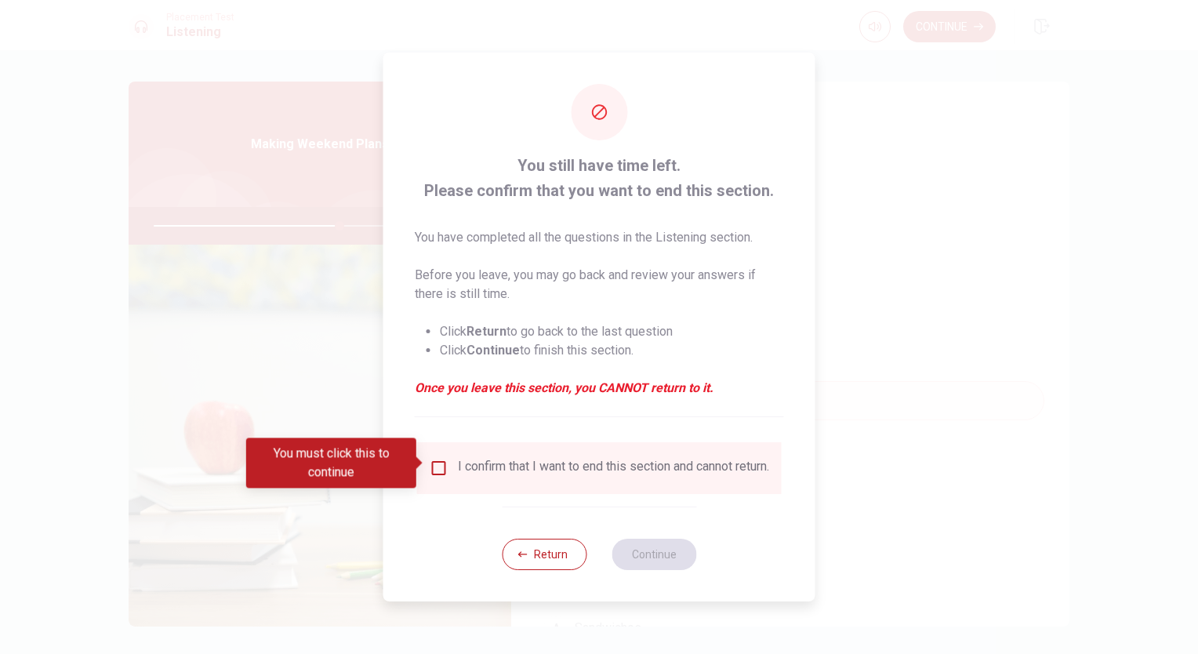
click at [432, 463] on input "You must click this to continue" at bounding box center [439, 468] width 19 height 19
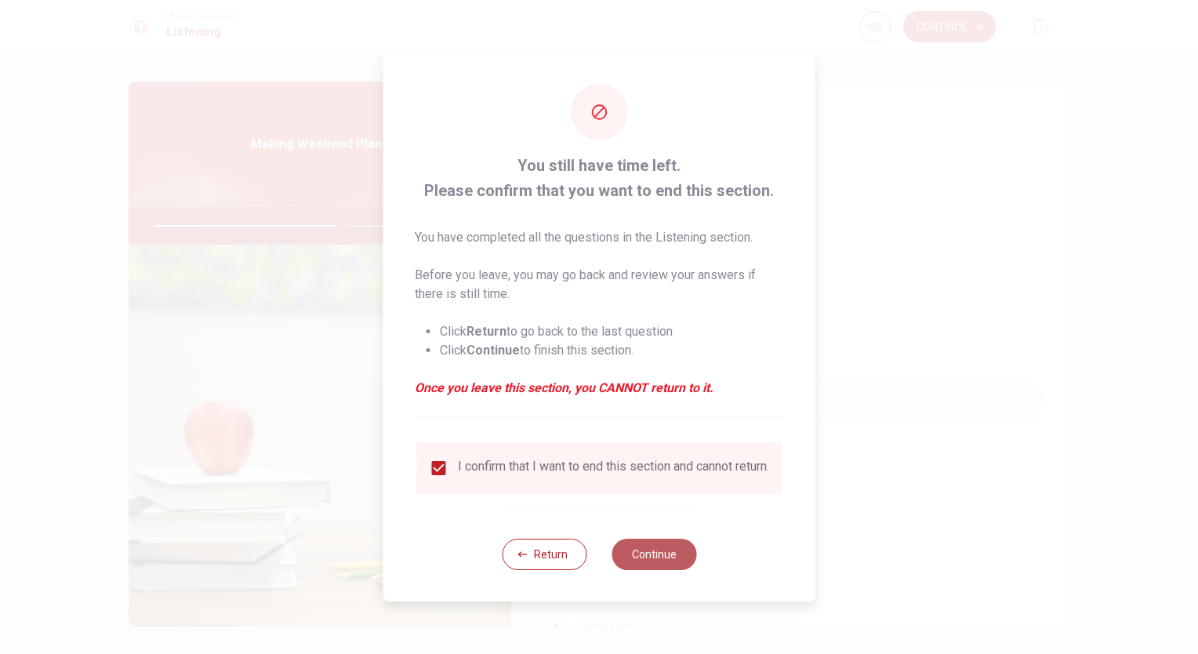
click at [649, 565] on button "Continue" at bounding box center [654, 554] width 85 height 31
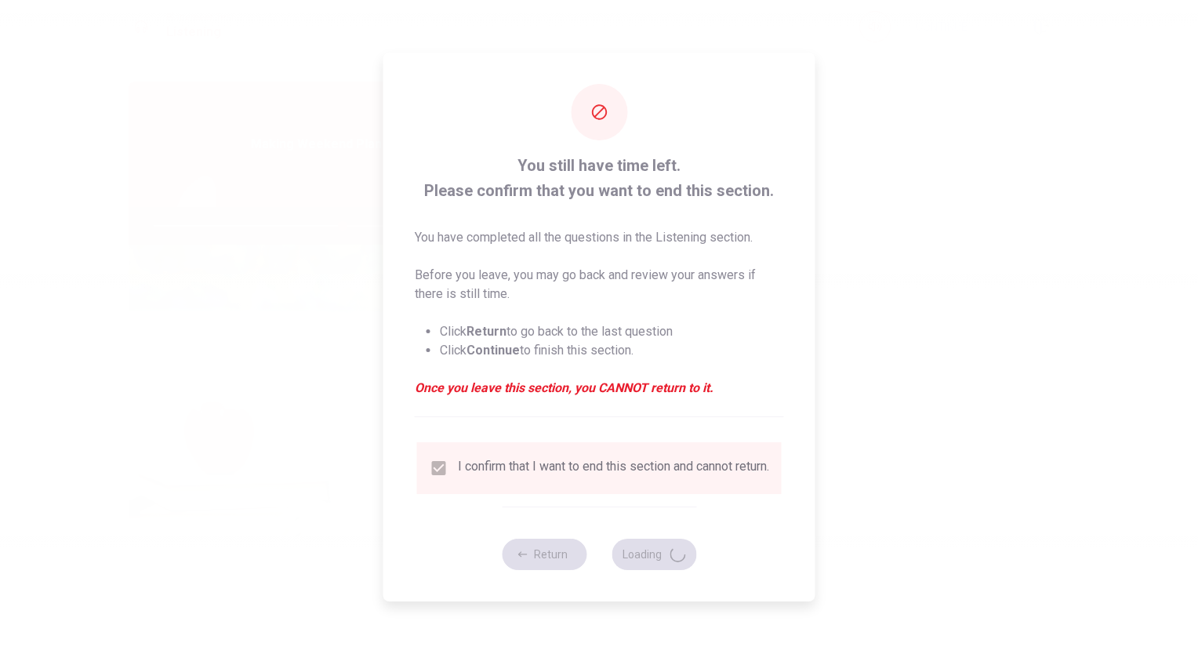
type input "67"
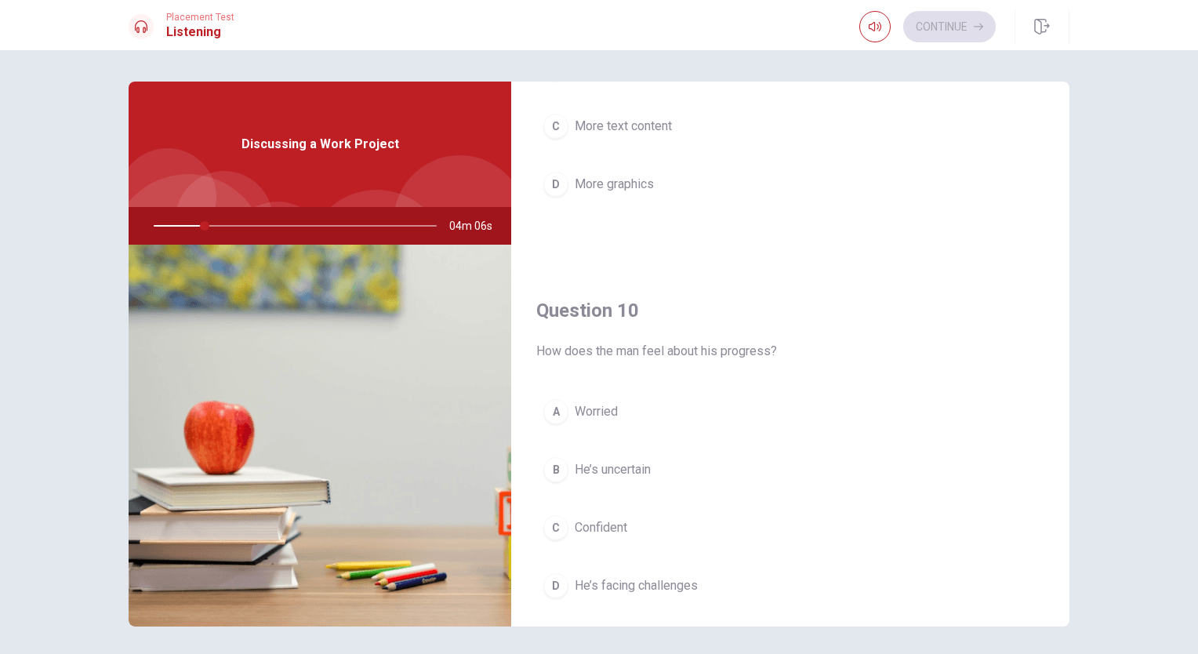
scroll to position [1455, 0]
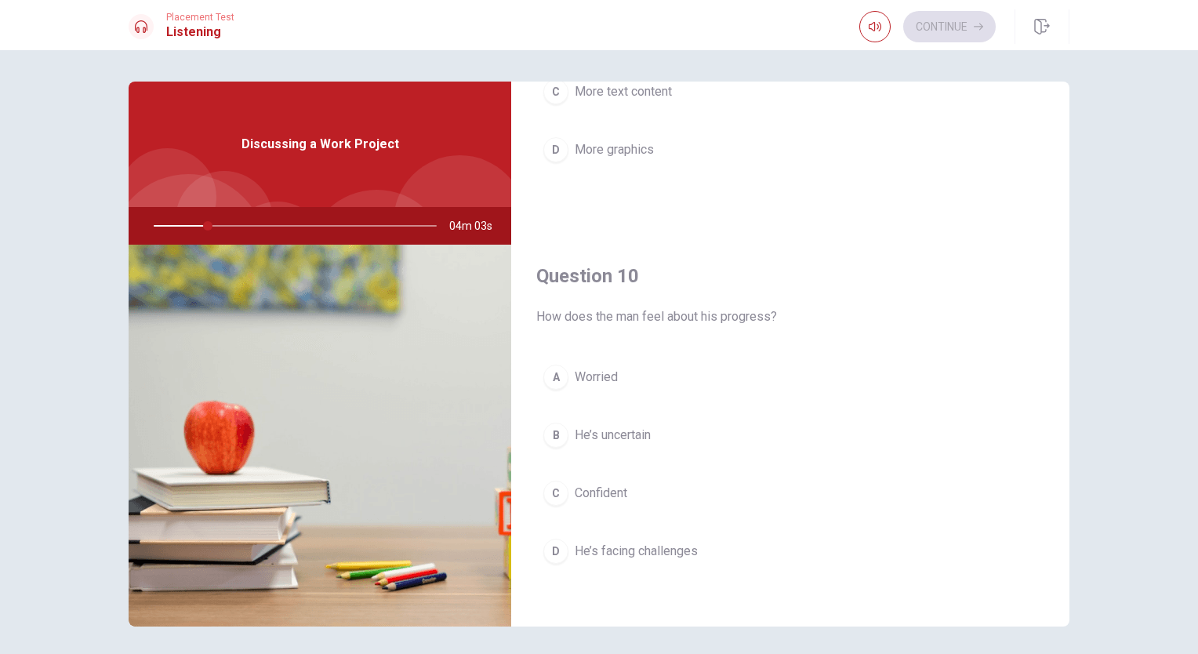
drag, startPoint x: 1056, startPoint y: 579, endPoint x: 1050, endPoint y: 542, distance: 37.3
click at [1050, 542] on div "Question 10 How does the man feel about his progress? A Worried B He’s uncertai…" at bounding box center [790, 433] width 558 height 402
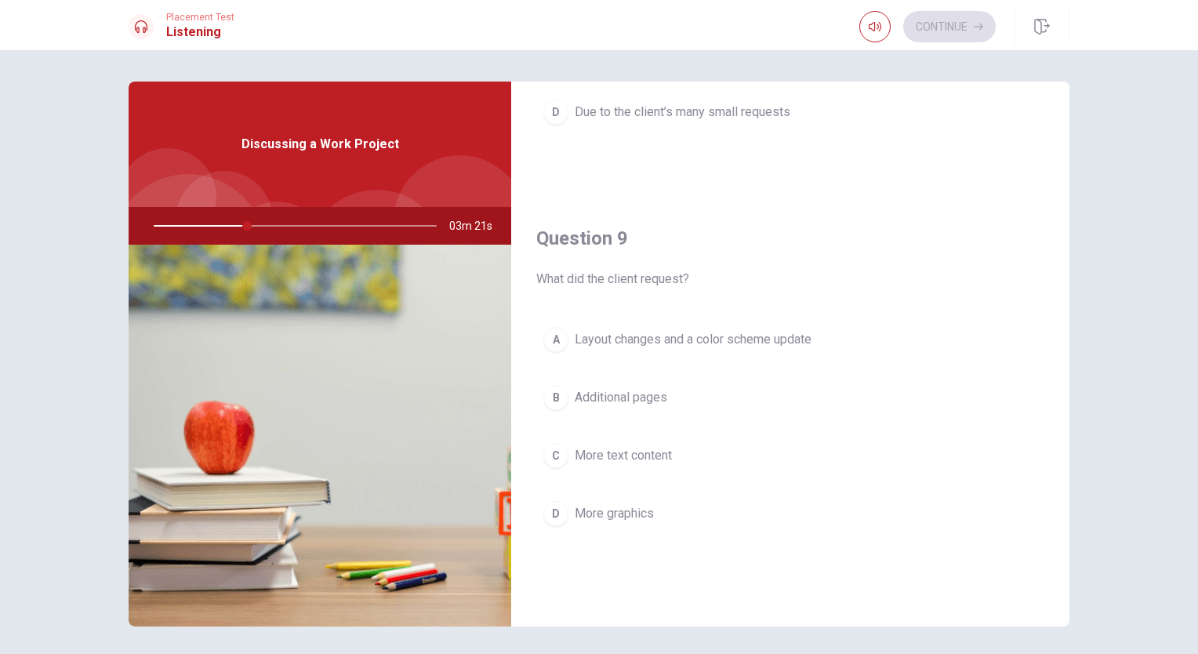
scroll to position [1089, 0]
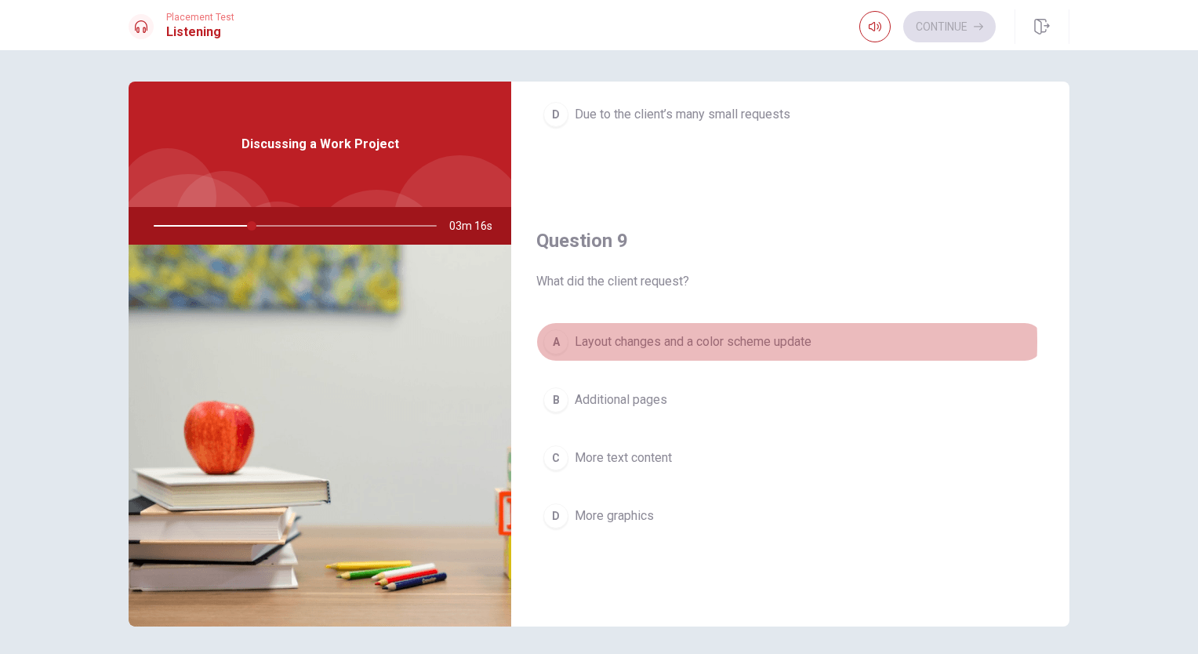
click at [703, 337] on span "Layout changes and a color scheme update" at bounding box center [693, 341] width 237 height 19
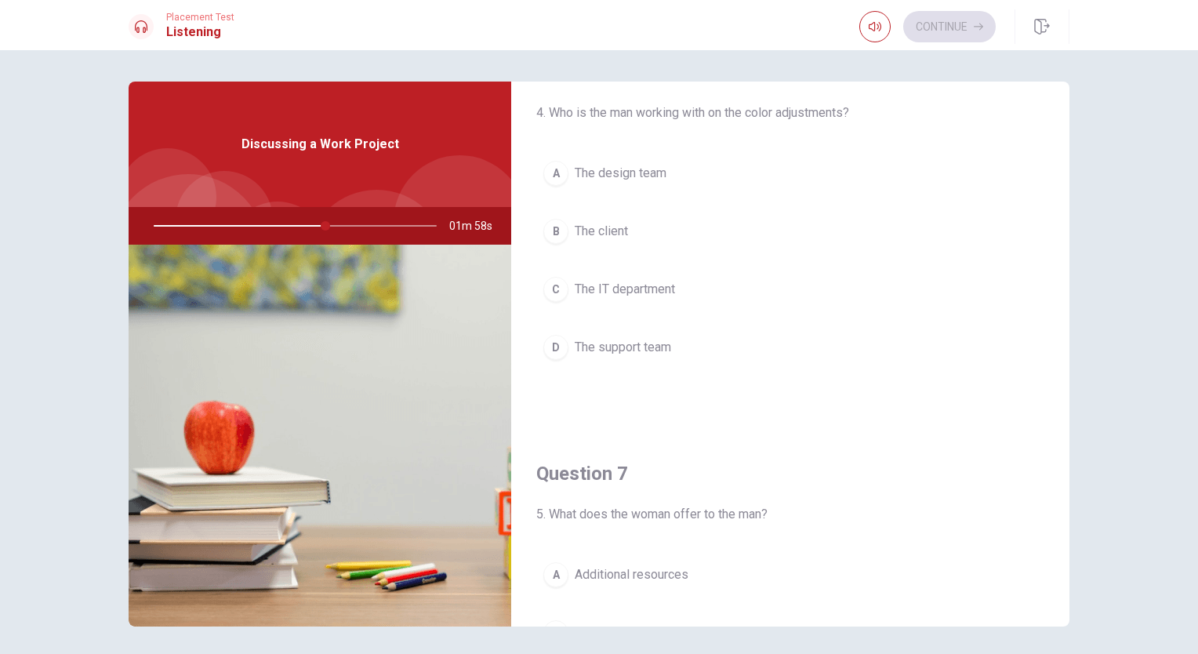
scroll to position [58, 0]
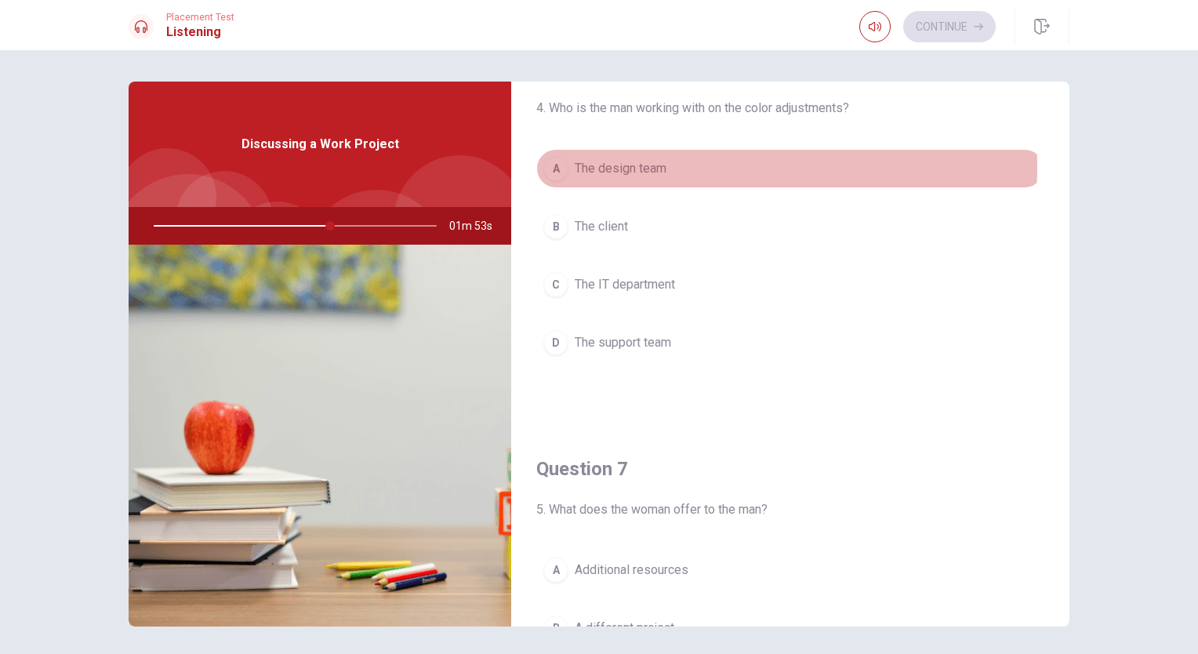
click at [681, 165] on button "A The design team" at bounding box center [790, 168] width 508 height 39
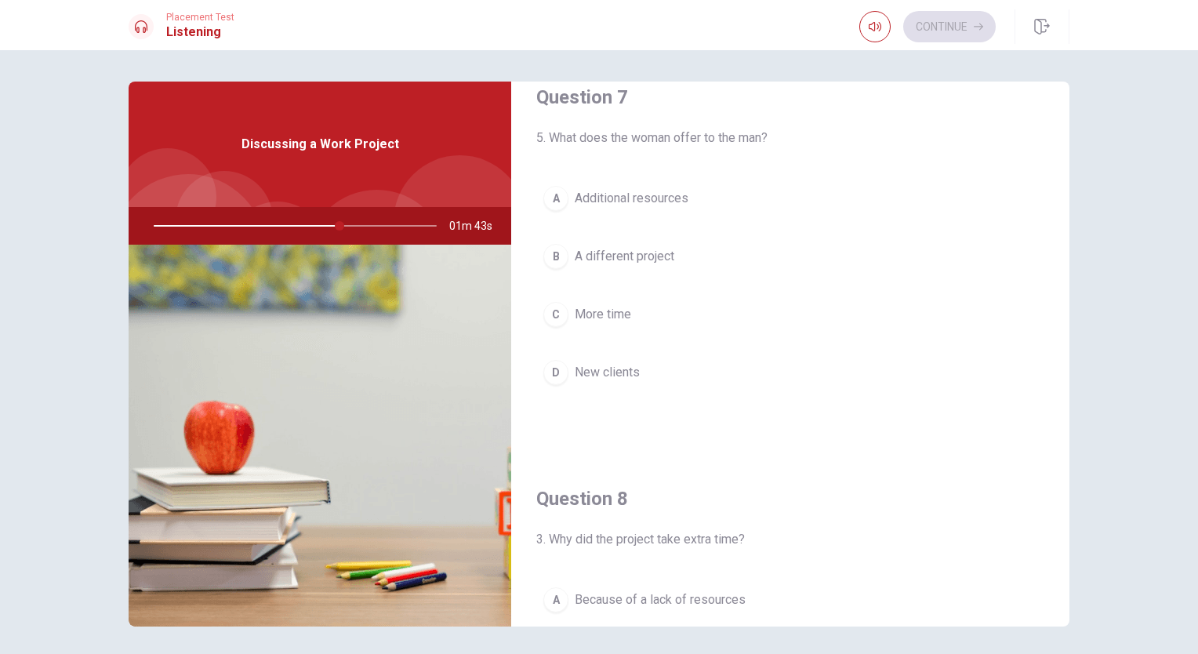
scroll to position [434, 0]
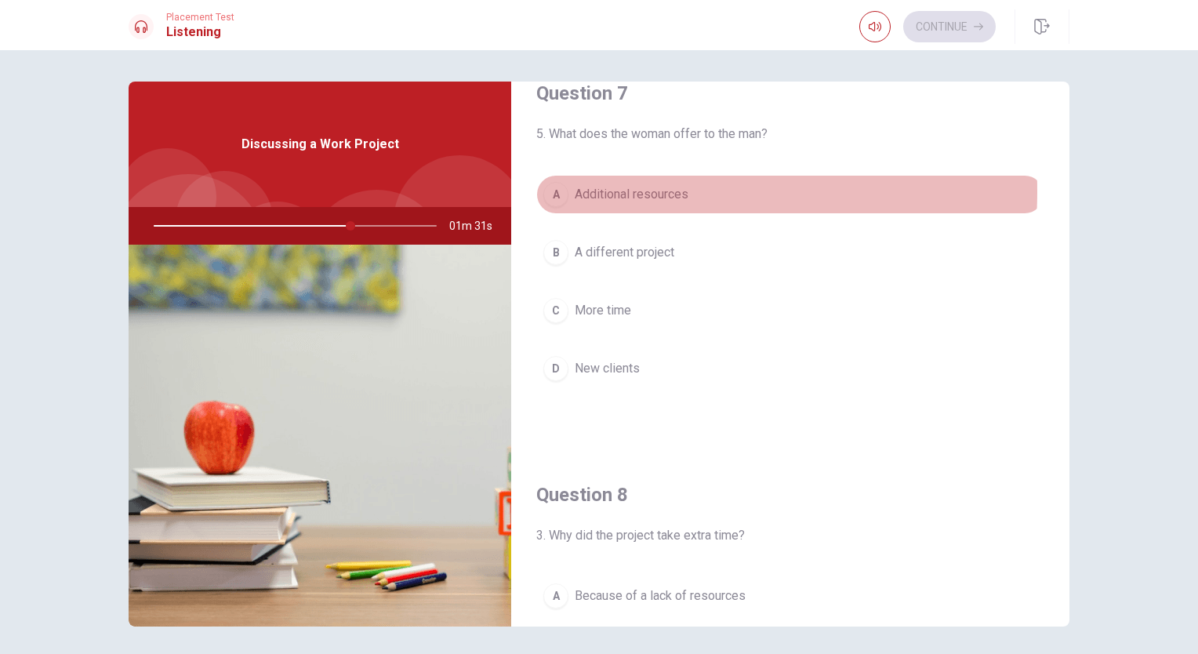
click at [623, 190] on span "Additional resources" at bounding box center [632, 194] width 114 height 19
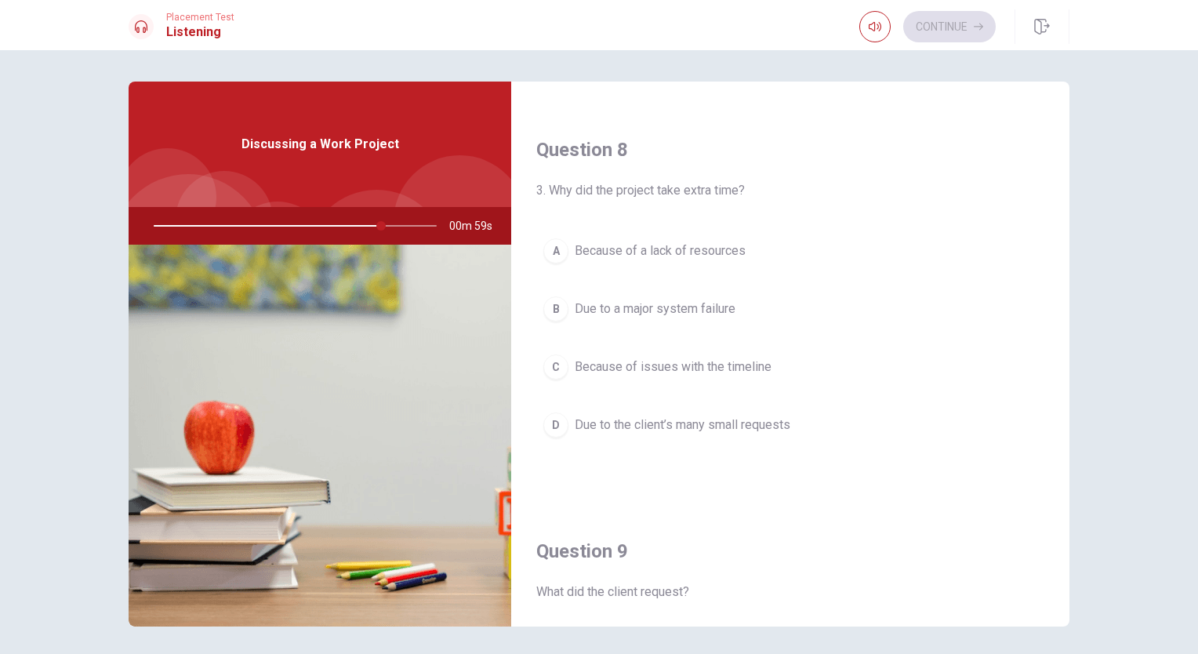
scroll to position [777, 0]
click at [694, 420] on span "Due to the client’s many small requests" at bounding box center [683, 426] width 216 height 19
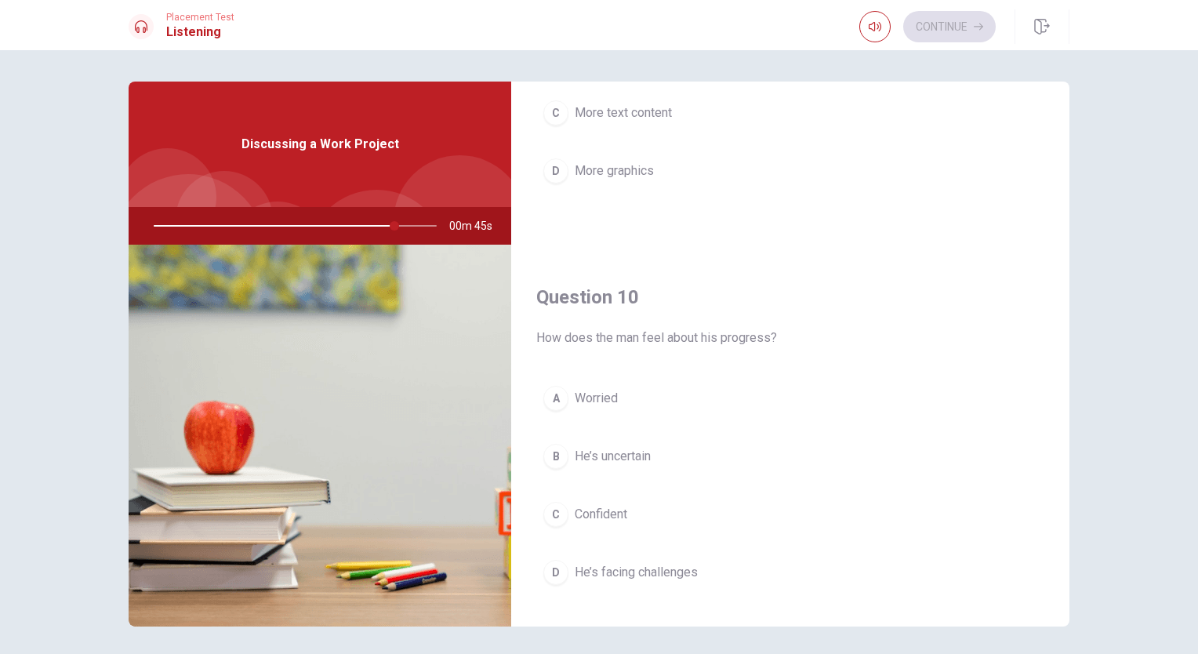
scroll to position [1455, 0]
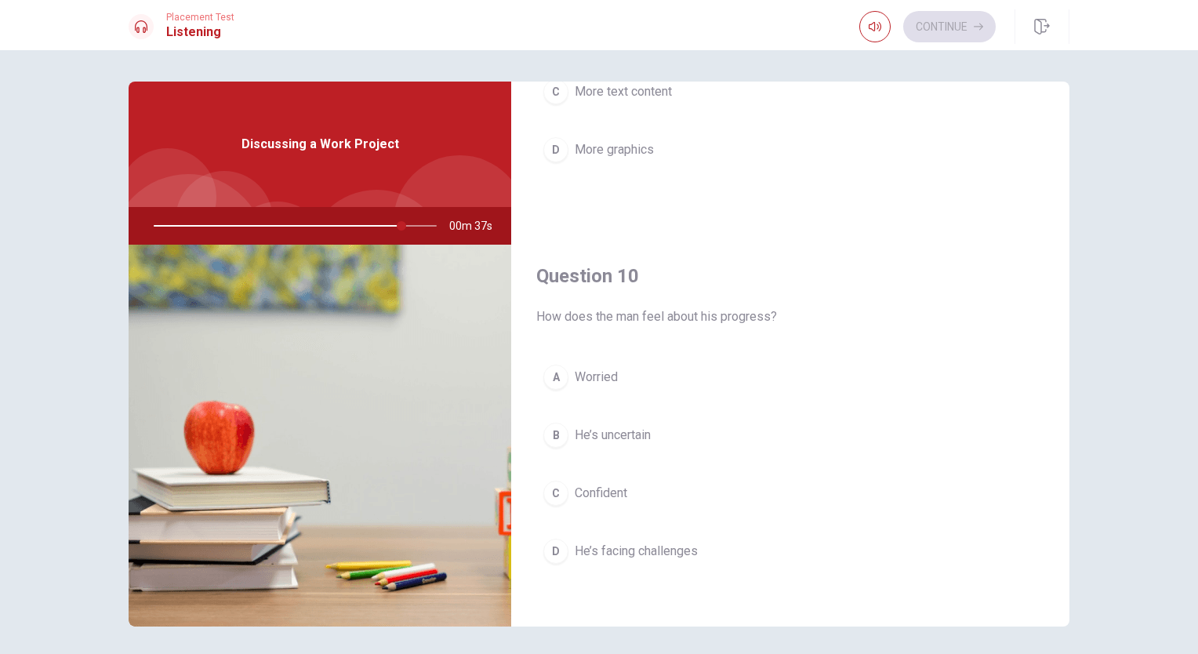
click at [621, 418] on button "B He’s uncertain" at bounding box center [790, 435] width 508 height 39
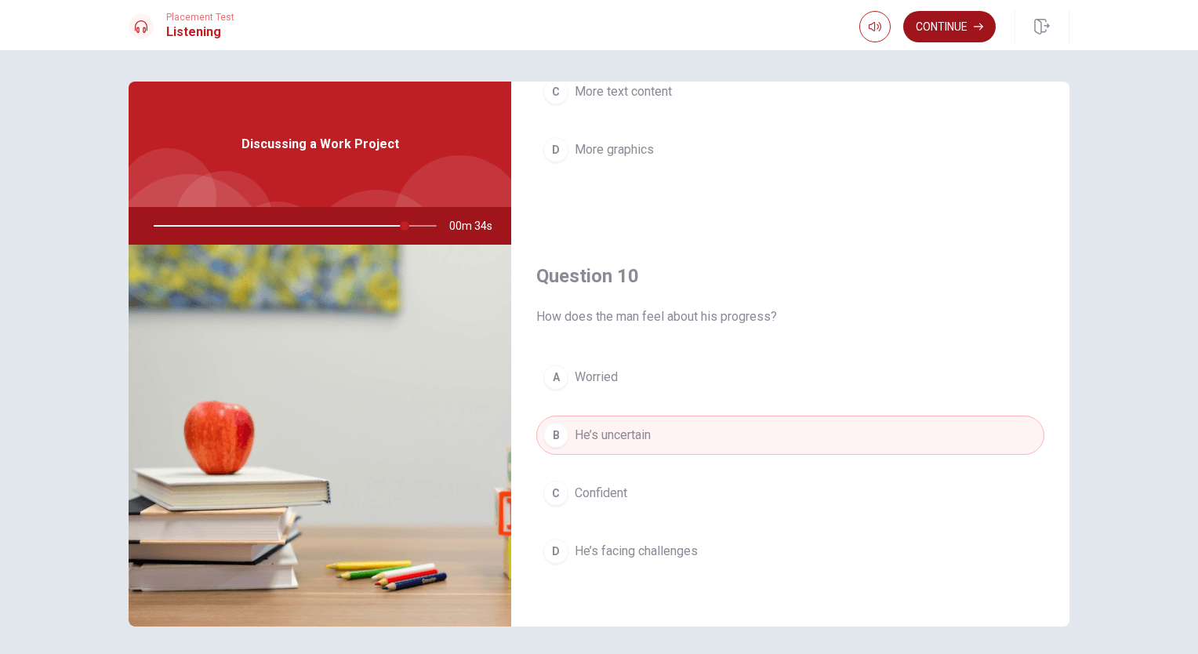
click at [938, 27] on button "Continue" at bounding box center [949, 26] width 93 height 31
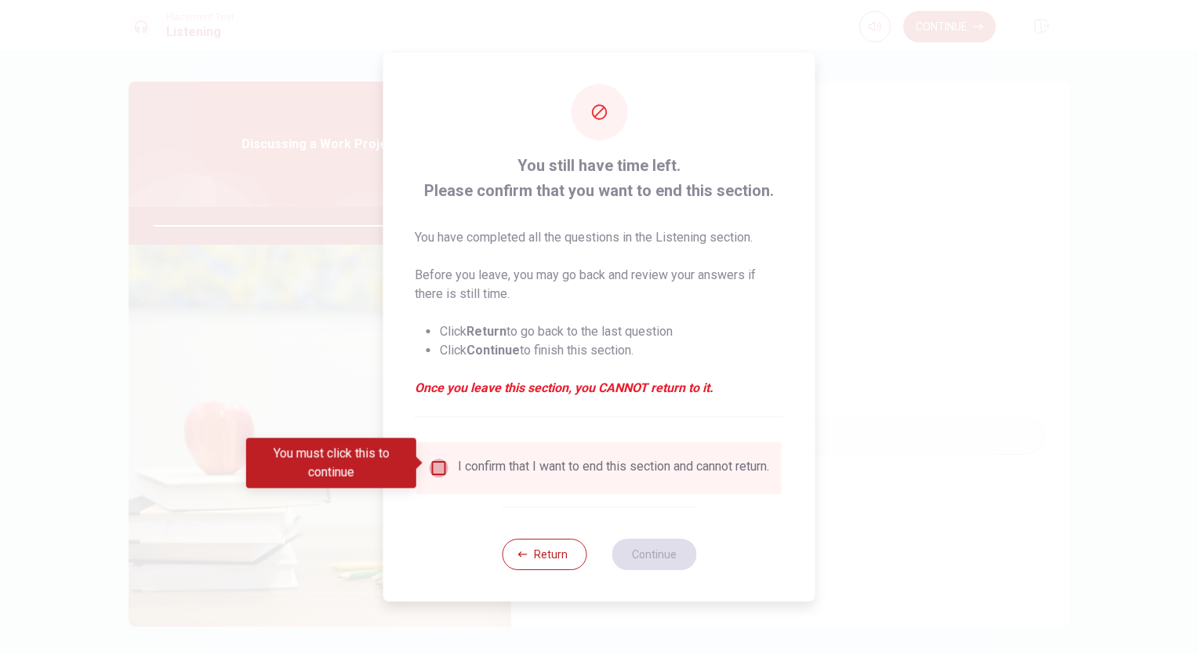
click at [436, 463] on input "You must click this to continue" at bounding box center [439, 468] width 19 height 19
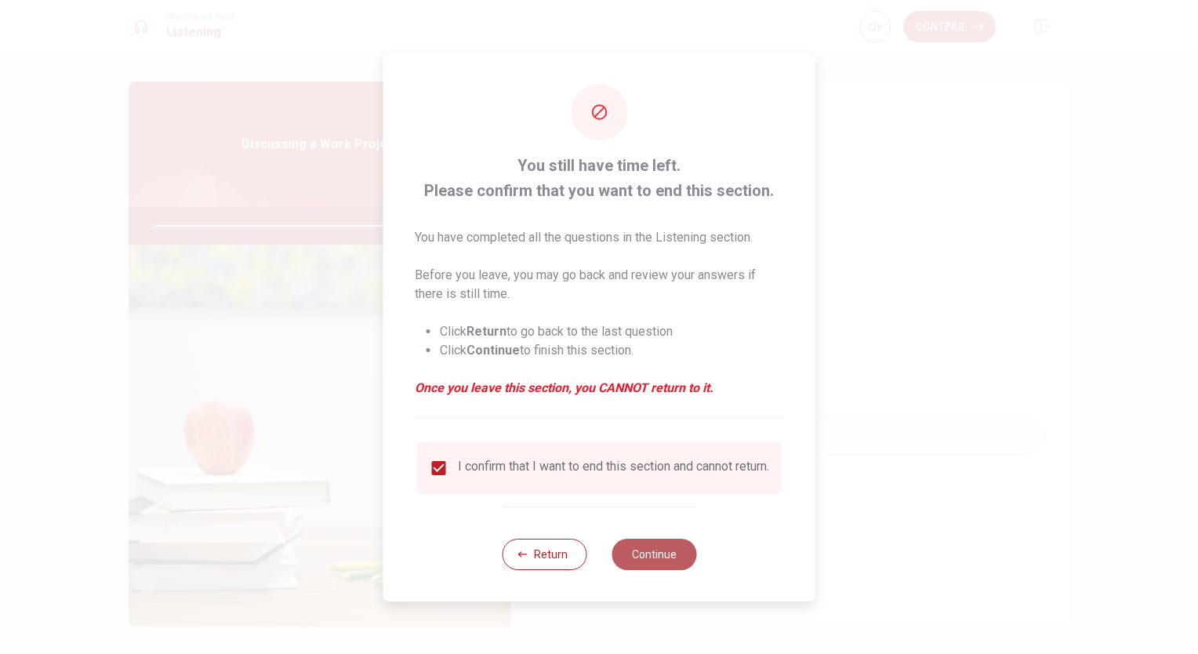
click at [655, 559] on button "Continue" at bounding box center [654, 554] width 85 height 31
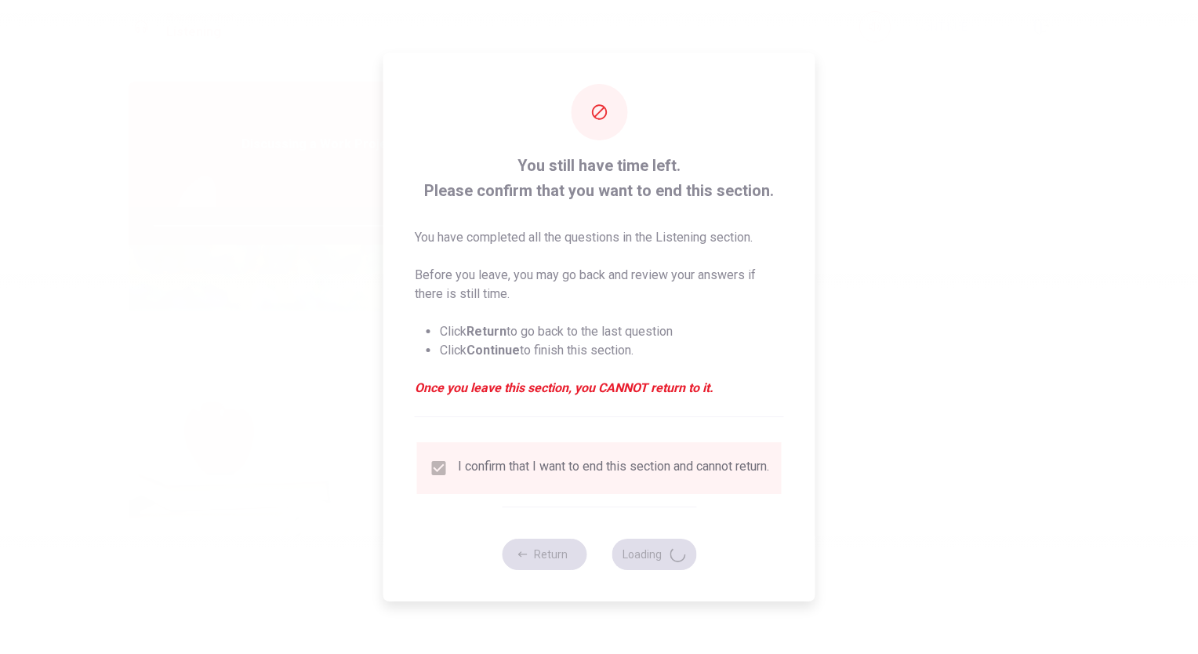
type input "91"
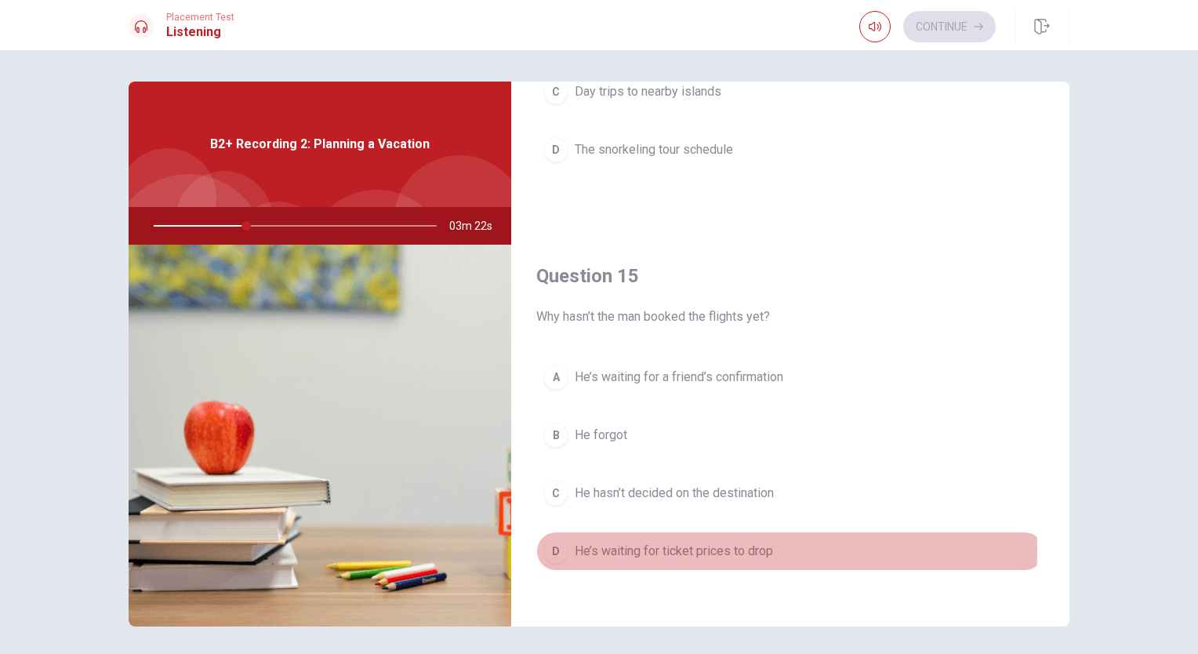
click at [661, 543] on span "He’s waiting for ticket prices to drop" at bounding box center [674, 551] width 198 height 19
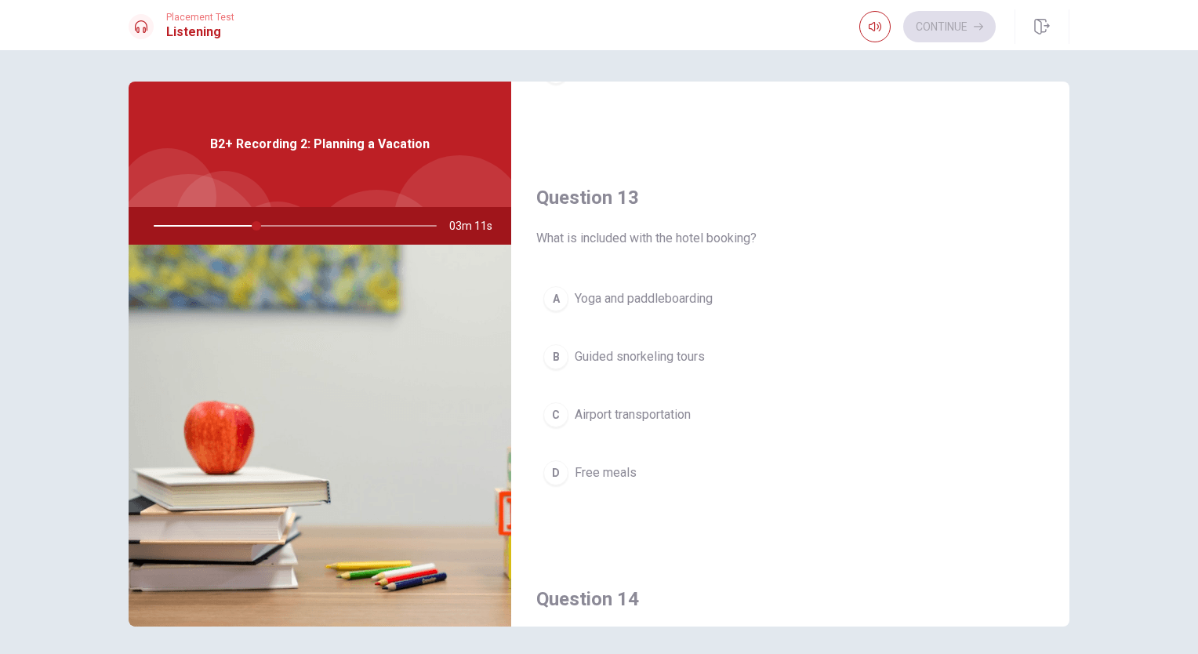
scroll to position [734, 0]
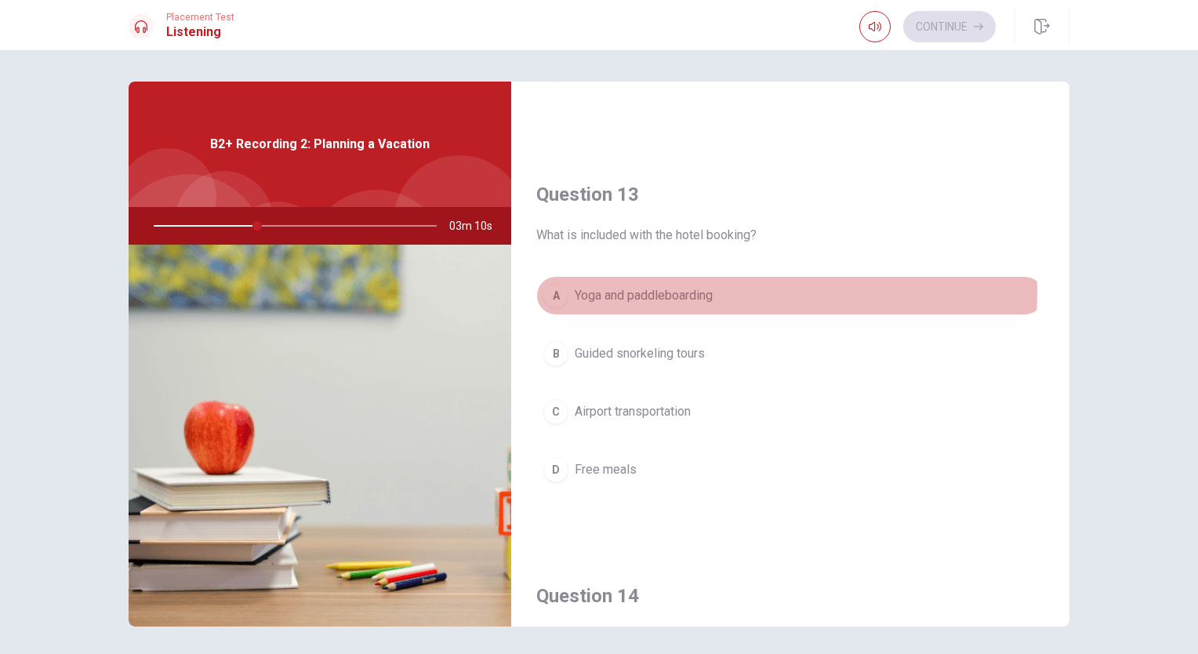
click at [701, 290] on span "Yoga and paddleboarding" at bounding box center [644, 295] width 138 height 19
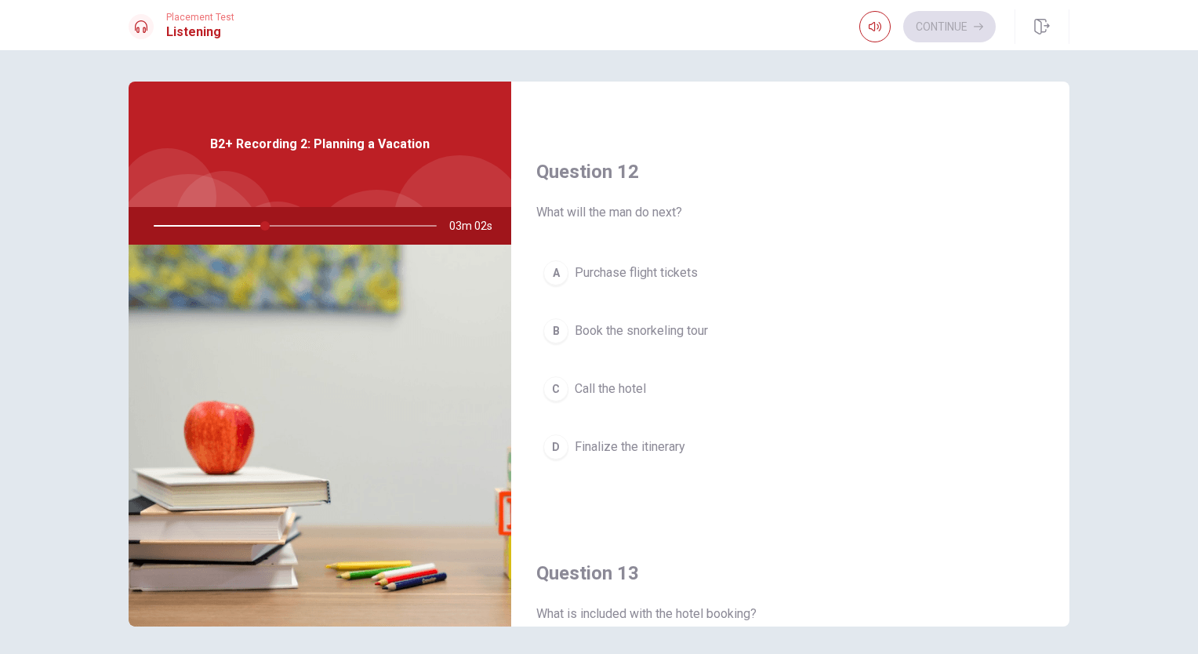
scroll to position [380, 0]
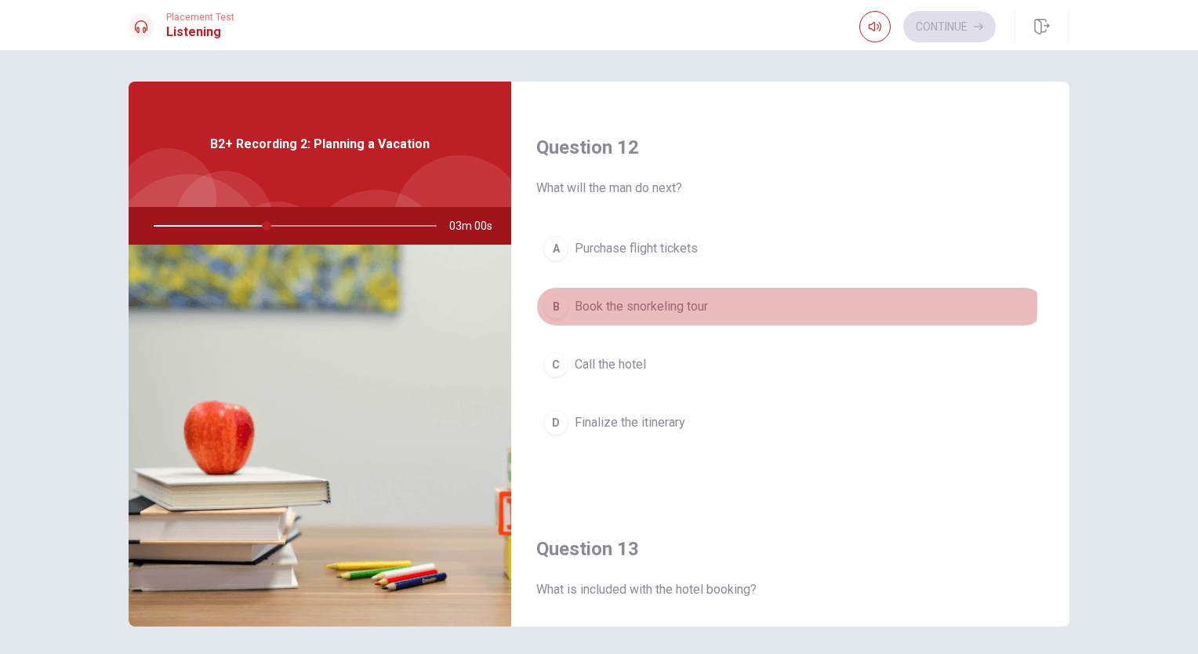
click at [687, 303] on span "Book the snorkeling tour" at bounding box center [641, 306] width 133 height 19
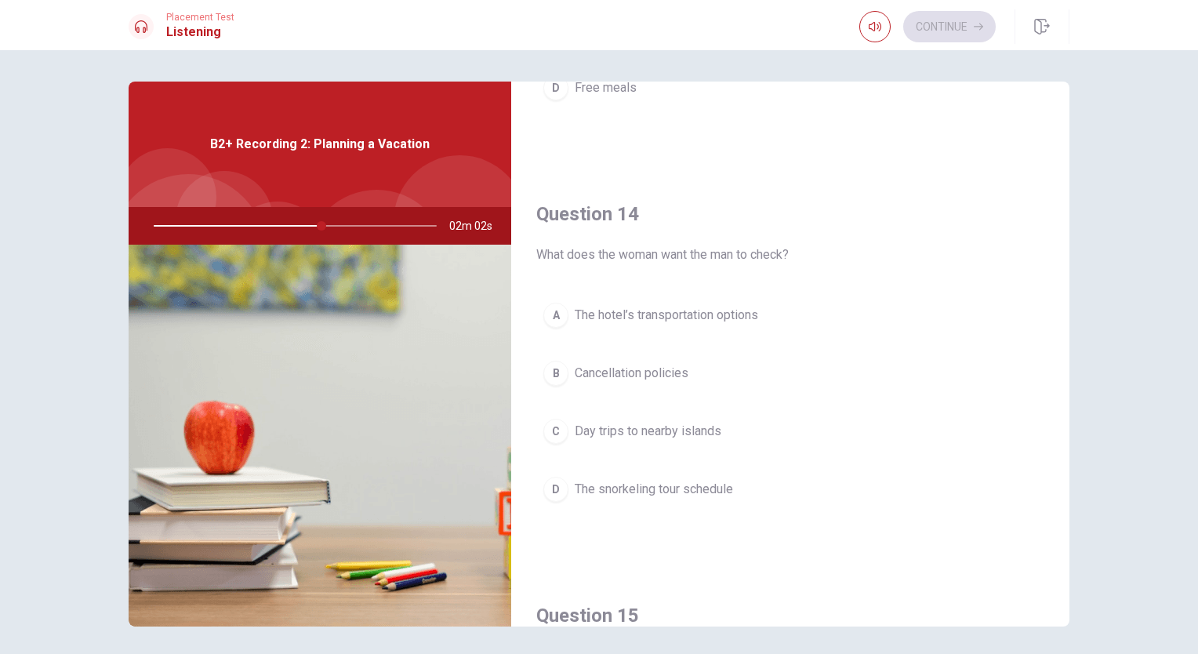
scroll to position [1139, 0]
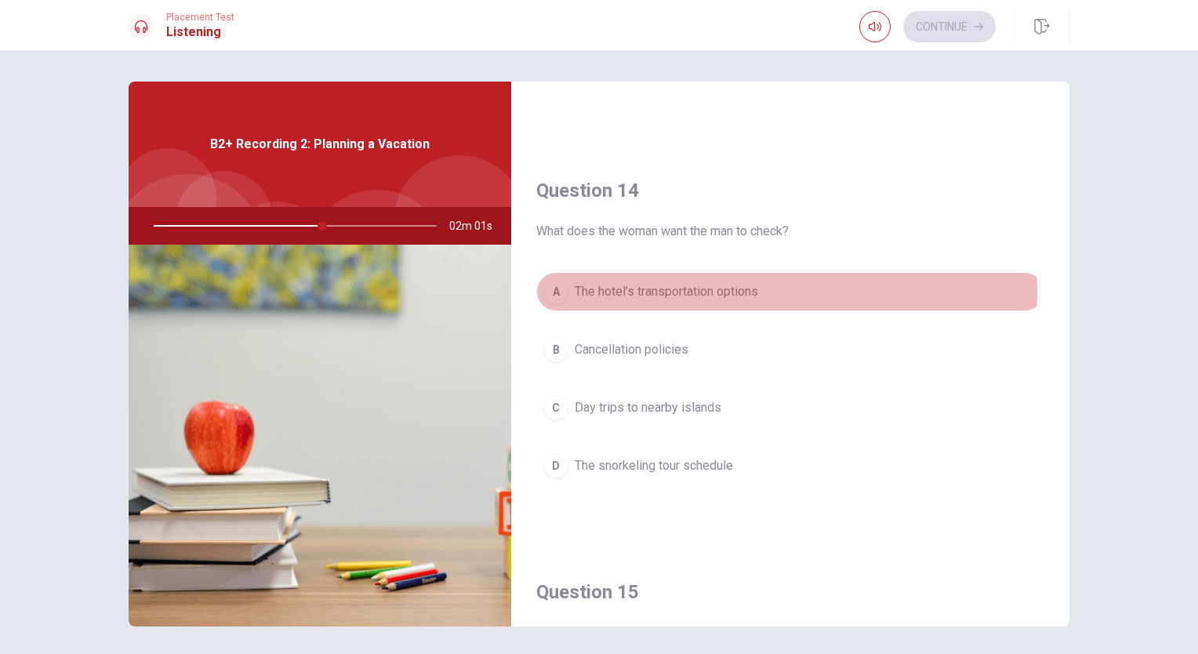
click at [739, 287] on span "The hotel’s transportation options" at bounding box center [667, 291] width 184 height 19
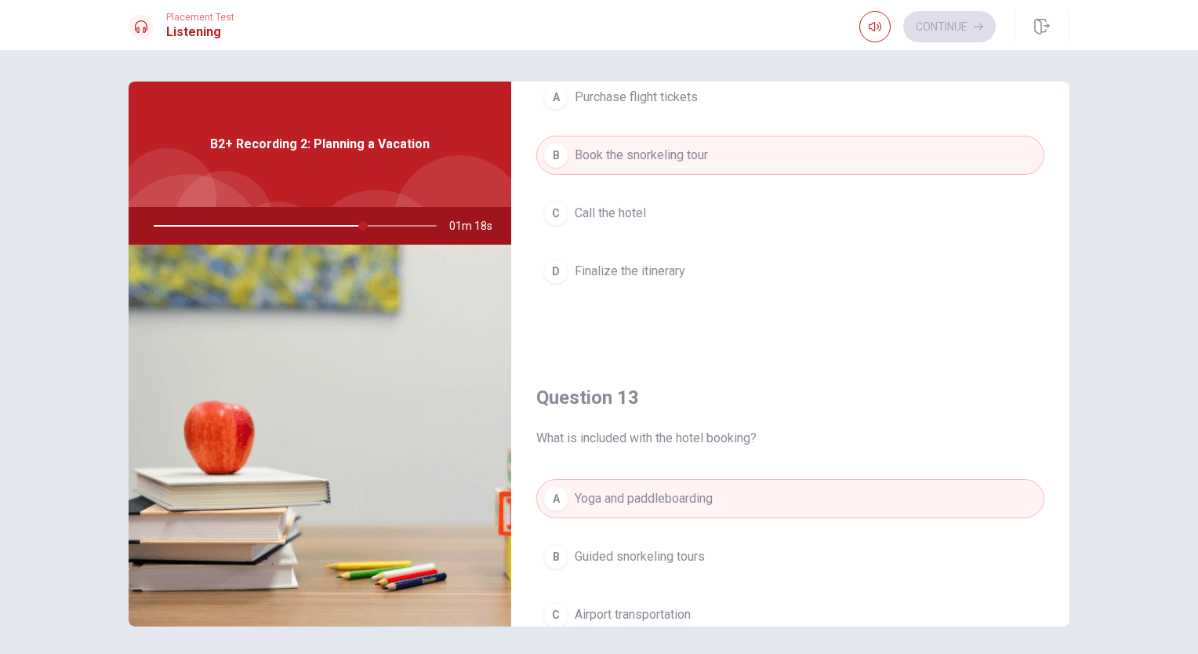
scroll to position [0, 0]
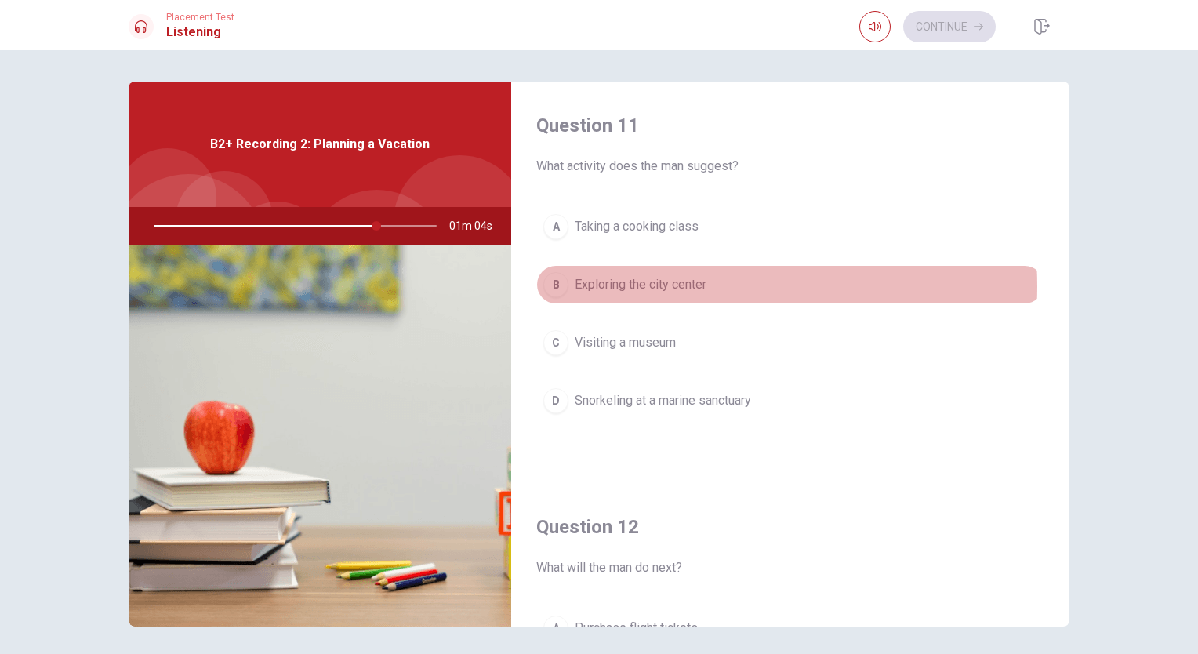
click at [681, 285] on span "Exploring the city center" at bounding box center [641, 284] width 132 height 19
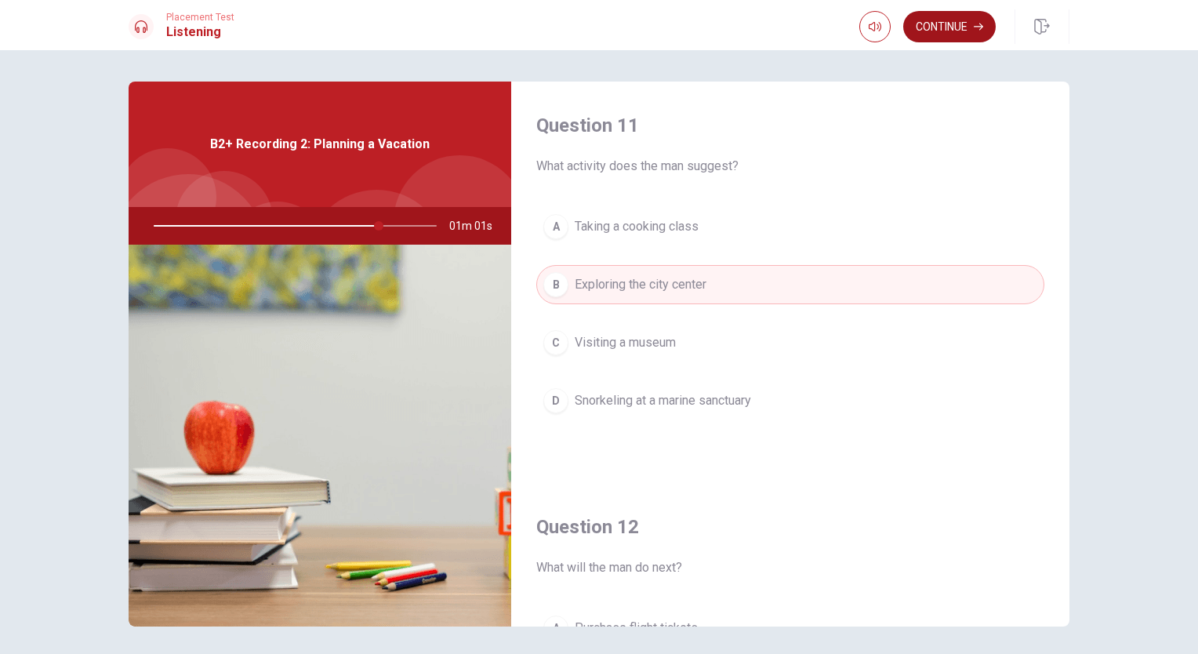
click at [932, 23] on button "Continue" at bounding box center [949, 26] width 93 height 31
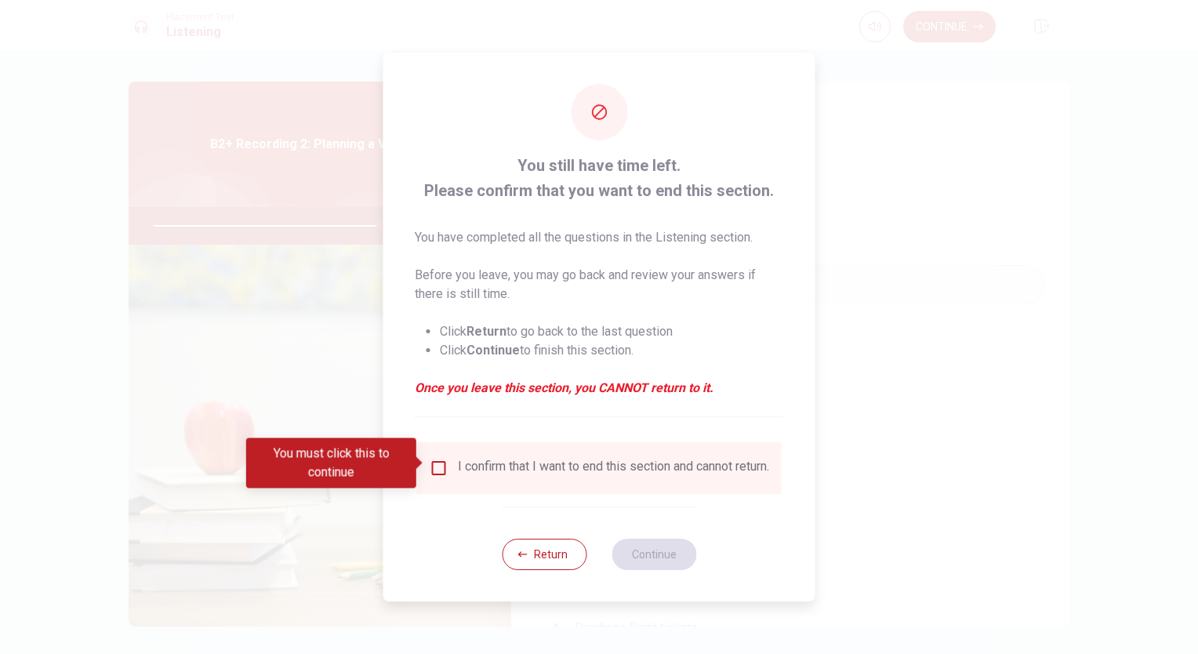
click at [438, 465] on input "You must click this to continue" at bounding box center [439, 468] width 19 height 19
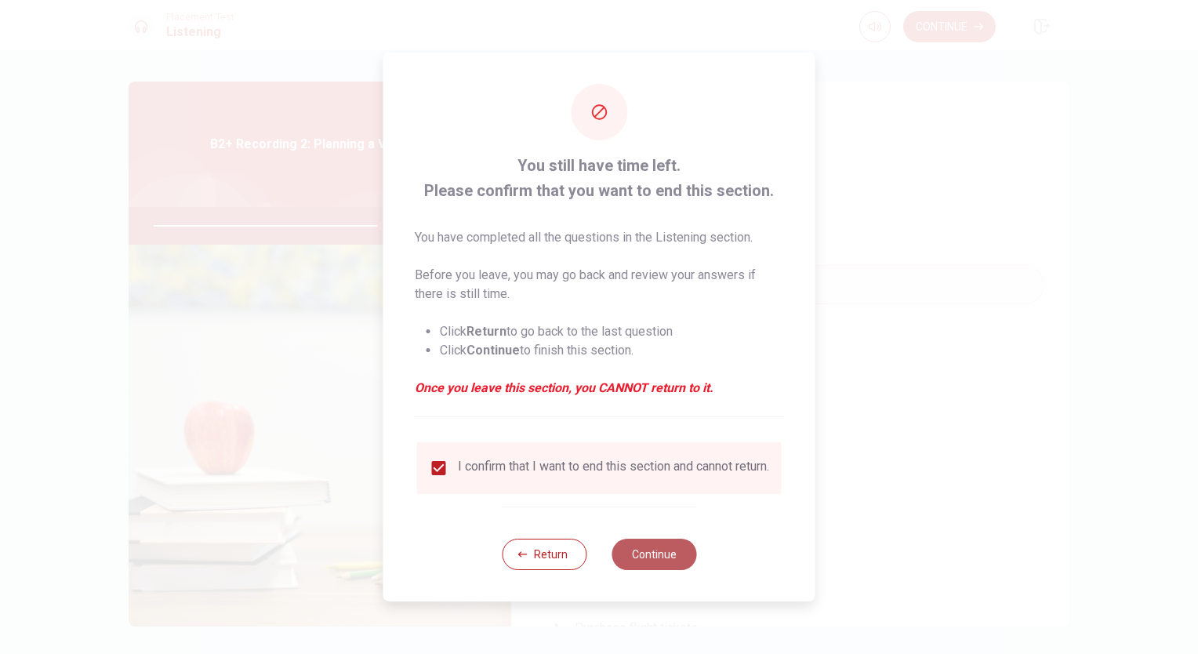
click at [656, 558] on button "Continue" at bounding box center [654, 554] width 85 height 31
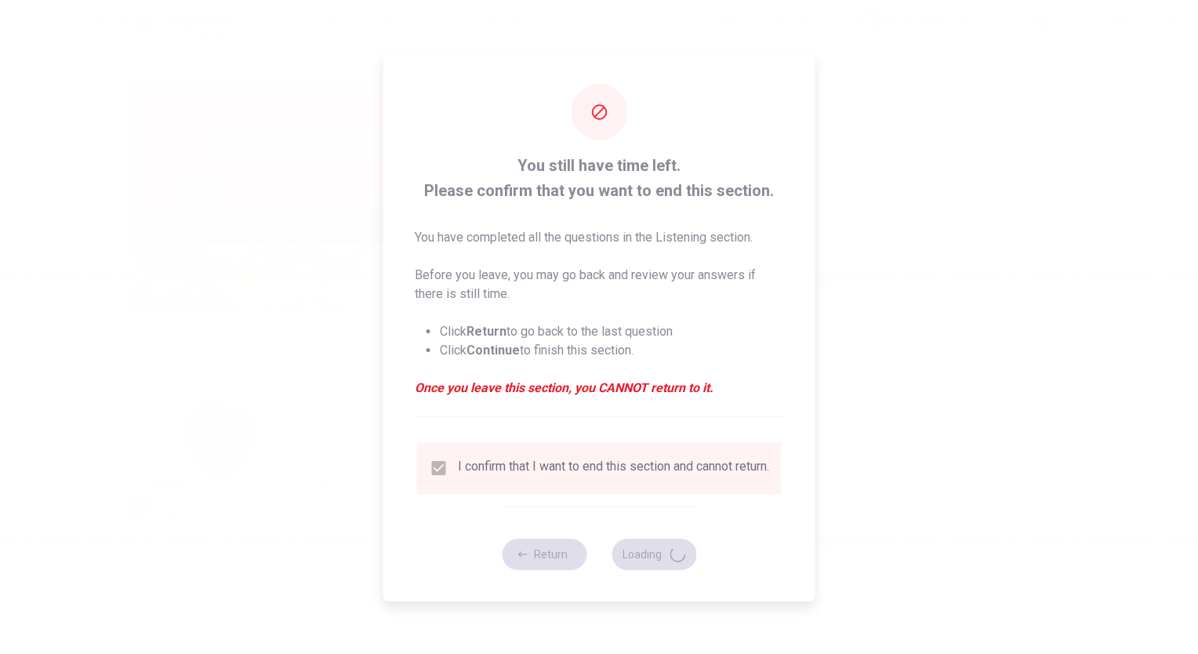
type input "81"
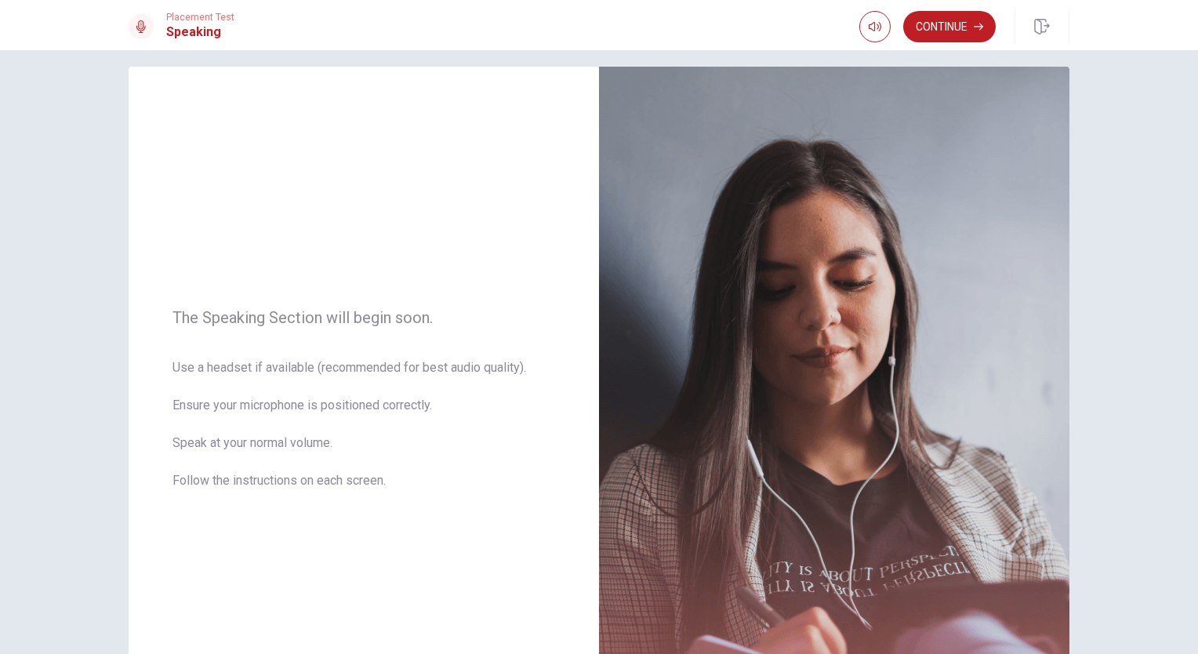
scroll to position [16, 0]
click at [939, 21] on button "Continue" at bounding box center [949, 26] width 93 height 31
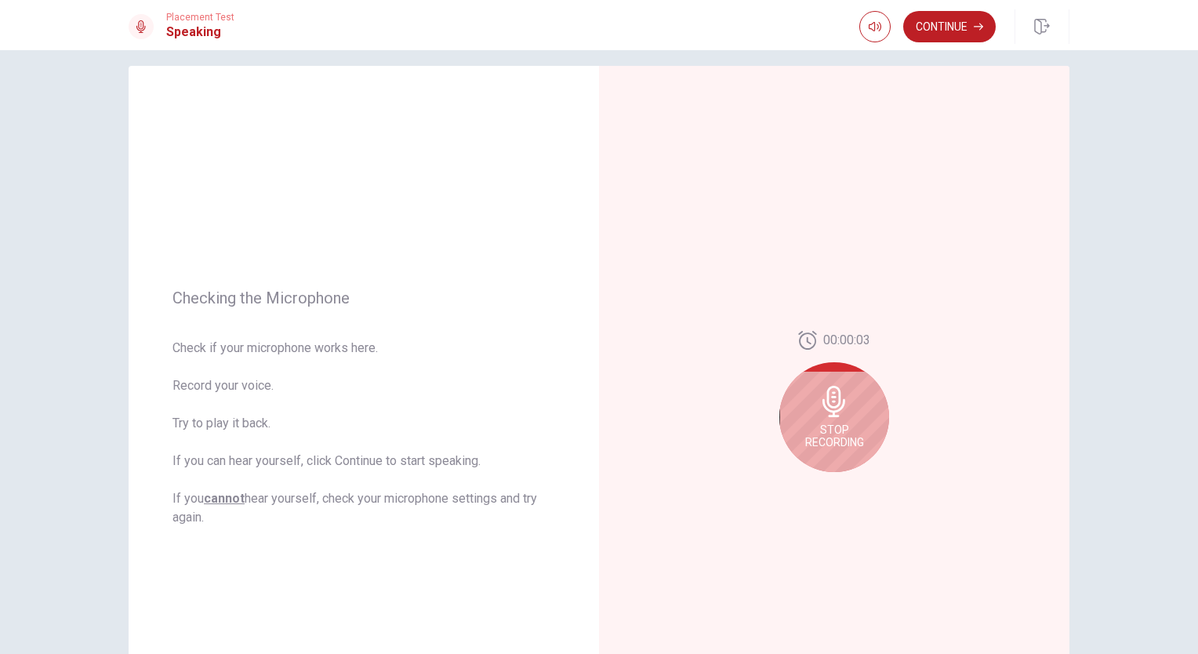
click at [1174, 257] on div "Checking the Microphone Check if your microphone works here. Record your voice.…" at bounding box center [599, 352] width 1198 height 604
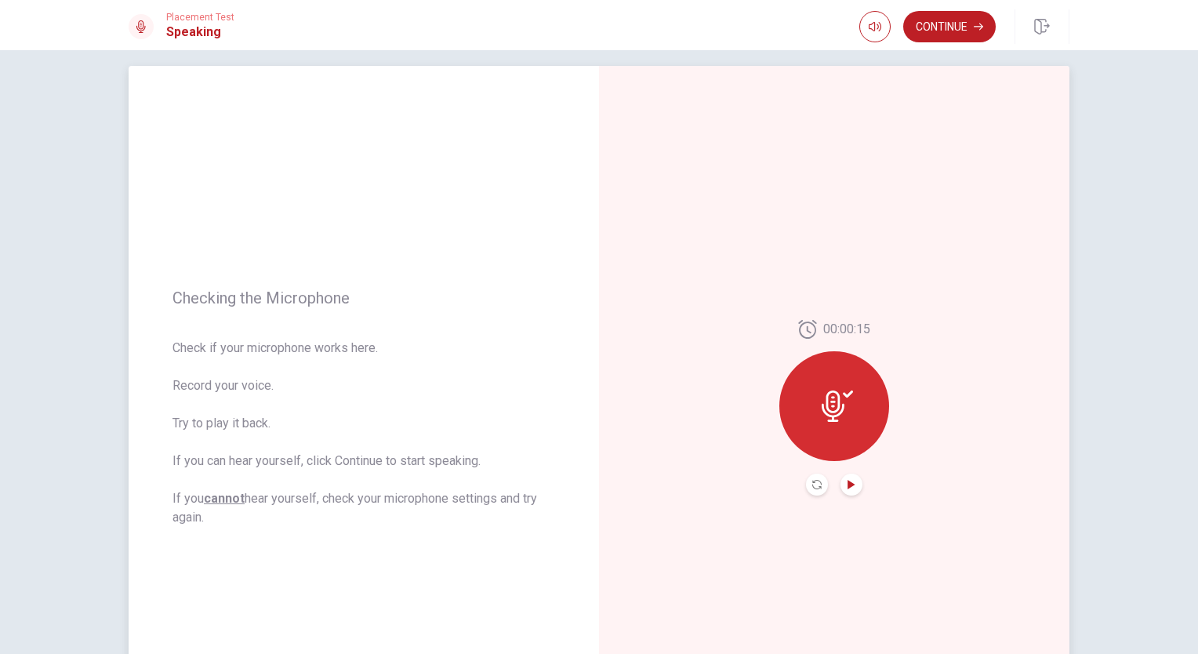
click at [848, 488] on icon "Play Audio" at bounding box center [851, 484] width 7 height 9
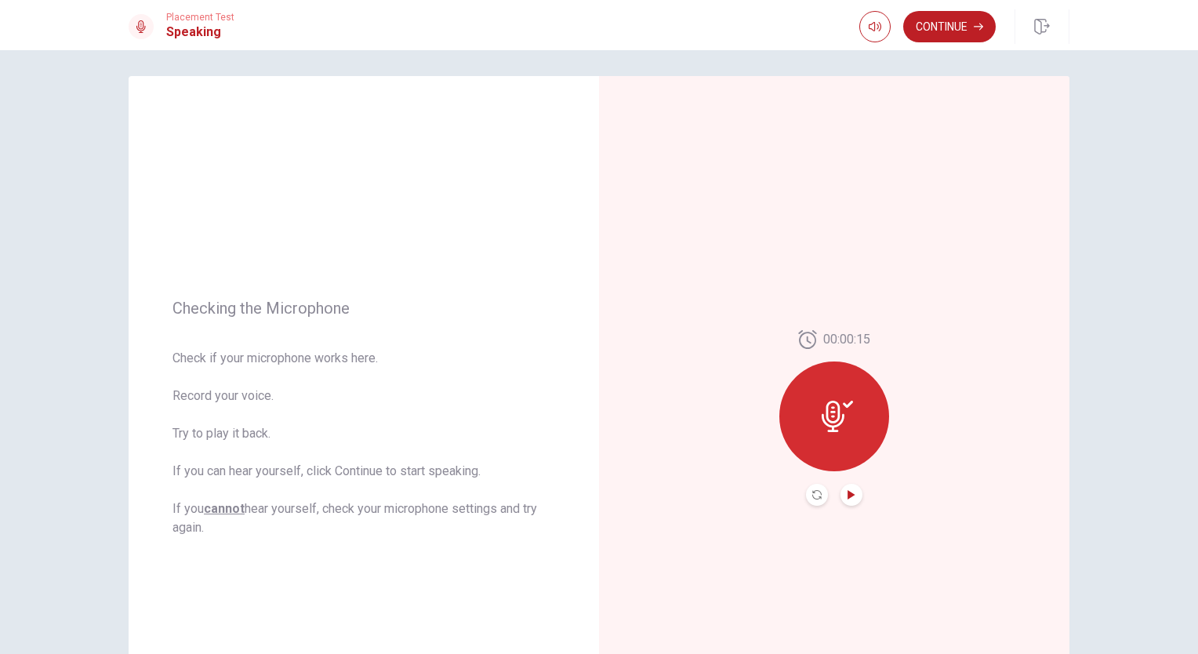
scroll to position [0, 0]
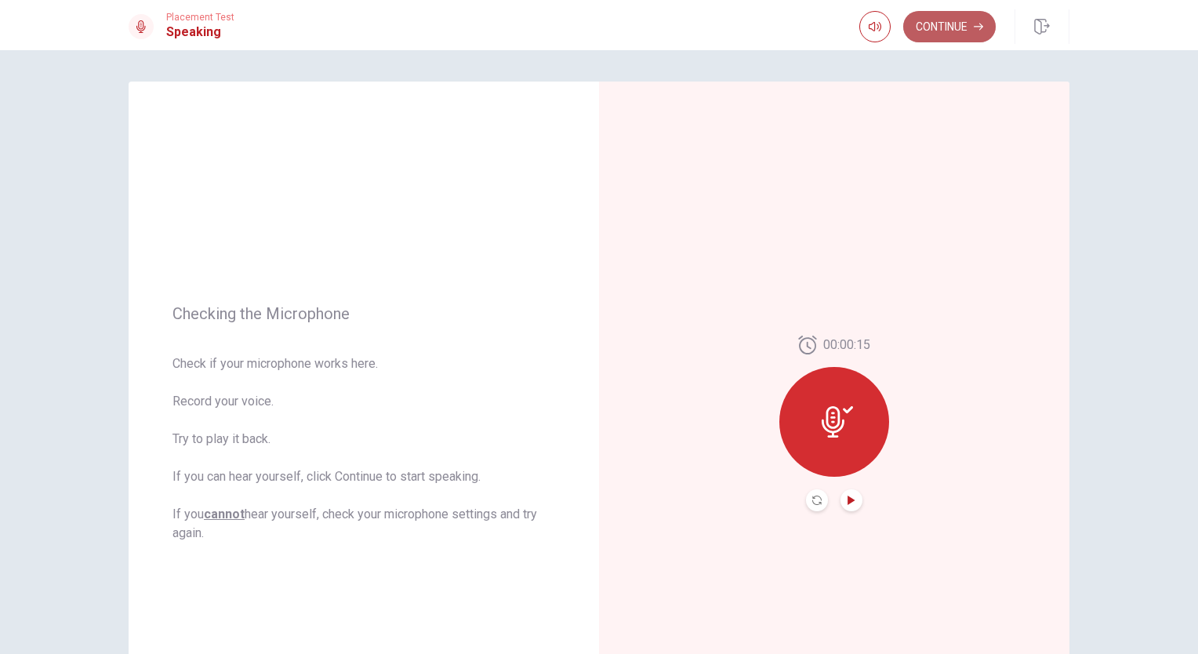
click at [939, 29] on button "Continue" at bounding box center [949, 26] width 93 height 31
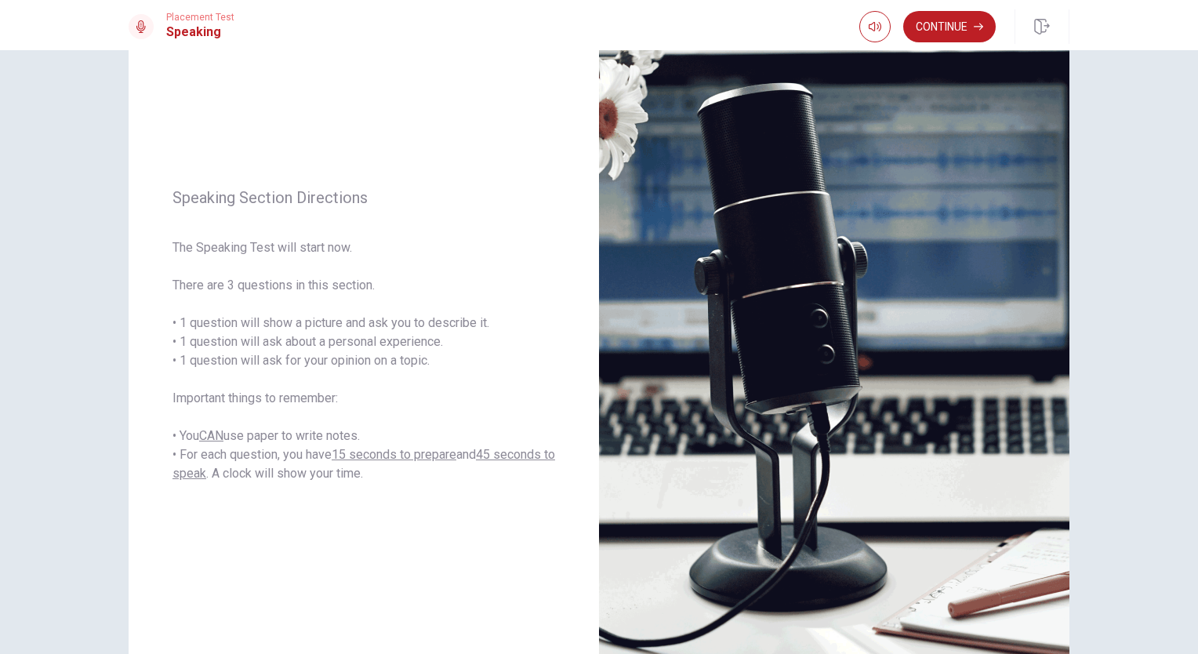
scroll to position [85, 0]
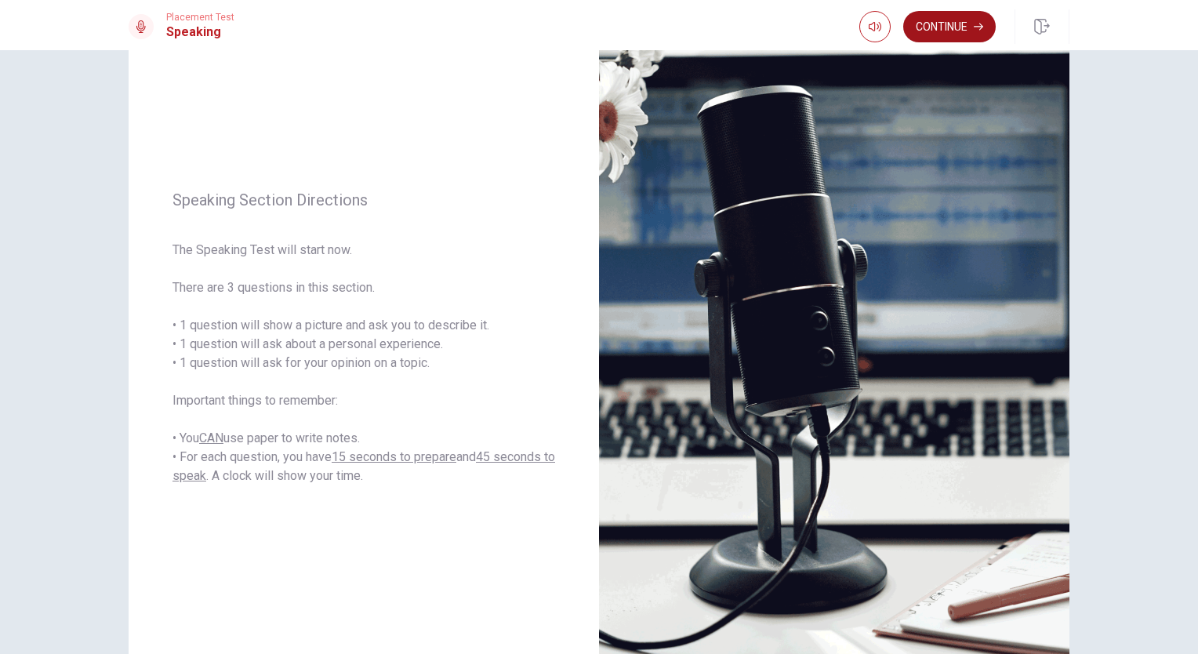
click at [964, 32] on button "Continue" at bounding box center [949, 26] width 93 height 31
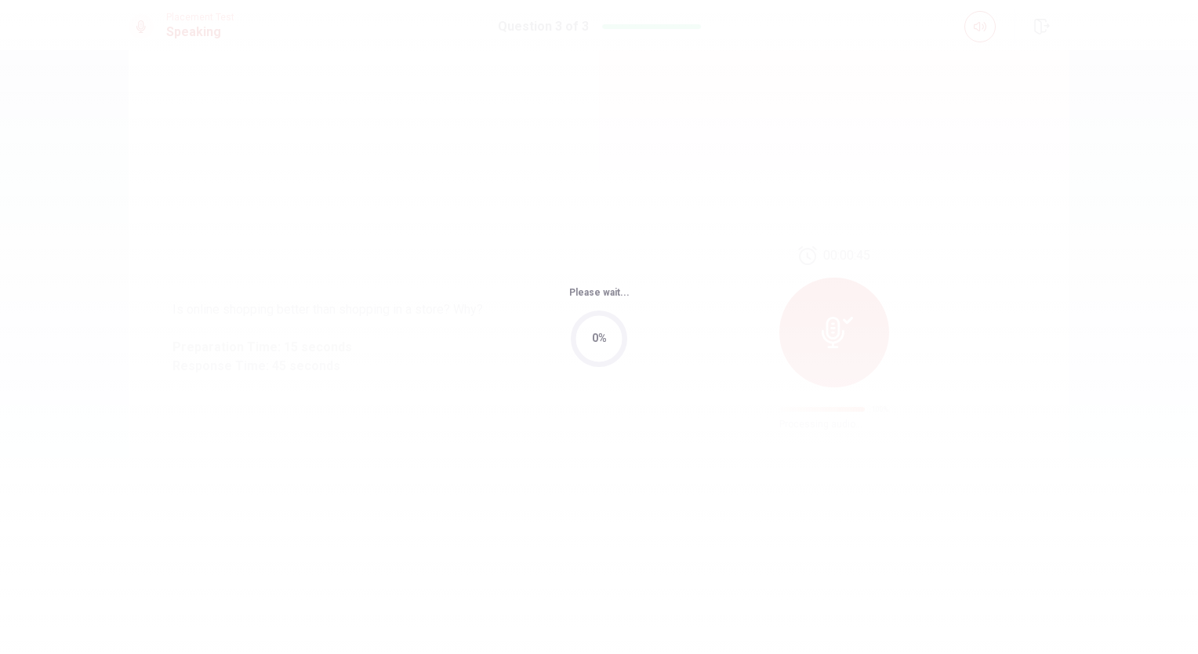
scroll to position [0, 0]
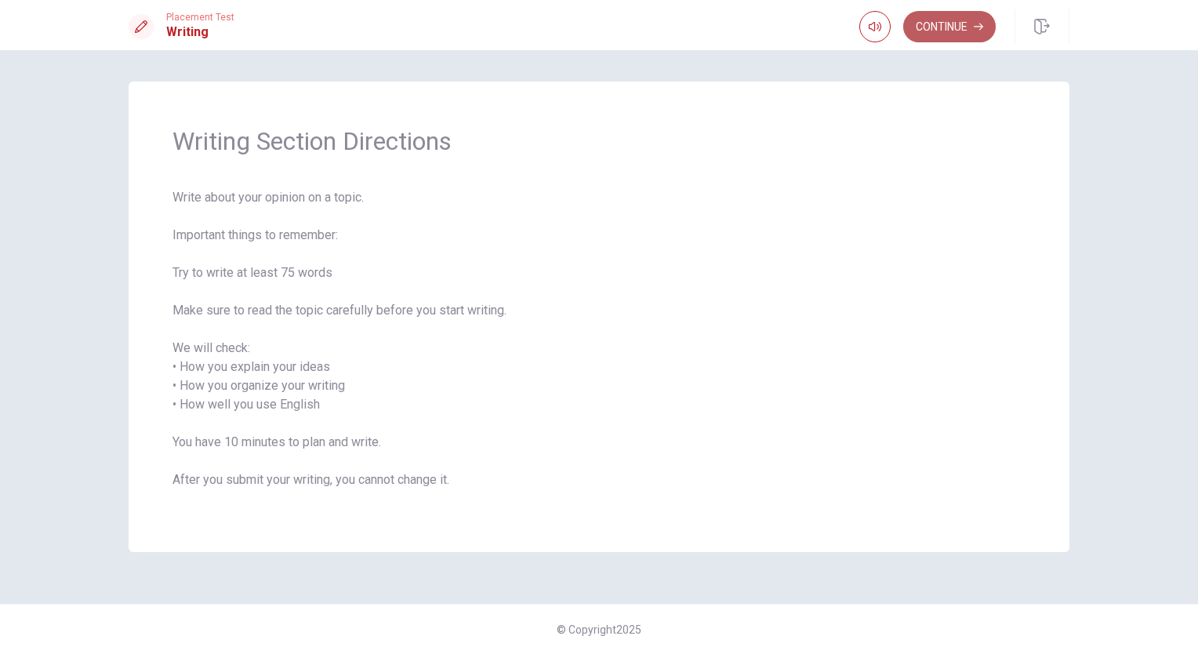
click at [959, 24] on button "Continue" at bounding box center [949, 26] width 93 height 31
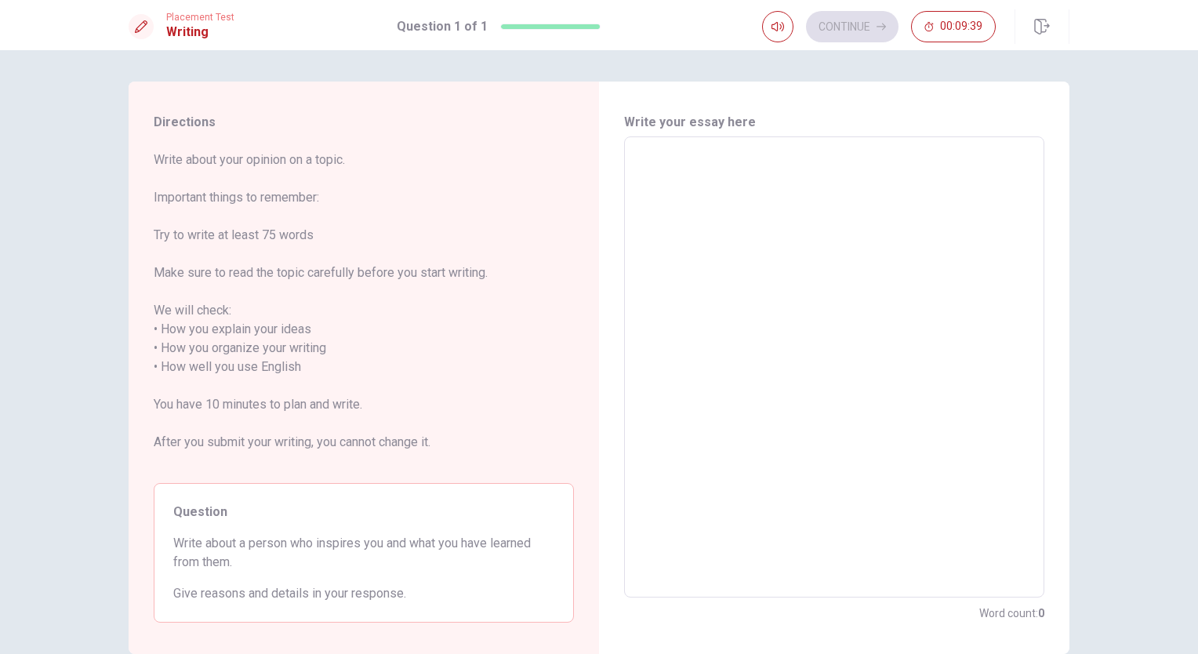
click at [639, 151] on textarea at bounding box center [834, 367] width 398 height 435
type textarea "M"
type textarea "x"
type textarea "My"
type textarea "x"
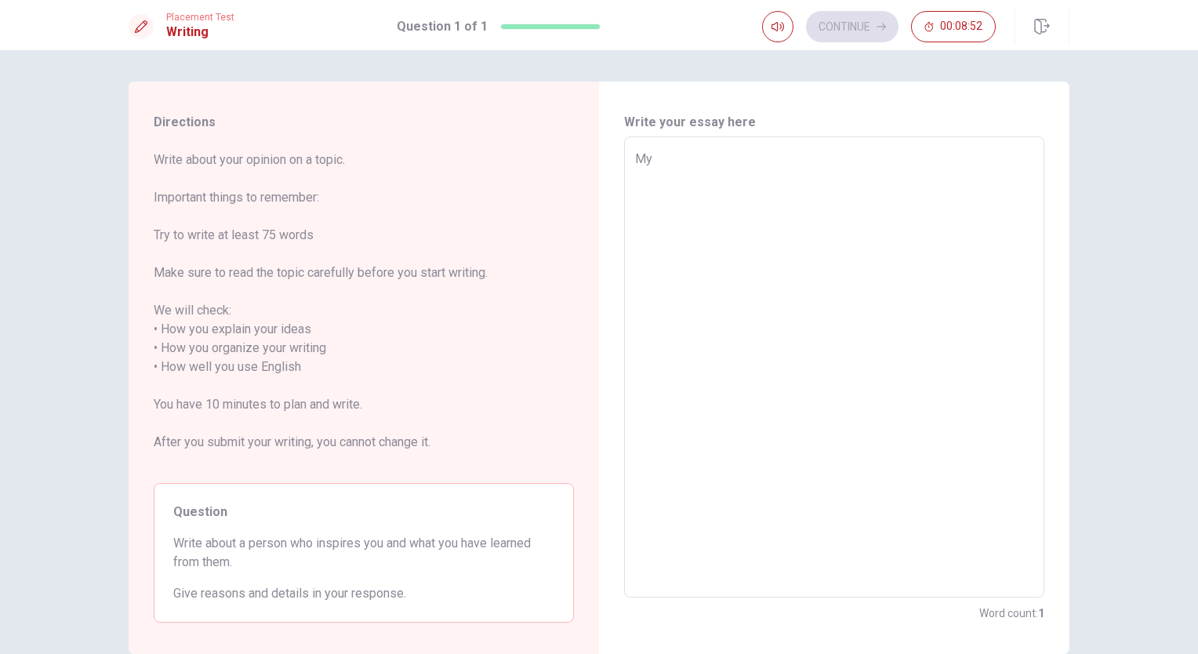
type textarea "My"
type textarea "x"
type textarea "My d"
type textarea "x"
type textarea "My da"
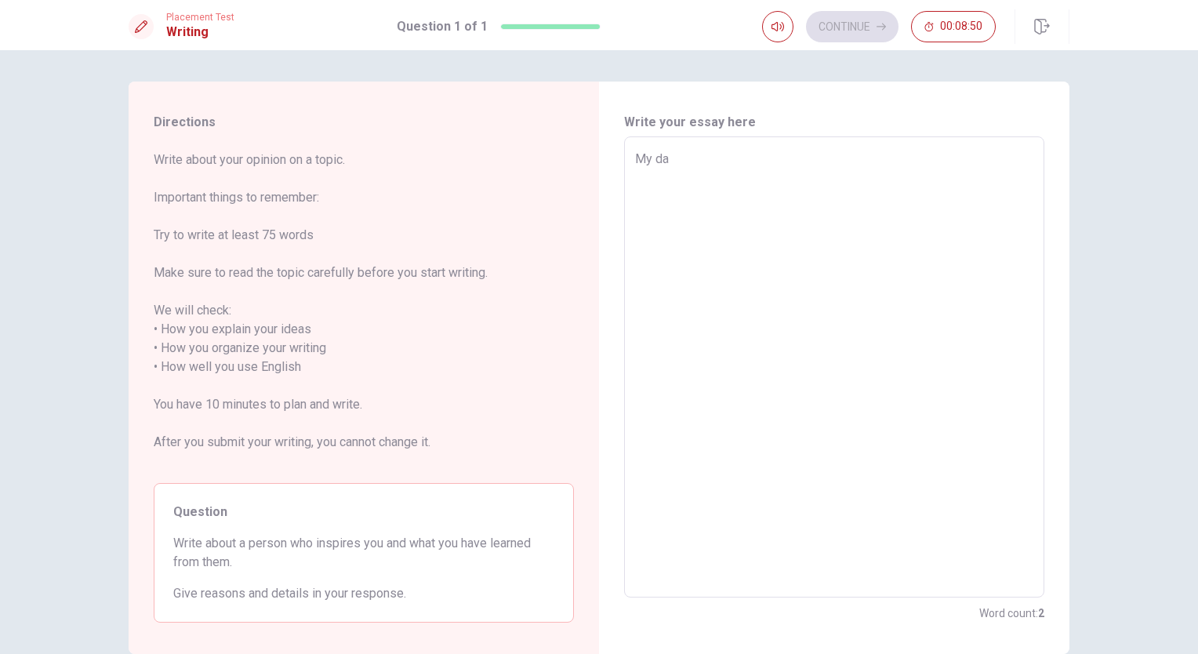
type textarea "x"
type textarea "My dad"
type textarea "x"
type textarea "My dad"
type textarea "x"
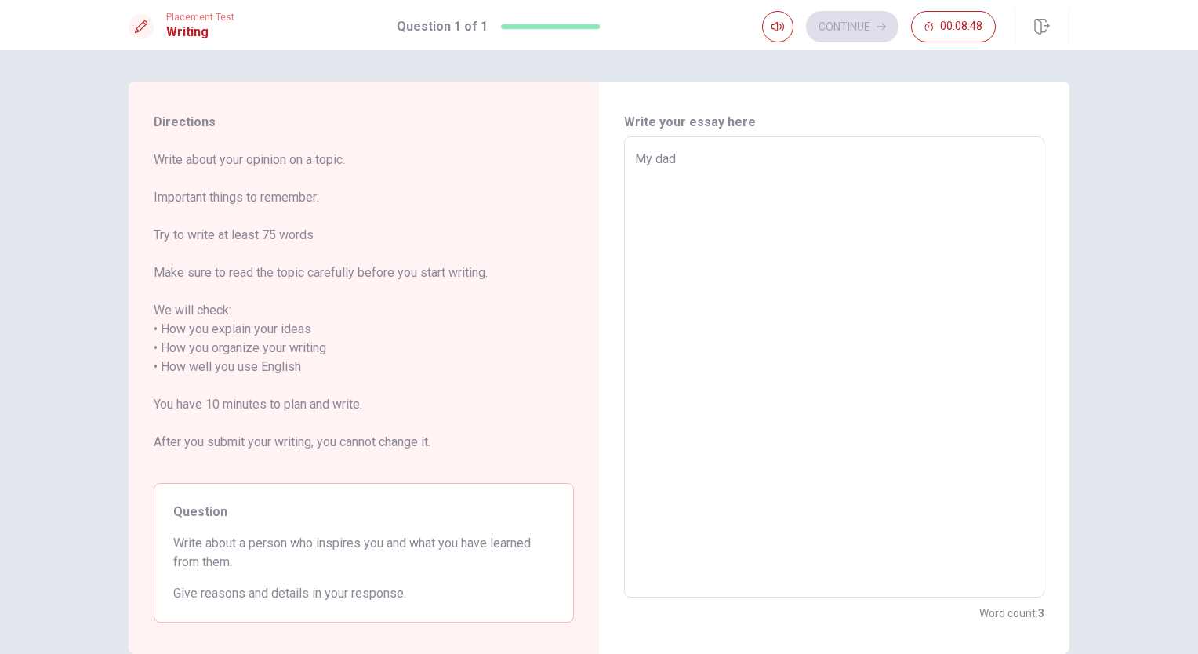
type textarea "My dad i"
type textarea "x"
type textarea "My dad in"
type textarea "x"
type textarea "My dad ins"
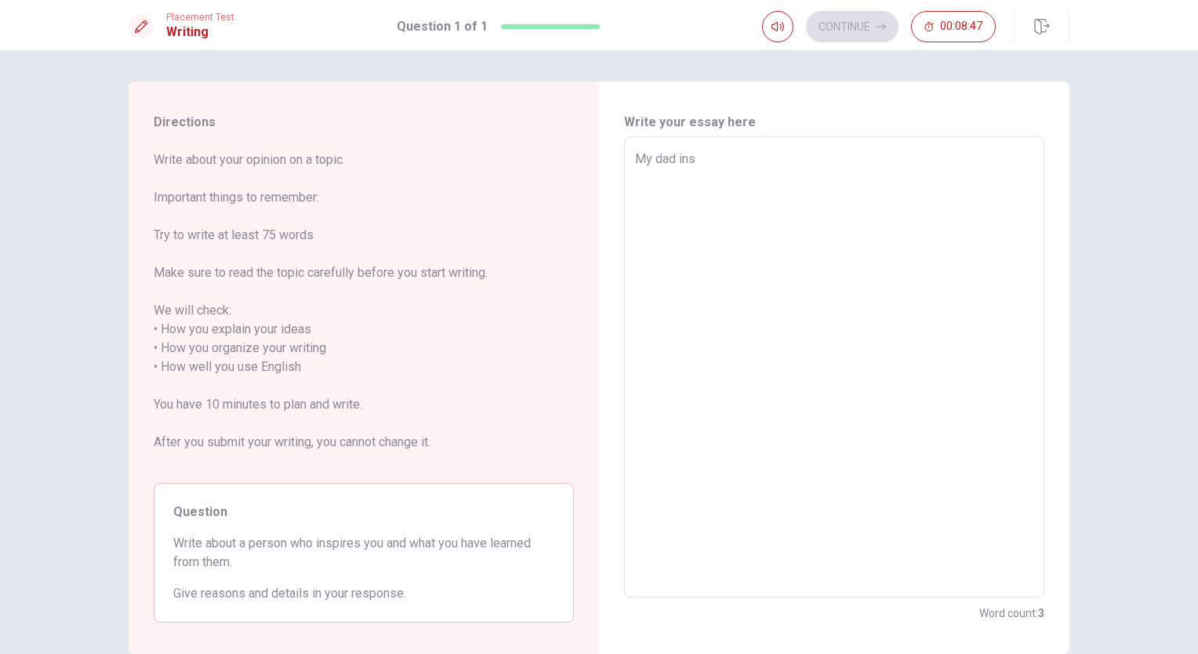
type textarea "x"
type textarea "My dad insp"
type textarea "x"
type textarea "My dad inspi"
type textarea "x"
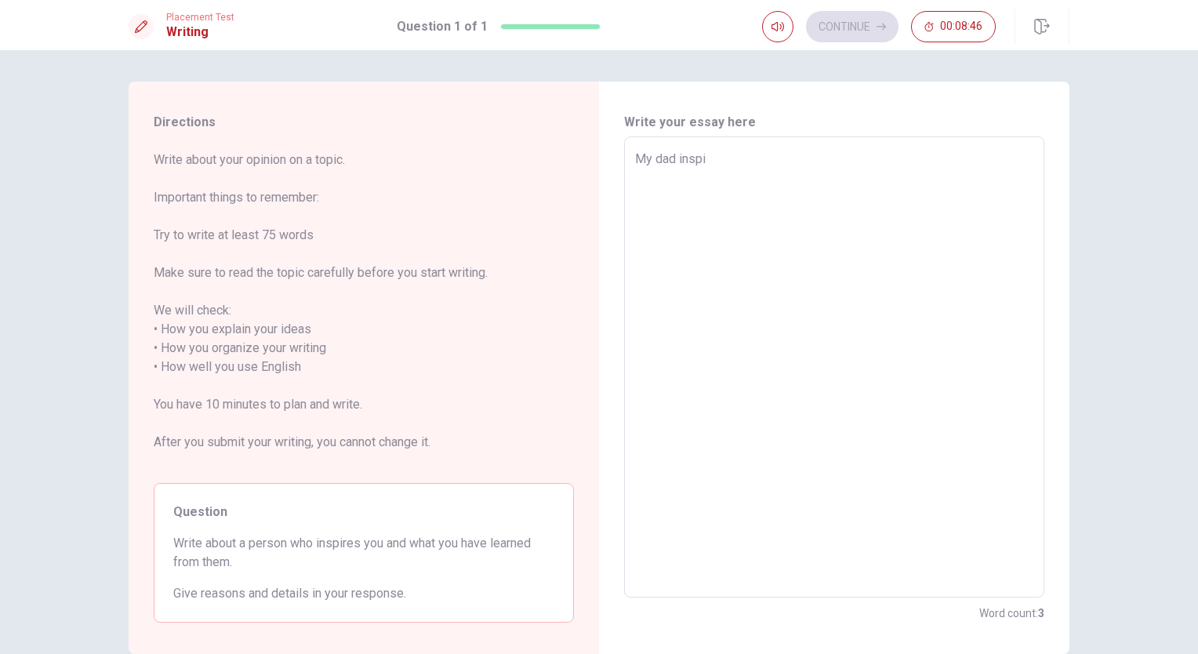
type textarea "My dad inspir"
type textarea "x"
type textarea "My dad inspire"
type textarea "x"
type textarea "My dad inspired"
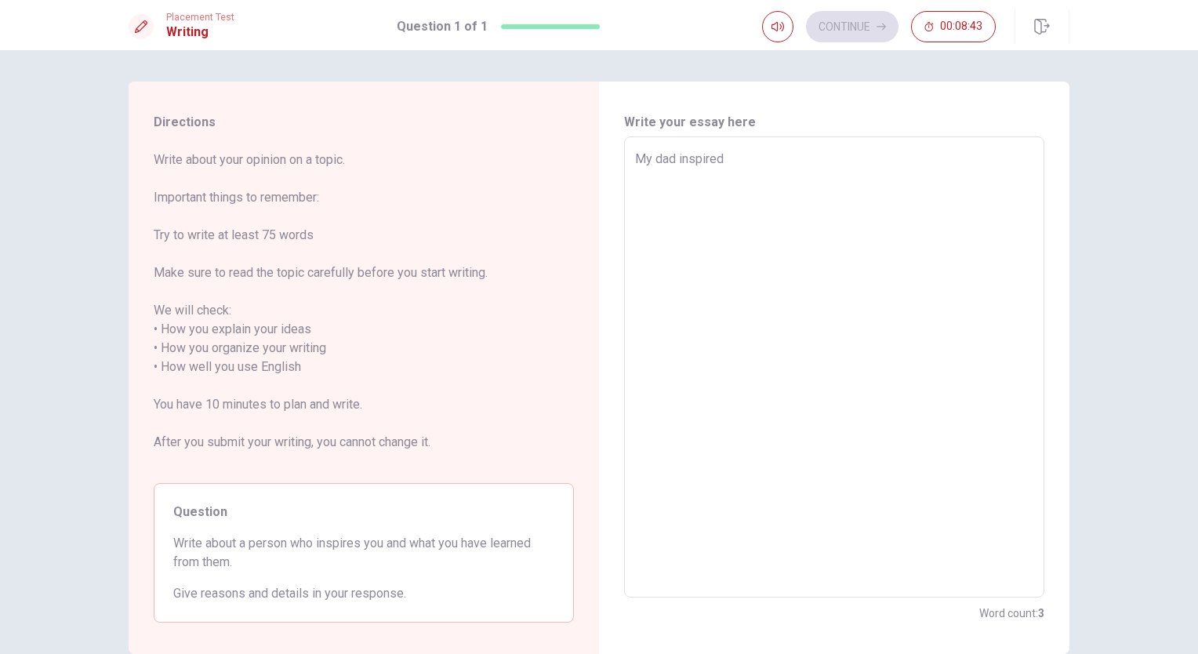
type textarea "x"
type textarea "My dad inspired"
type textarea "x"
type textarea "My dad inspired a"
type textarea "x"
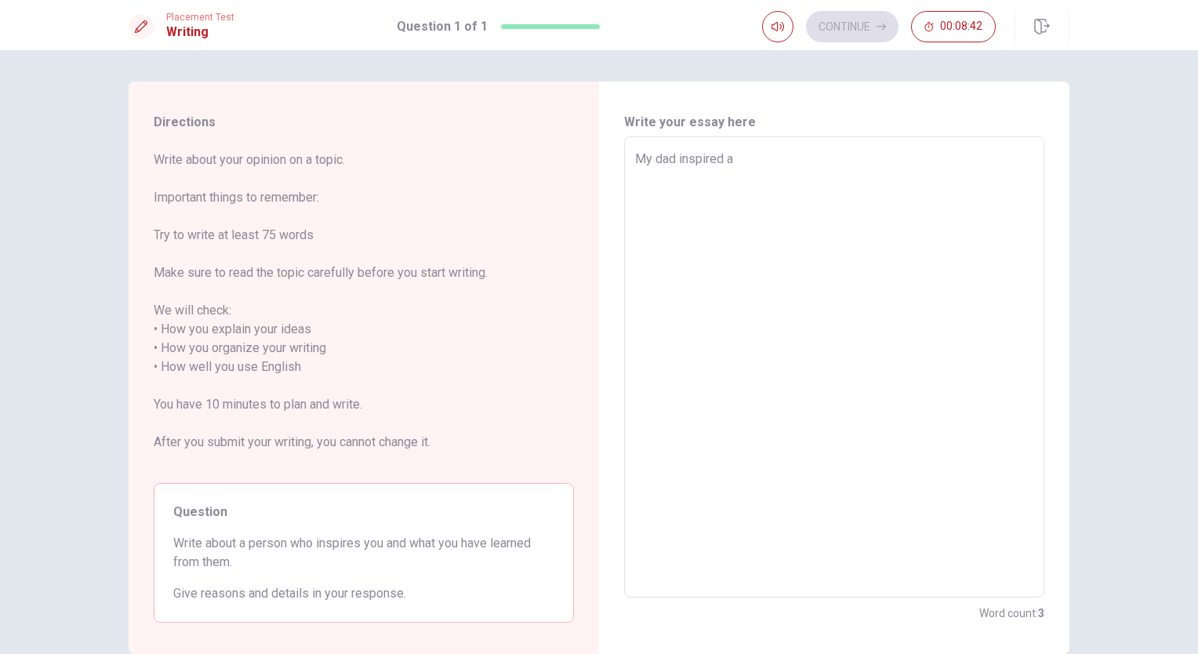
type textarea "My dad inspired a"
type textarea "x"
type textarea "My dad inspired a l"
type textarea "x"
type textarea "My dad inspired a lo"
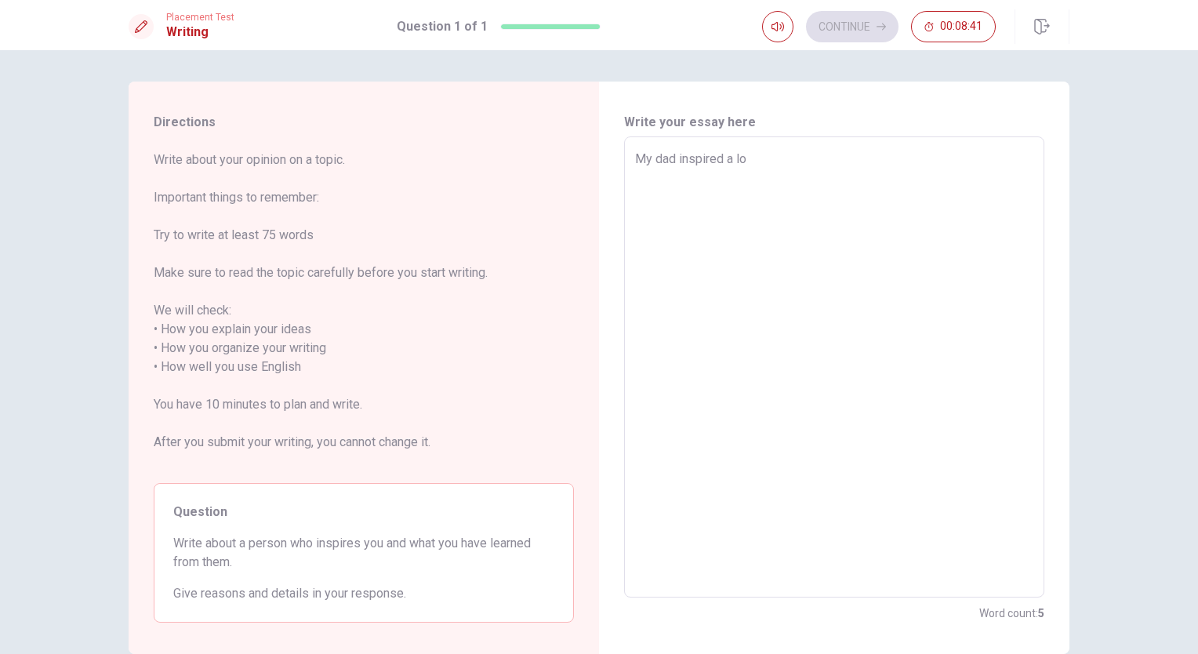
type textarea "x"
type textarea "My dad inspired a lot"
type textarea "x"
type textarea "My dad inspired a lot"
click at [718, 157] on textarea "My dad inspired a lot" at bounding box center [834, 367] width 398 height 435
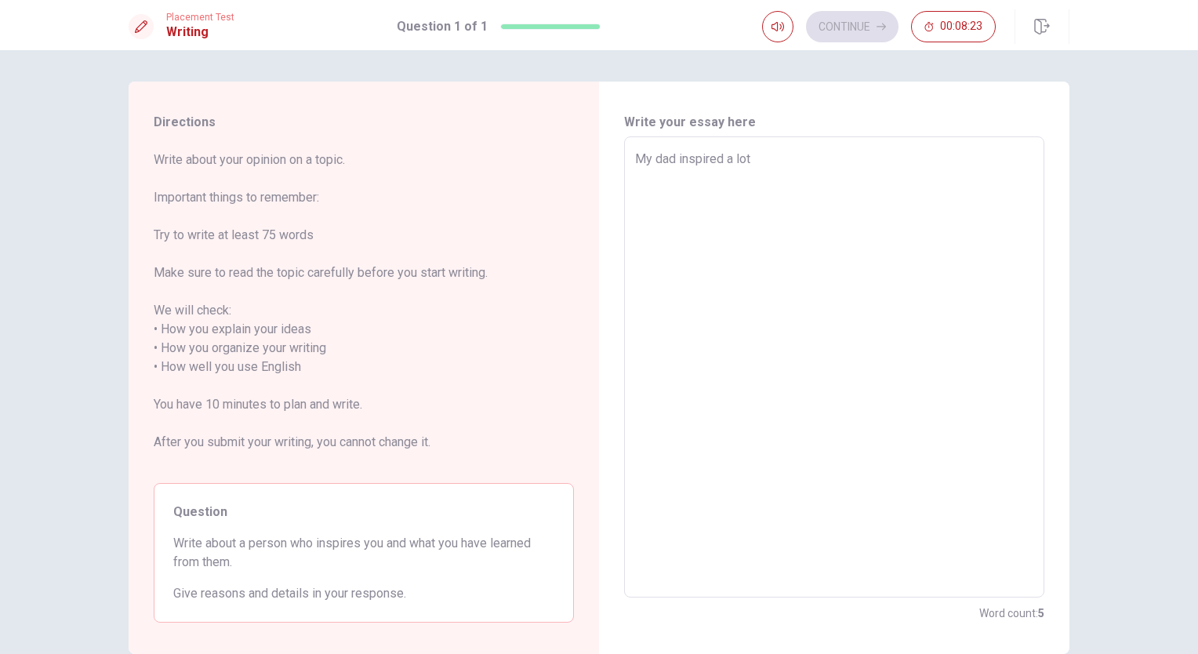
click at [718, 157] on textarea "My dad inspired a lot" at bounding box center [834, 367] width 398 height 435
type textarea "x"
type textarea "My dad inspire a lot"
type textarea "x"
type textarea "My dad inspires a lot"
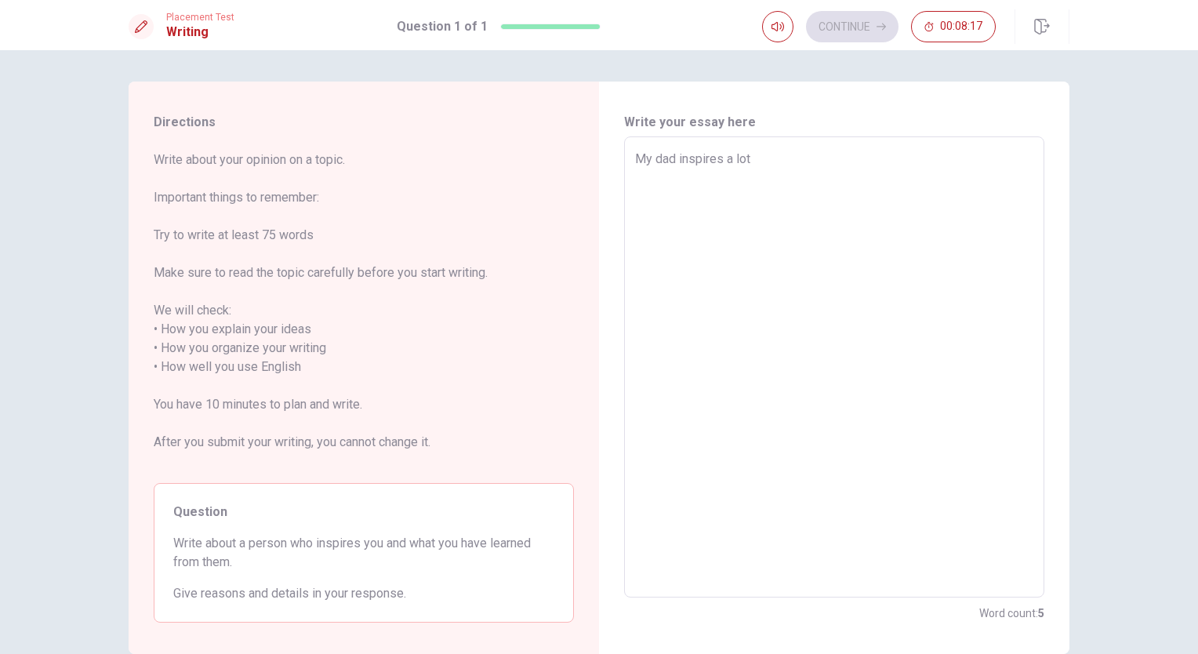
type textarea "x"
type textarea "My dad inspires a lot"
type textarea "x"
type textarea "My dad inspires m a lot"
type textarea "x"
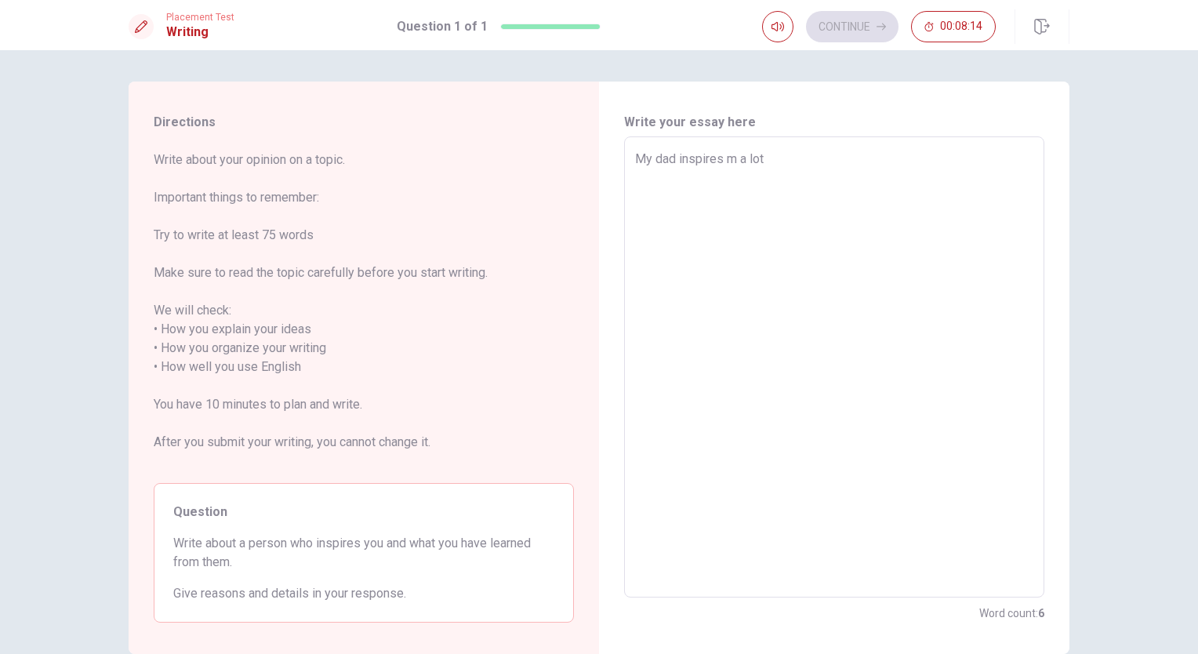
type textarea "My dad inspires me a lot"
click at [844, 172] on textarea "My dad inspires me a lot" at bounding box center [834, 367] width 398 height 435
click at [662, 157] on textarea "My dad inspires me a lot" at bounding box center [834, 367] width 398 height 435
type textarea "x"
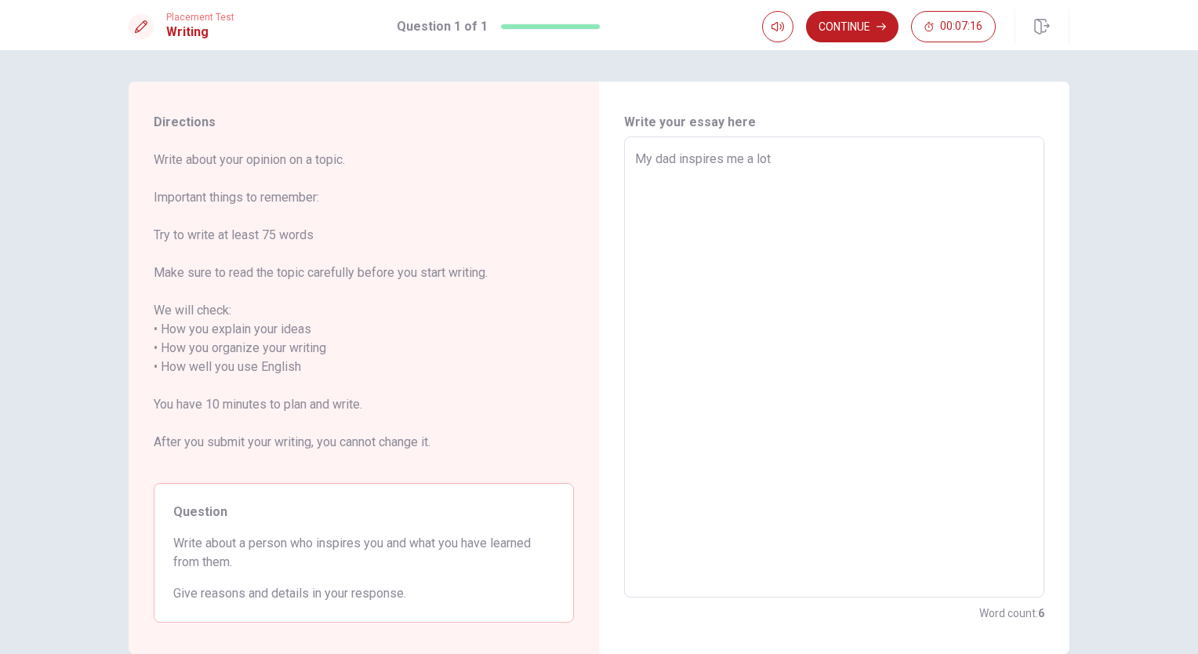
type textarea "My inspires me a lot"
type textarea "x"
type textarea "Myinspires me a lot"
type textarea "x"
type textarea "Minspires me a lot"
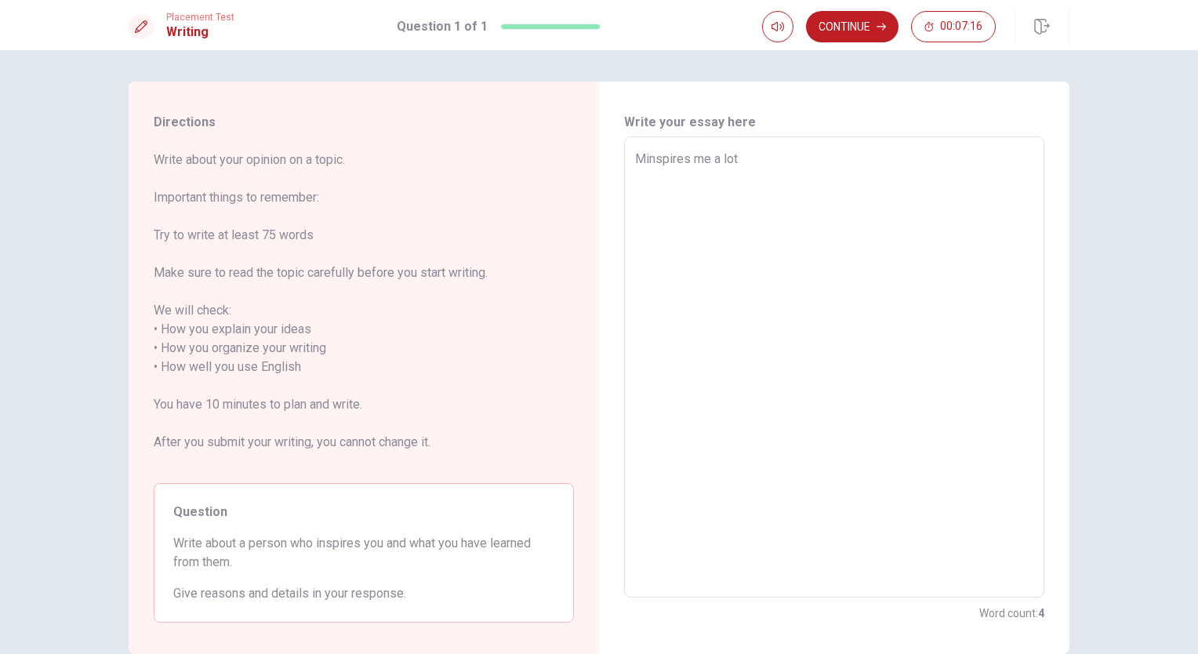
type textarea "x"
type textarea "inspires me a lot"
type textarea "x"
type textarea "Cinspires me a lot"
type textarea "x"
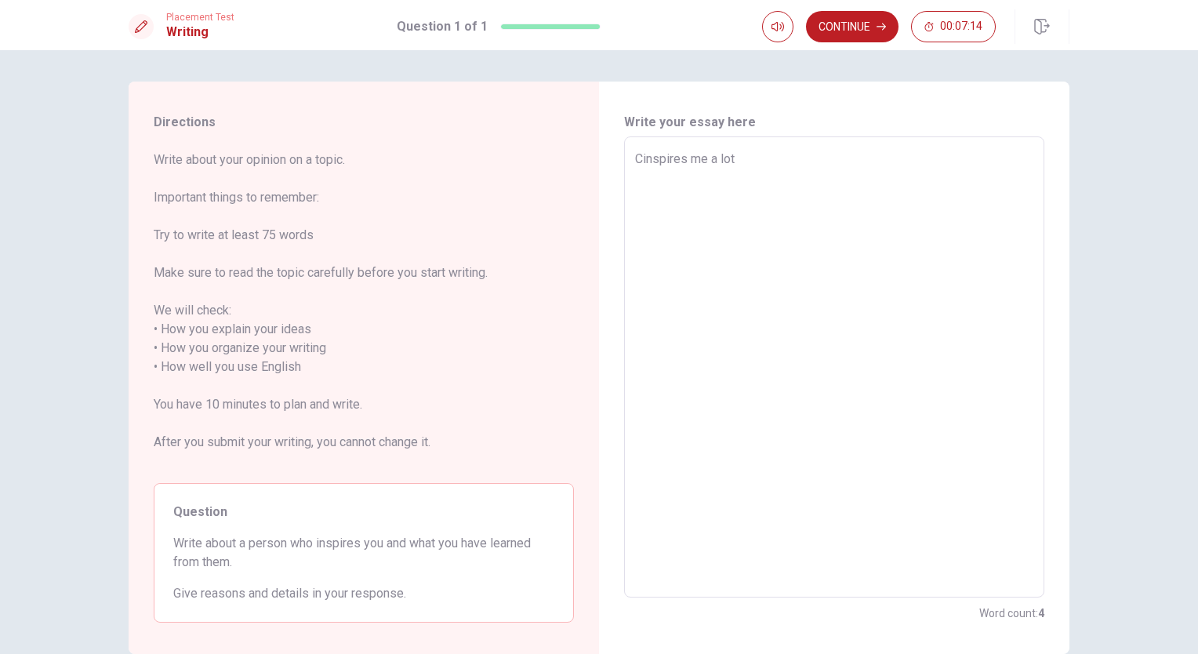
type textarea "Chinspires me a lot"
type textarea "x"
type textarea "Chrinspires me a lot"
type textarea "x"
type textarea "Chriinspires me a lot"
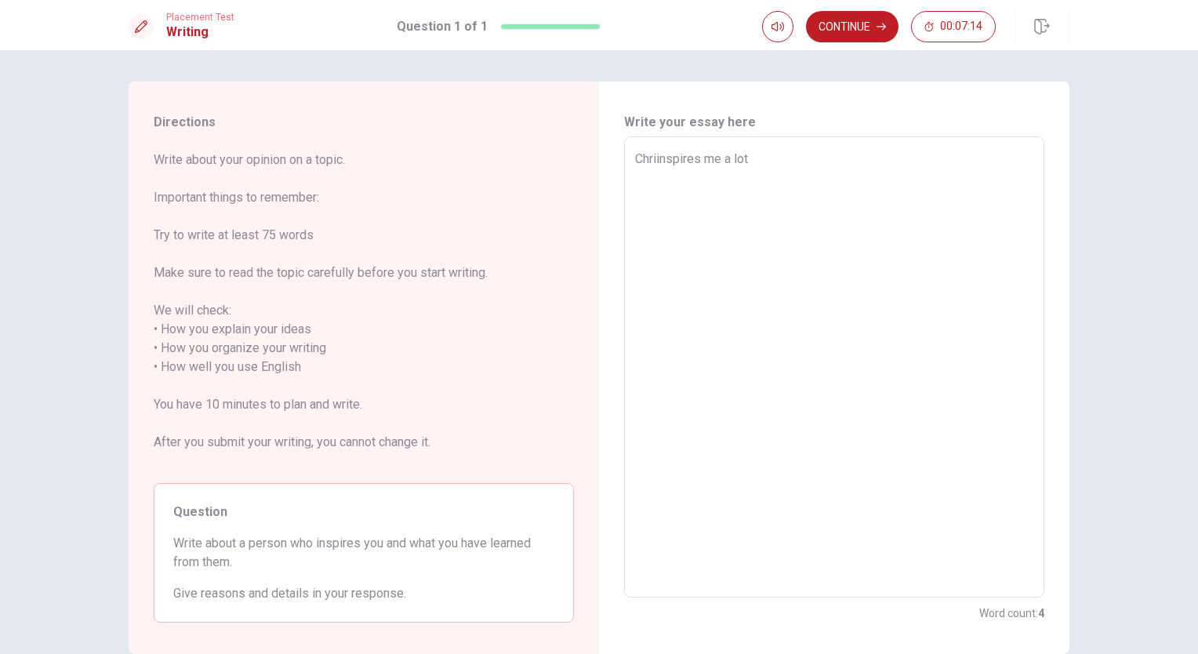
type textarea "x"
type textarea "Chrisinspires me a lot"
type textarea "x"
type textarea "Chrissinspires me a lot"
type textarea "x"
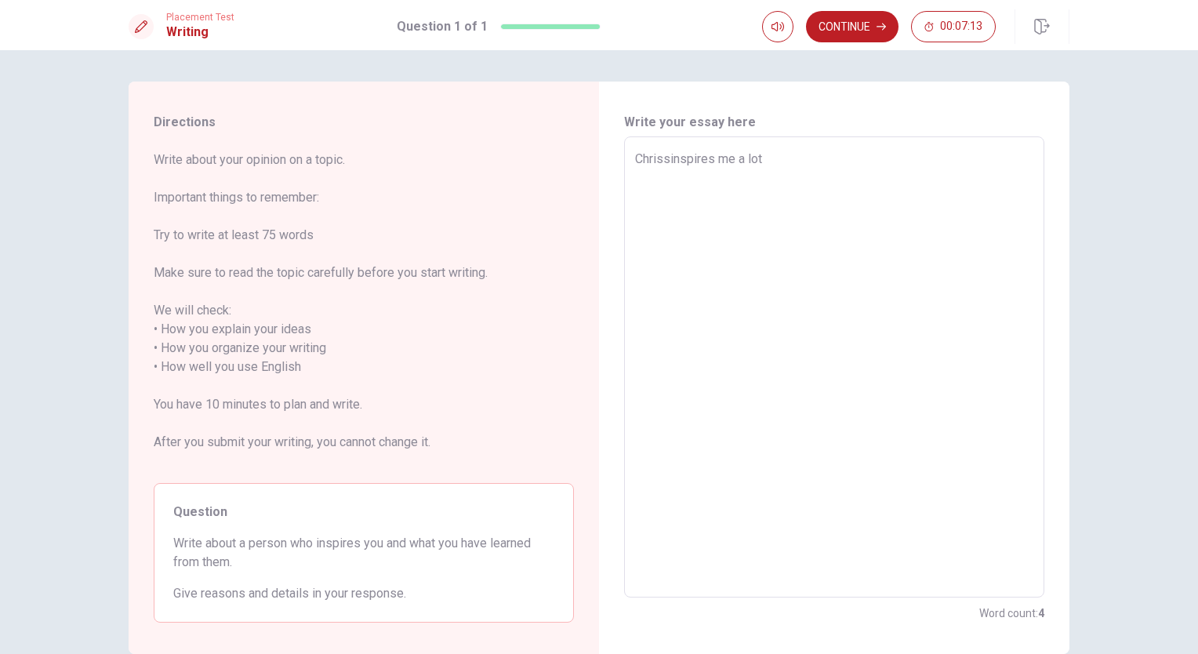
type textarea "Chrisstinspires me a lot"
type textarea "x"
type textarea "Chrisstiinspires me a lot"
type textarea "x"
type textarea "Chrisstiainspires me a lot"
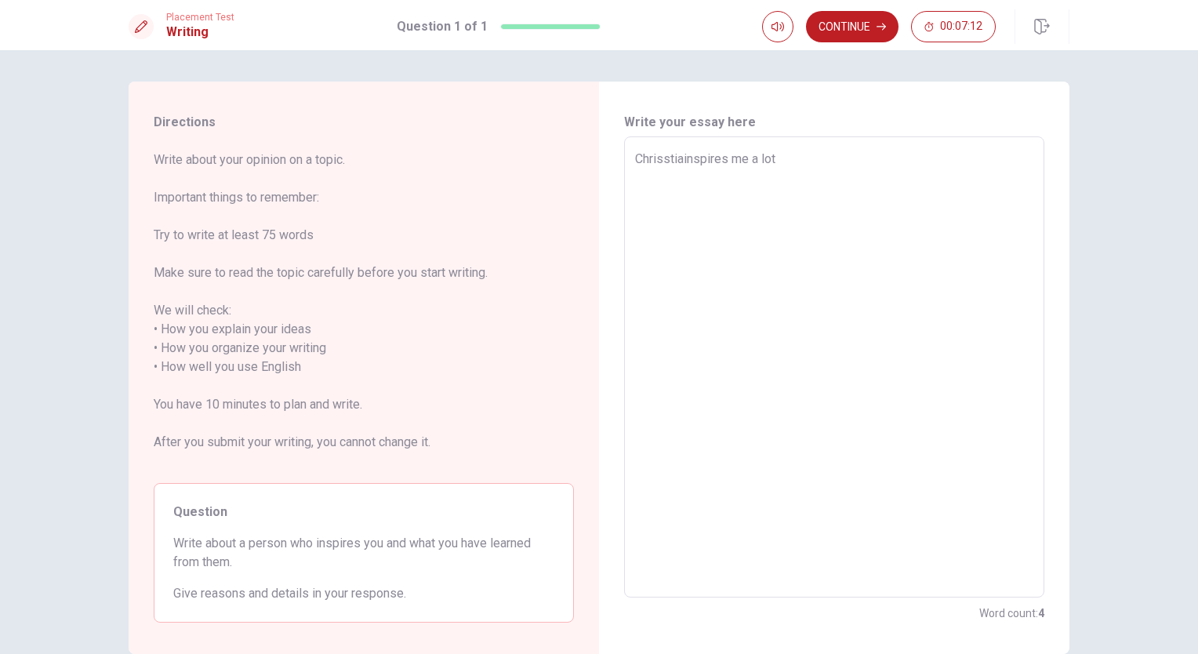
type textarea "x"
type textarea "Chrisstianinspires me a lot"
type textarea "x"
type textarea "Chrisstianoinspires me a lot"
type textarea "x"
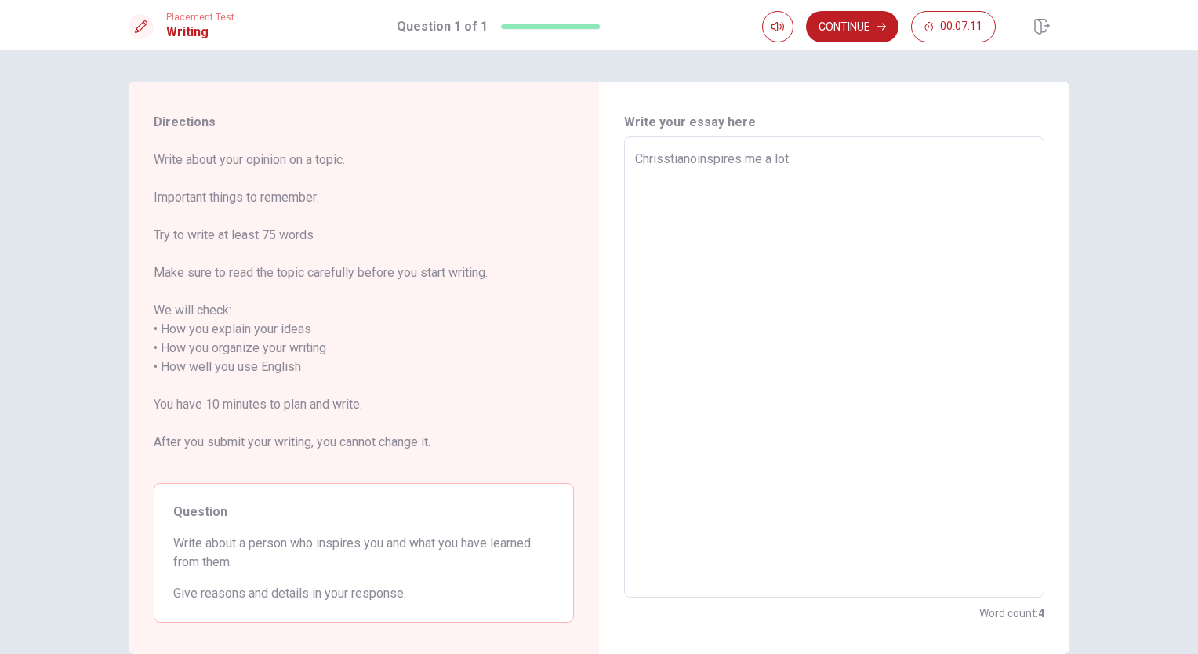
type textarea "Chrisstiano inspires me a lot"
type textarea "x"
type textarea "Chrisstiano Rinspires me a lot"
type textarea "x"
type textarea "[PERSON_NAME] me a lot"
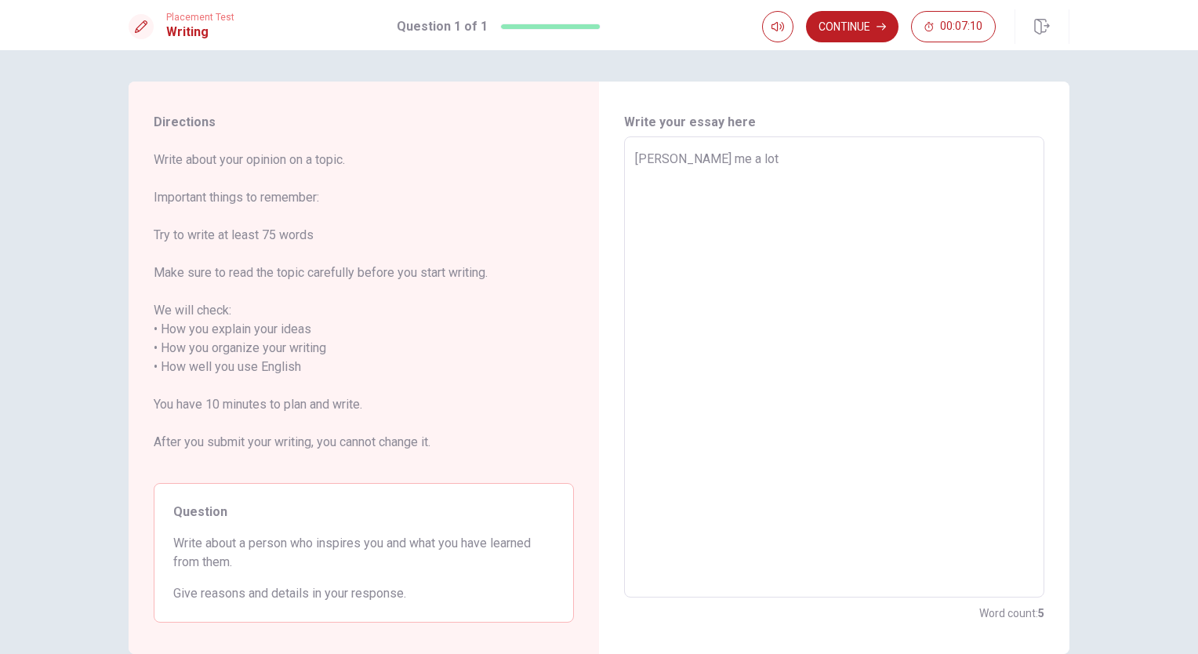
type textarea "x"
type textarea "[PERSON_NAME] me a lot"
type textarea "x"
type textarea "Chrisstiano Ronainspires me a lot"
type textarea "x"
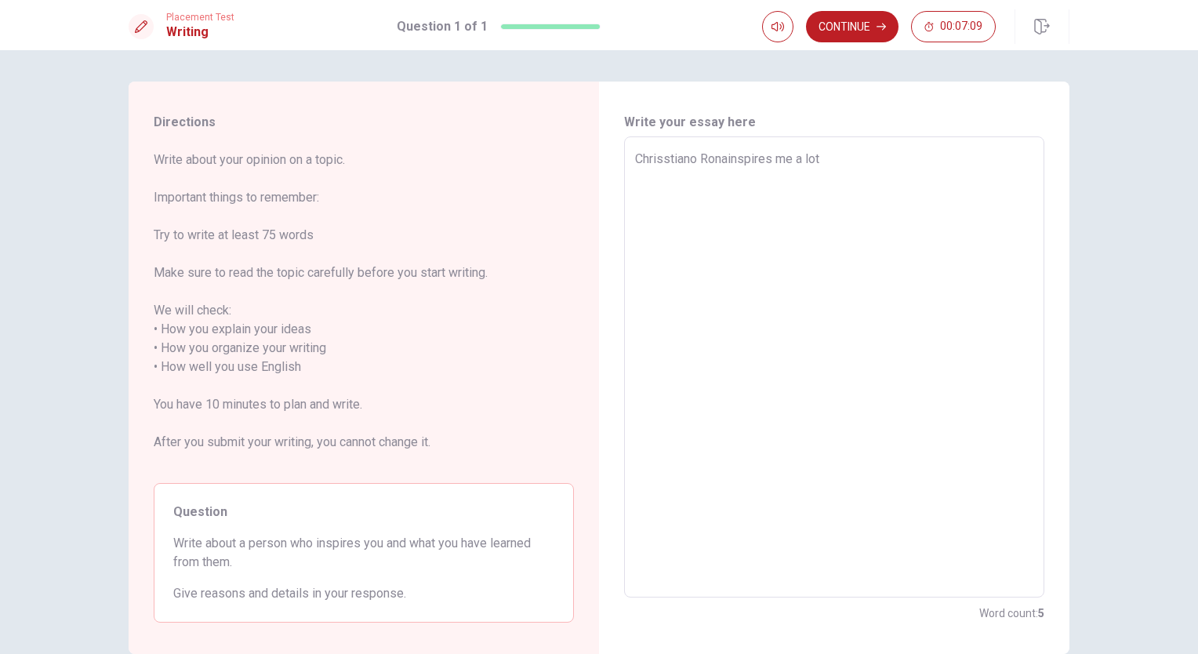
type textarea "Chrisstiano Ronalinspires me a lot"
type textarea "x"
type textarea "Chrisstiano Ronaldinspires me a lot"
type textarea "x"
type textarea "Chrisstiano Ronaldoinspires me a lot"
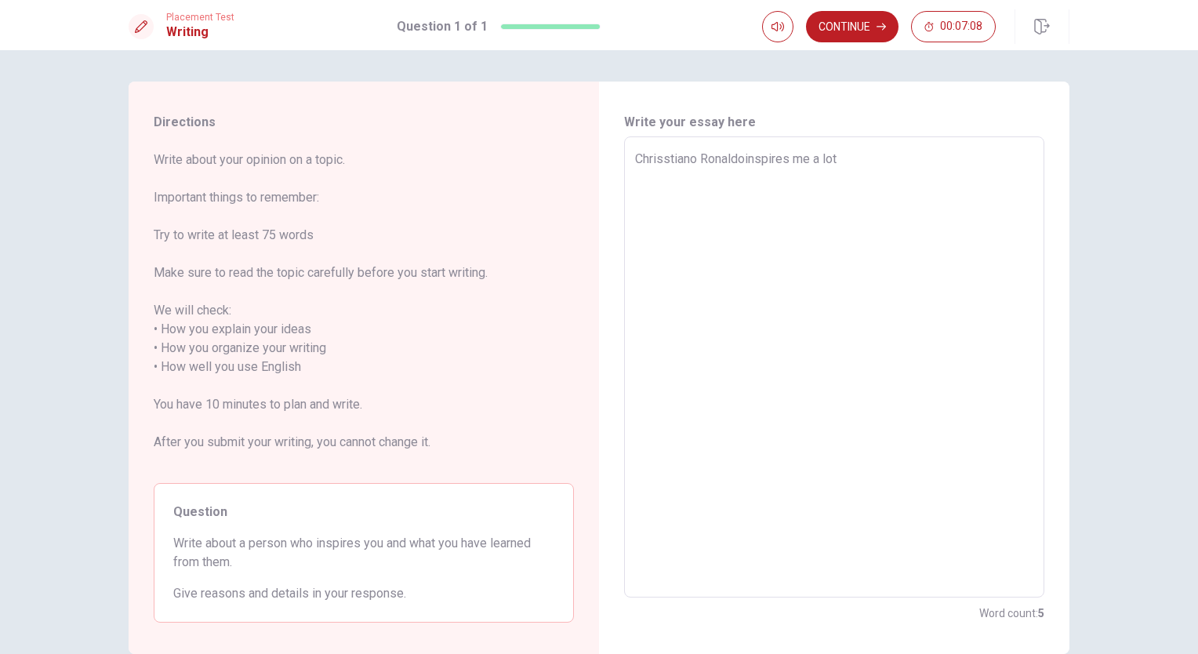
type textarea "x"
type textarea "Chrisstiano [PERSON_NAME] inspires me a lot"
click at [852, 158] on textarea "Chrisstiano [PERSON_NAME] inspires me a lot" at bounding box center [834, 367] width 398 height 435
type textarea "x"
type textarea "[PERSON_NAME] inspires me a lot b"
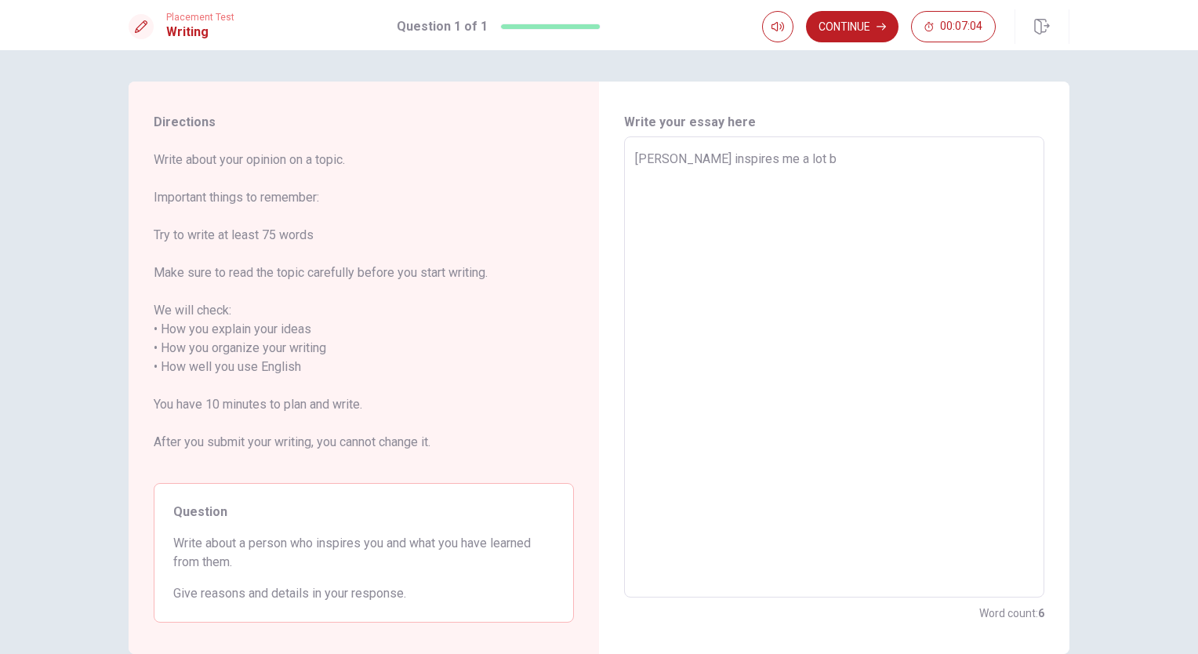
type textarea "x"
type textarea "[PERSON_NAME] inspires me a lot be"
type textarea "x"
type textarea "Chrisstiano [PERSON_NAME] inspires me a lot bec"
type textarea "x"
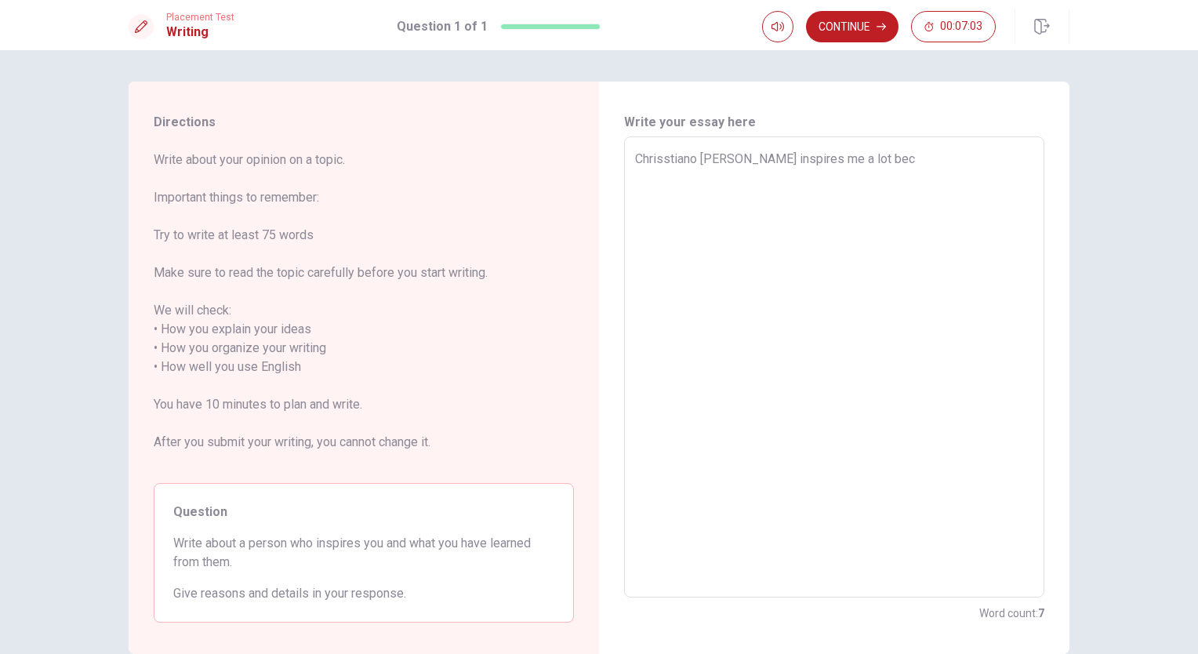
type textarea "[PERSON_NAME] inspires me a lot beca"
type textarea "x"
type textarea "Chrisstiano [PERSON_NAME] inspires me a lot becau"
type textarea "x"
type textarea "Chrisstiano [PERSON_NAME] inspires me a lot becaus"
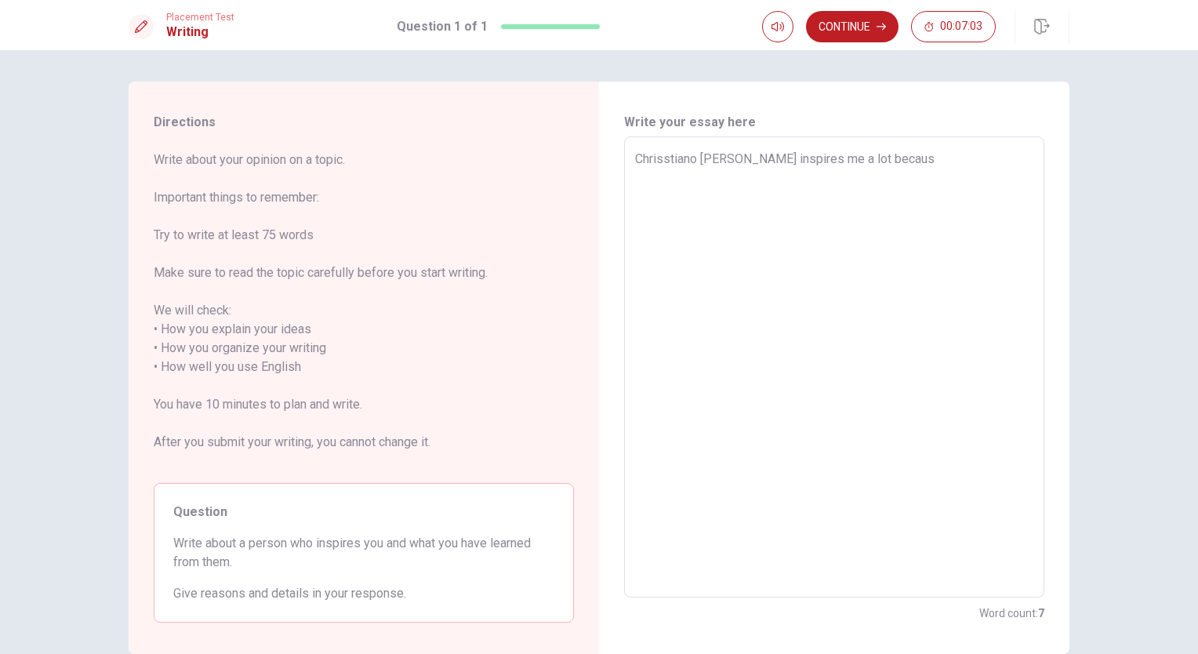
type textarea "x"
type textarea "Chrisstiano [PERSON_NAME] inspires me a lot because"
type textarea "x"
type textarea "Chrisstiano [PERSON_NAME] inspires me a lot because"
type textarea "x"
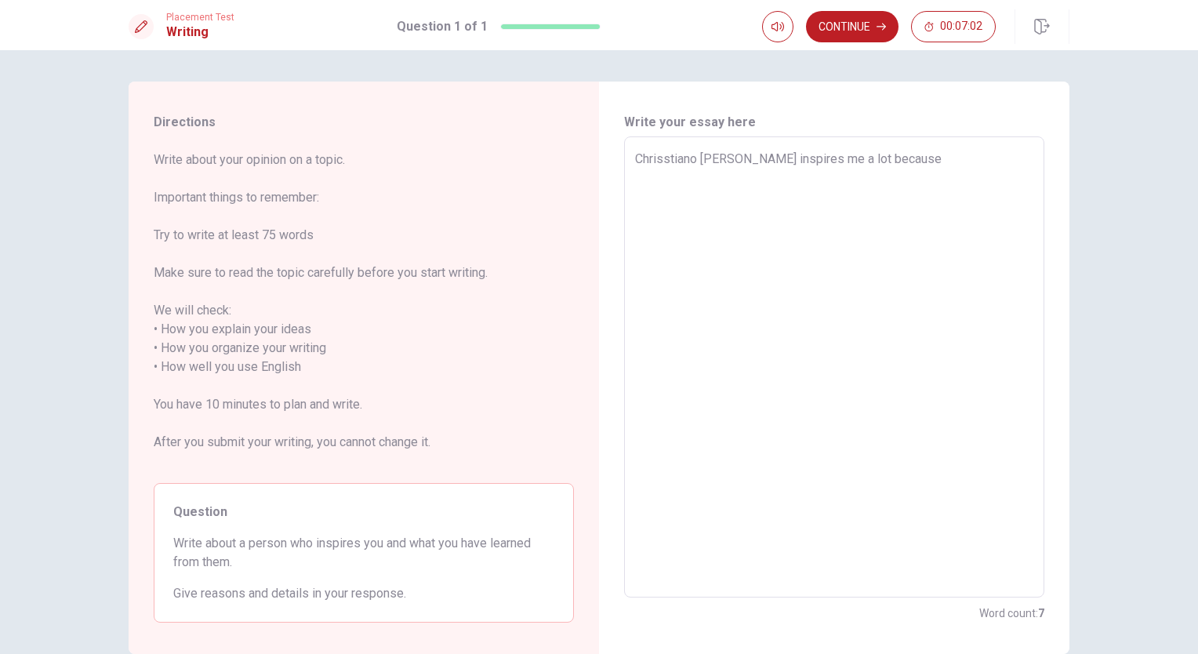
type textarea "Chrisstiano [PERSON_NAME] inspires me a lot because o"
type textarea "x"
type textarea "[PERSON_NAME] inspires me a lot because of"
type textarea "x"
type textarea "Chrisstiano [PERSON_NAME] inspires me a lot because o"
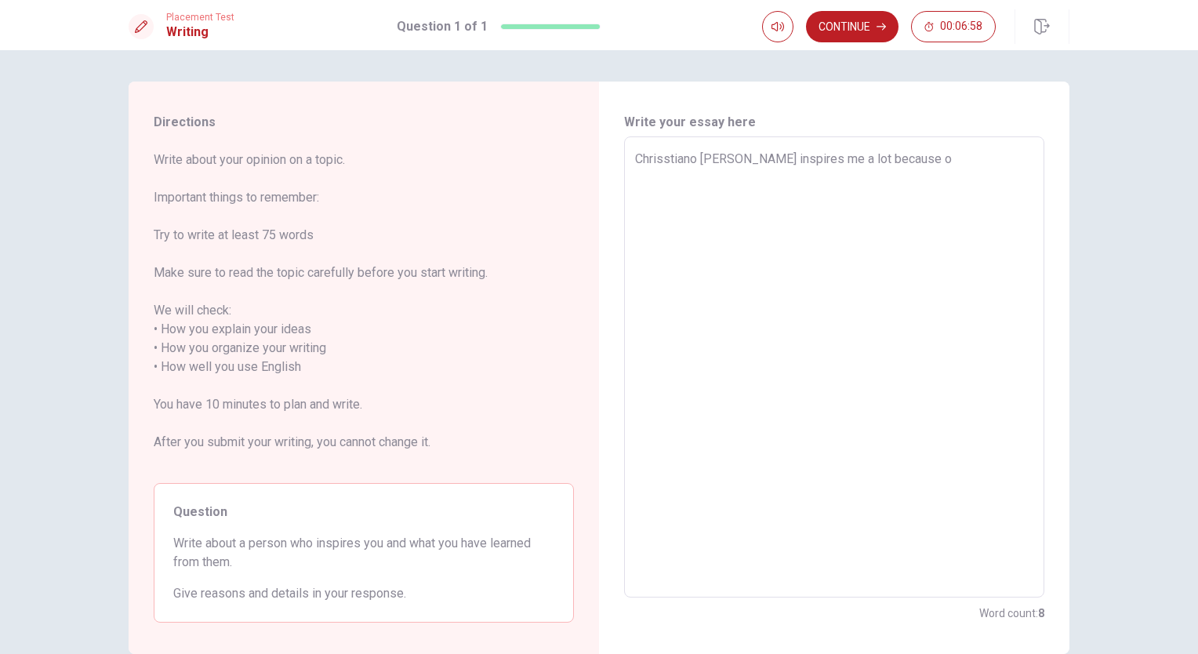
type textarea "x"
type textarea "Chrisstiano [PERSON_NAME] inspires me a lot because"
type textarea "x"
type textarea "Chrisstiano [PERSON_NAME] inspires me a lot because i"
type textarea "x"
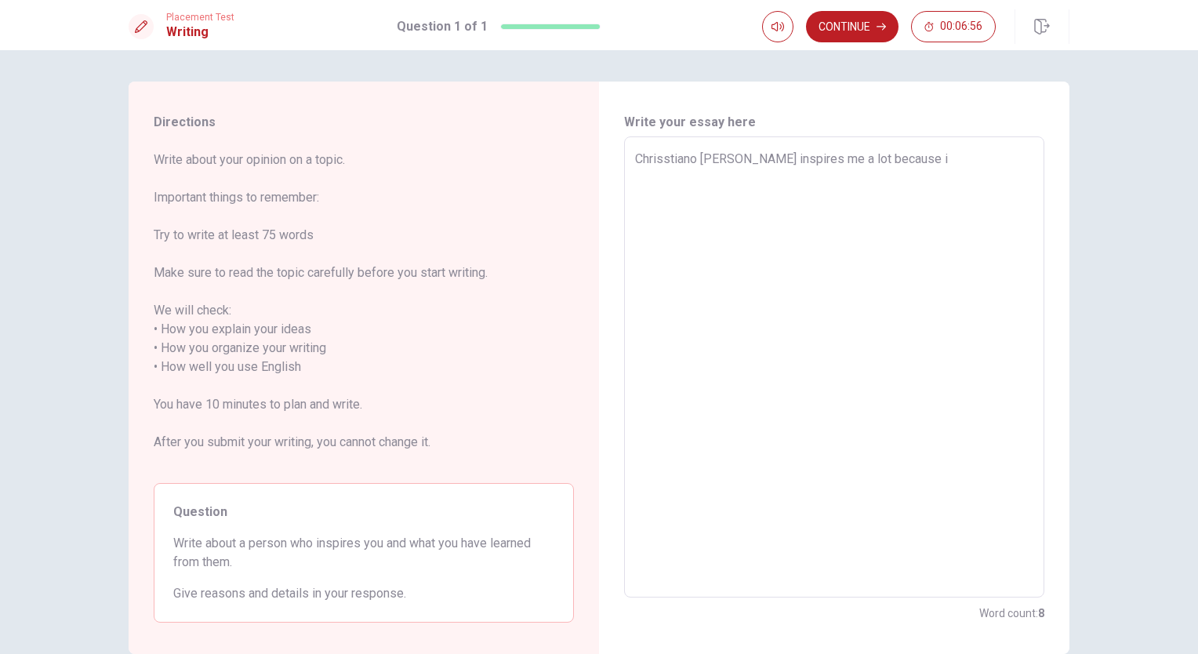
type textarea "Chrisstiano [PERSON_NAME] inspires me a lot because is"
type textarea "x"
type textarea "Chrisstiano [PERSON_NAME] inspires me a lot because i"
type textarea "x"
type textarea "Chrisstiano [PERSON_NAME] inspires me a lot because"
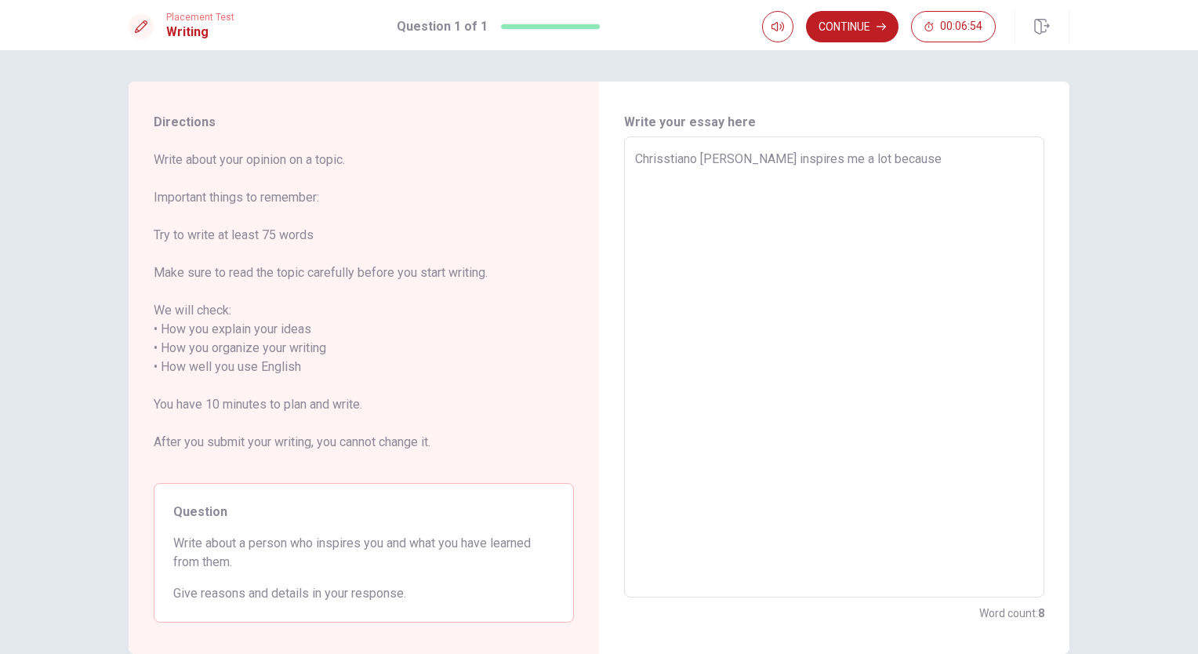
type textarea "x"
type textarea "Chrisstiano [PERSON_NAME] inspires me a lot because h"
type textarea "x"
type textarea "Chrisstiano [PERSON_NAME] inspires me a lot because he"
type textarea "x"
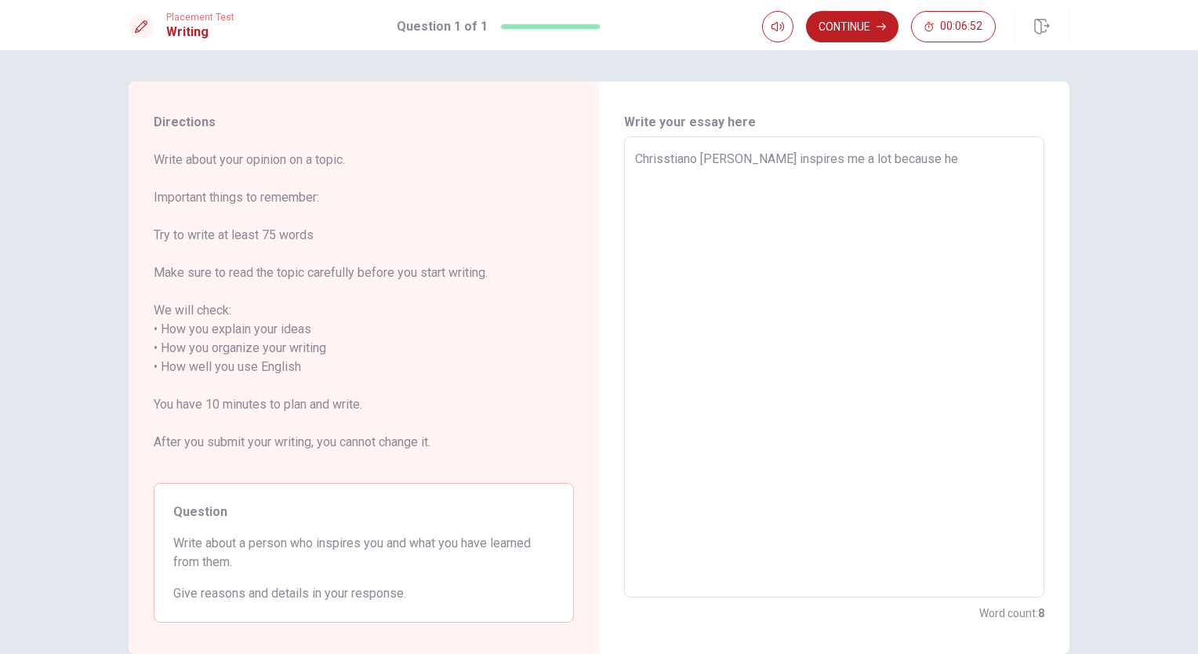
type textarea "Chrisstiano [PERSON_NAME] inspires me a lot because he"
type textarea "x"
type textarea "Chrisstiano [PERSON_NAME] inspires me a lot because he i"
type textarea "x"
type textarea "Chrisstiano [PERSON_NAME] inspires me a lot because he is"
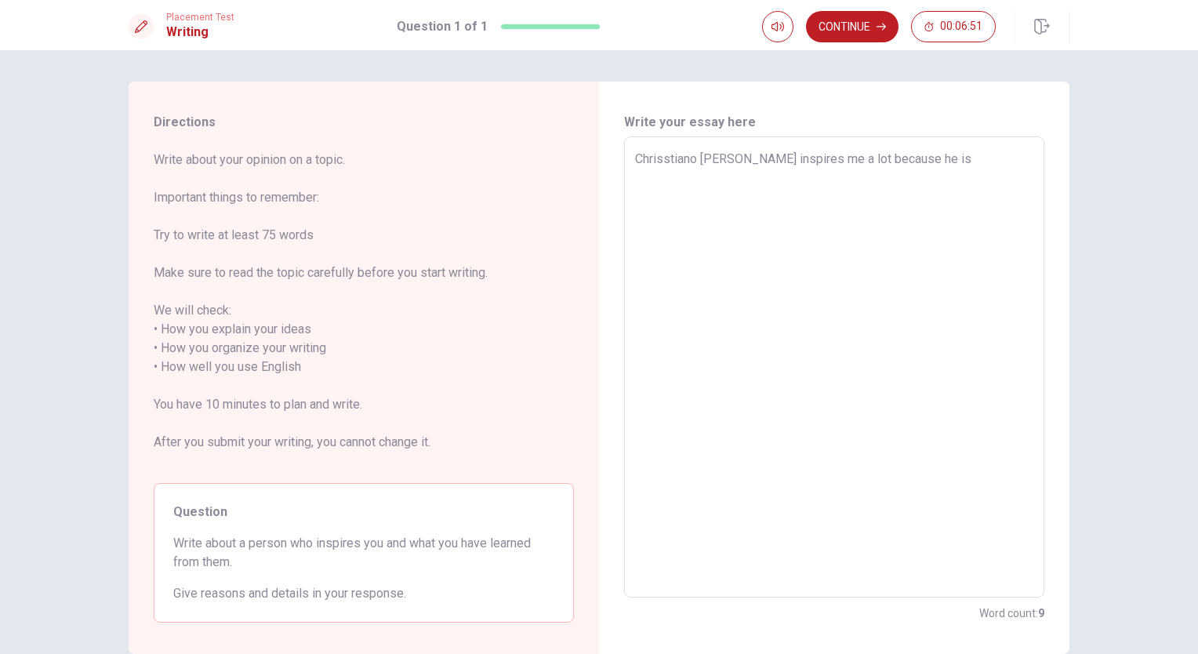
type textarea "x"
type textarea "Chrisstiano [PERSON_NAME] inspires me a lot because he is"
type textarea "x"
type textarea "Chrisstiano [PERSON_NAME] inspires me a lot because he is a"
type textarea "x"
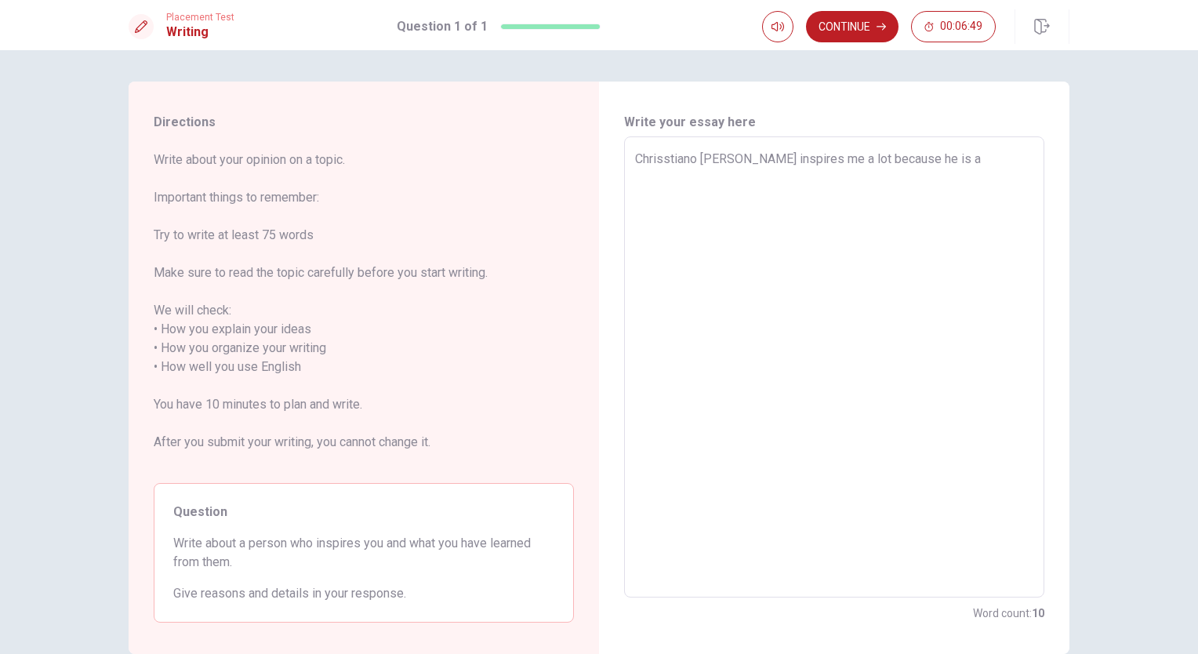
type textarea "Chrisstiano [PERSON_NAME] inspires me a lot because he is an"
type textarea "x"
type textarea "Chrisstiano [PERSON_NAME] inspires me a lot because he is an"
type textarea "x"
type textarea "Chrisstiano [PERSON_NAME] inspires me a lot because he is an i"
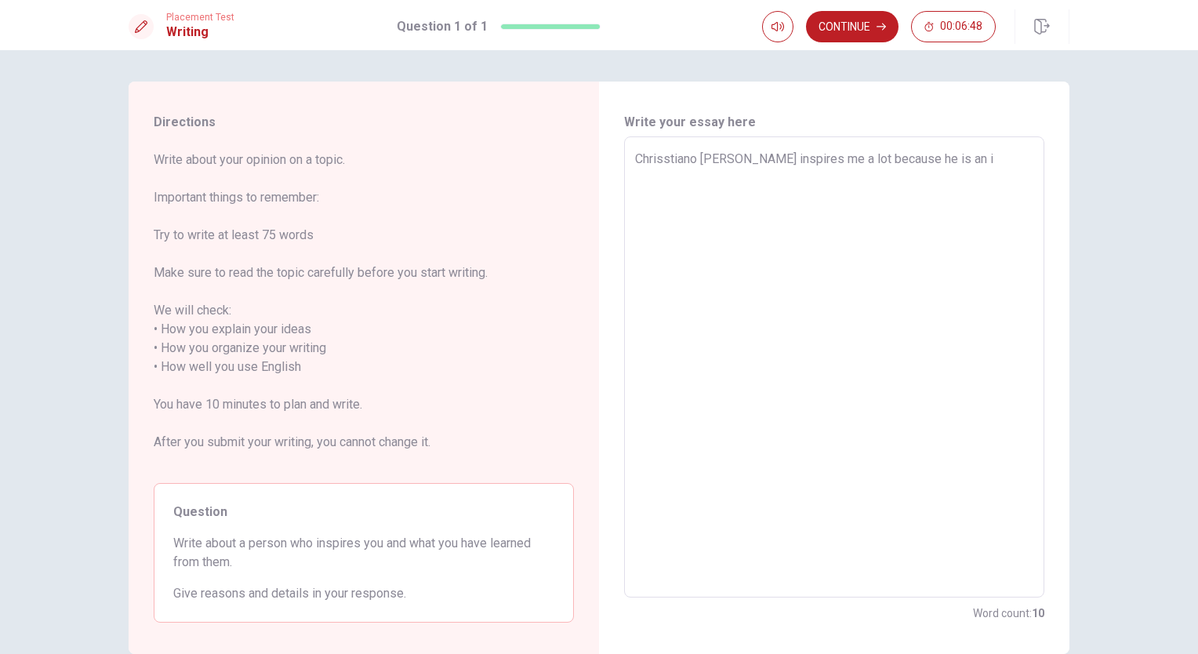
type textarea "x"
type textarea "[PERSON_NAME] inspires me a lot because he is an in"
type textarea "x"
type textarea "Chrisstiano [PERSON_NAME] inspires me a lot because he is an inc"
type textarea "x"
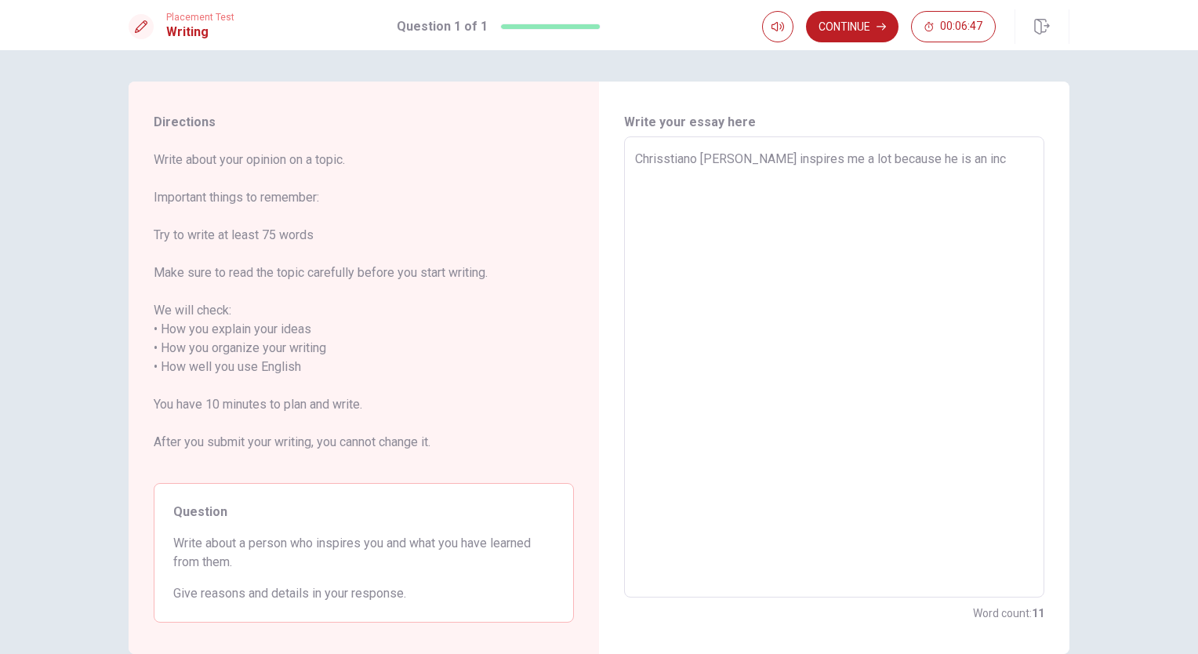
type textarea "Chrisstiano [PERSON_NAME] inspires me a lot because he is an incr"
type textarea "x"
type textarea "Chrisstiano [PERSON_NAME] inspires me a lot because he is an incra"
type textarea "x"
type textarea "Chrisstiano [PERSON_NAME] inspires me a lot because he is an incrad"
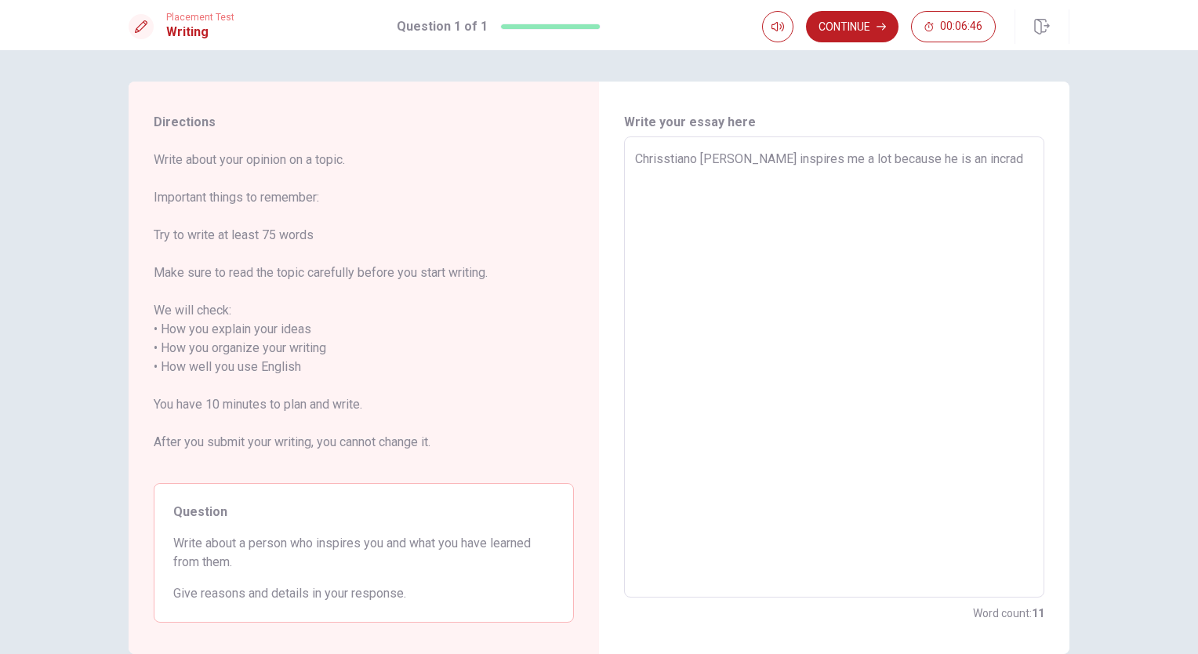
type textarea "x"
type textarea "Chrisstiano [PERSON_NAME] inspires me a lot because he is an incradi"
type textarea "x"
type textarea "Chrisstiano [PERSON_NAME] inspires me a lot because he is an incradib"
type textarea "x"
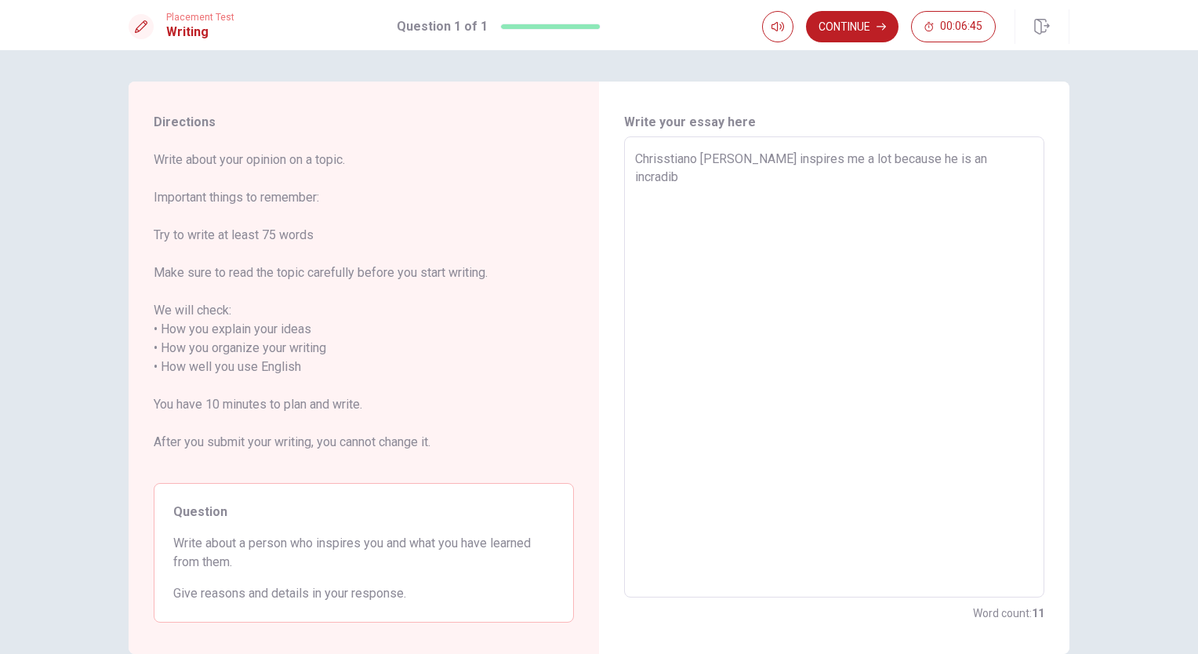
type textarea "Chrisstiano [PERSON_NAME] inspires me a lot because he is an incradibl"
type textarea "x"
type textarea "Chrisstiano [PERSON_NAME] inspires me a lot because he is an incradible"
type textarea "x"
type textarea "Chrisstiano [PERSON_NAME] inspires me a lot because he is an incradibl"
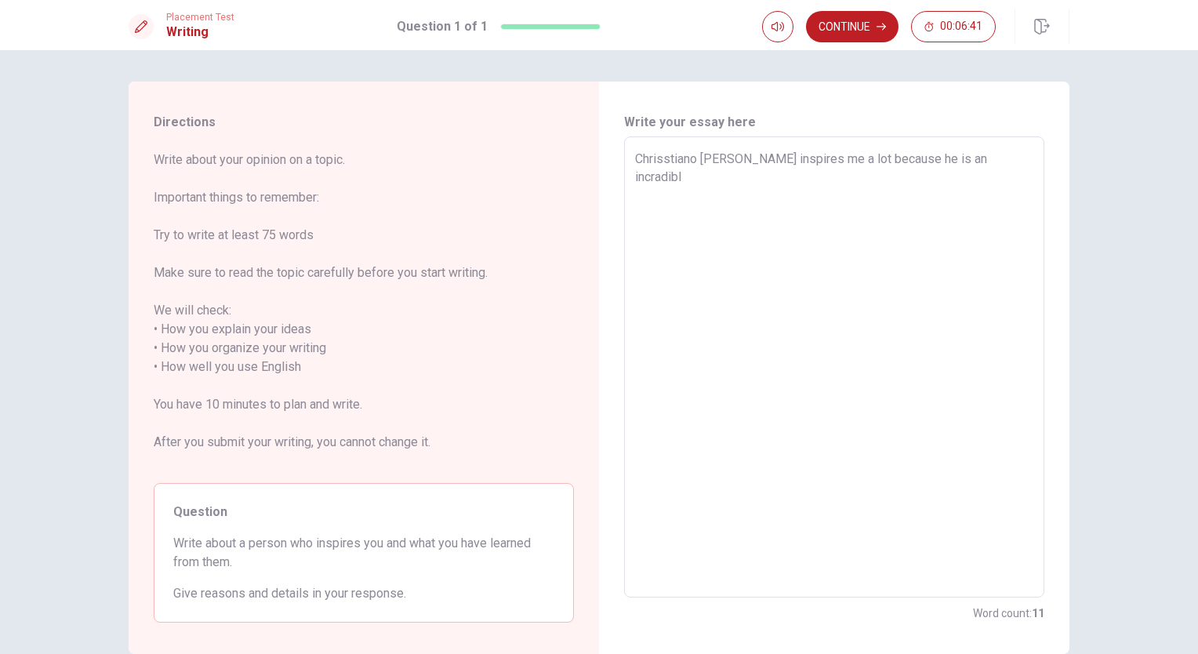
type textarea "x"
type textarea "Chrisstiano [PERSON_NAME] inspires me a lot because he is an incradib"
type textarea "x"
type textarea "Chrisstiano [PERSON_NAME] inspires me a lot because he is an incradi"
type textarea "x"
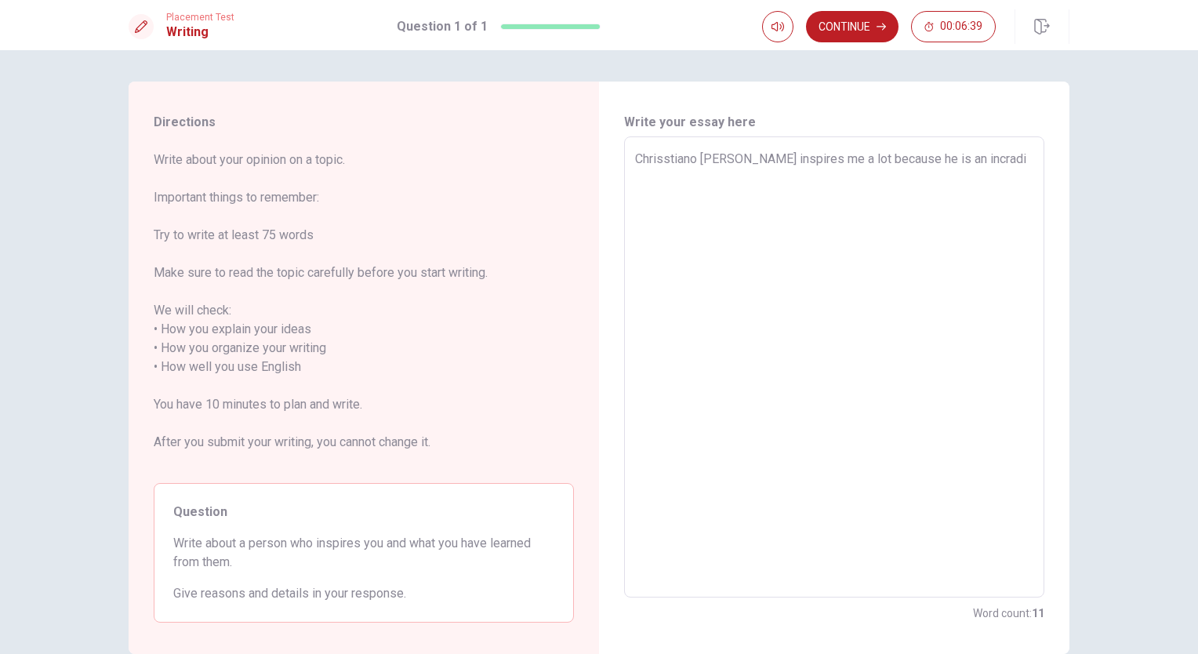
type textarea "Chrisstiano [PERSON_NAME] inspires me a lot because he is an incrad"
type textarea "x"
type textarea "Chrisstiano [PERSON_NAME] inspires me a lot because he is an incra"
type textarea "x"
type textarea "Chrisstiano [PERSON_NAME] inspires me a lot because he is an incr"
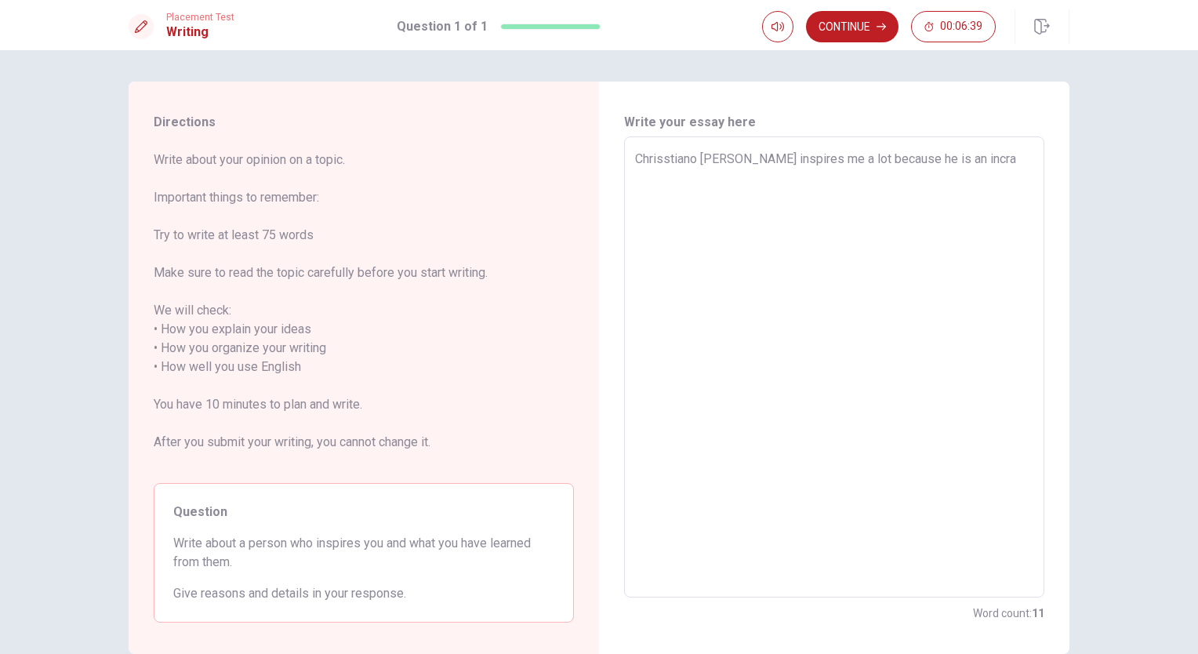
type textarea "x"
type textarea "Chrisstiano [PERSON_NAME] inspires me a lot because he is an inc"
type textarea "x"
type textarea "[PERSON_NAME] inspires me a lot because he is an in"
type textarea "x"
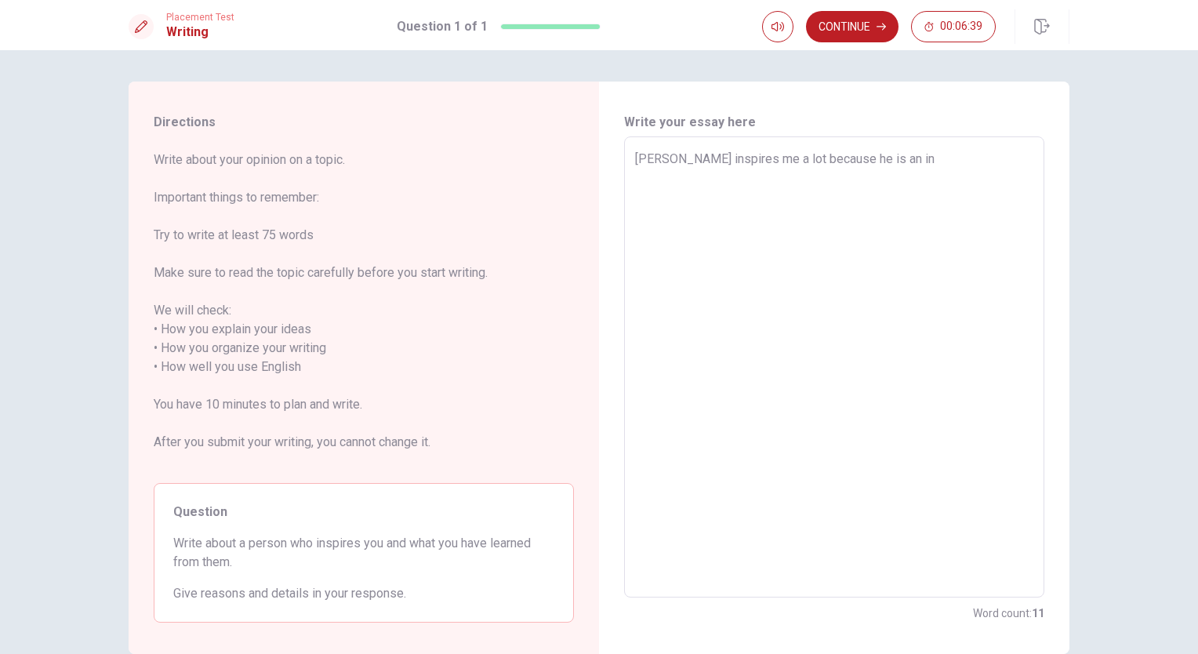
type textarea "Chrisstiano [PERSON_NAME] inspires me a lot because he is an i"
type textarea "x"
type textarea "Chrisstiano [PERSON_NAME] inspires me a lot because he is an"
type textarea "x"
type textarea "Chrisstiano [PERSON_NAME] inspires me a lot because he is an"
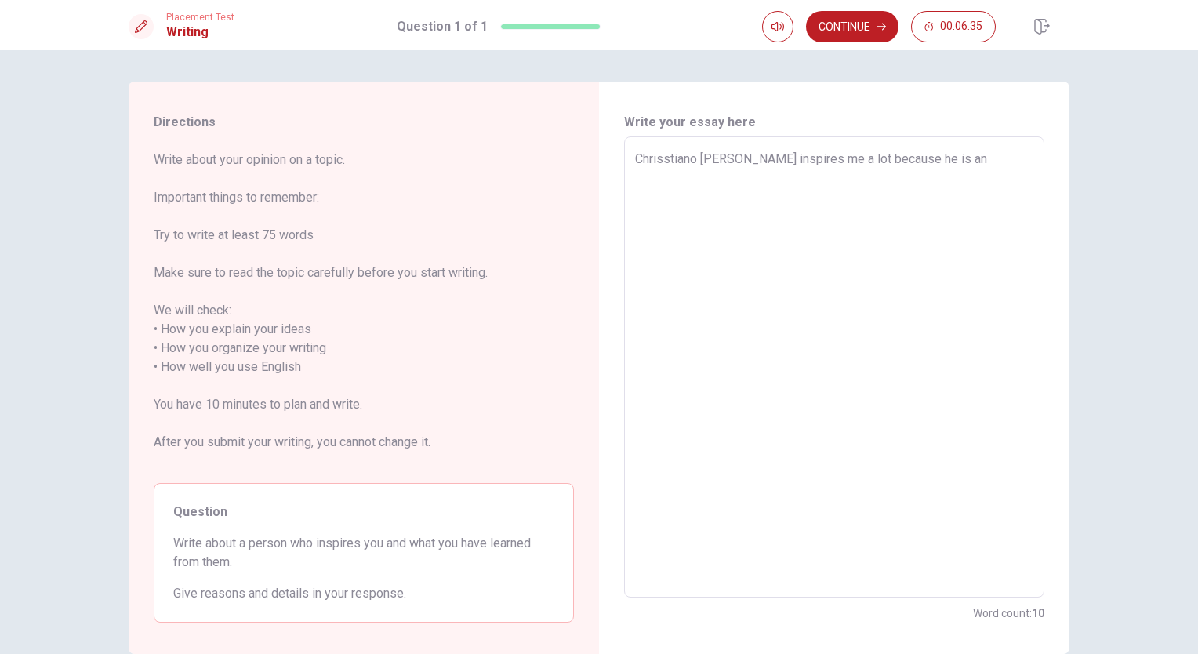
type textarea "x"
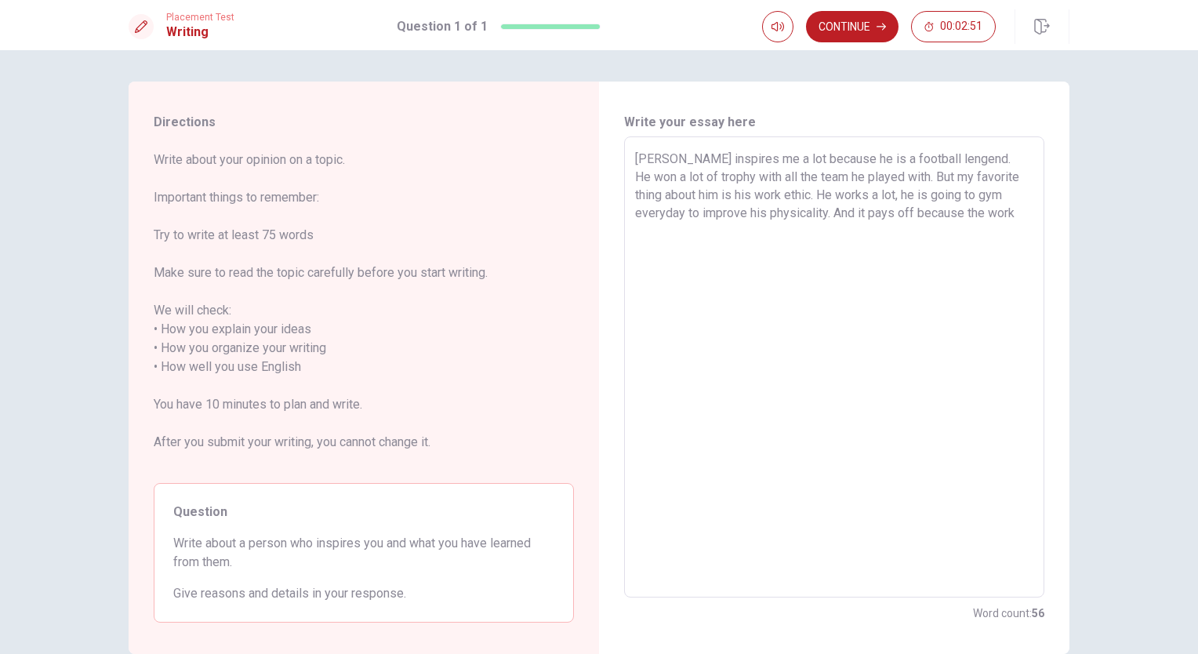
click at [695, 229] on textarea "[PERSON_NAME] inspires me a lot because he is a football lengend. He won a lot …" at bounding box center [834, 367] width 398 height 435
click at [762, 231] on textarea "[PERSON_NAME] inspires me a lot because he is a football lengend. He won a lot …" at bounding box center [834, 367] width 398 height 435
drag, startPoint x: 663, startPoint y: 156, endPoint x: 711, endPoint y: 202, distance: 67.1
click at [711, 202] on textarea "[PERSON_NAME] inspires me a lot because he is a football lengend. He won a lot …" at bounding box center [834, 367] width 398 height 435
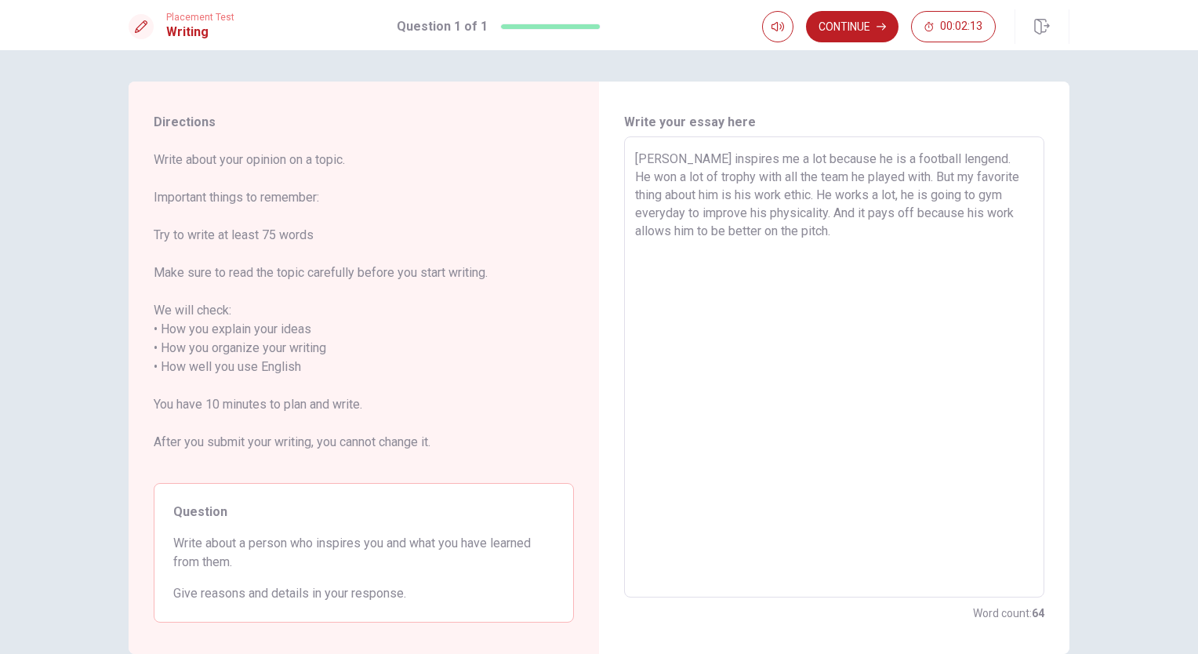
click at [660, 160] on textarea "[PERSON_NAME] inspires me a lot because he is a football lengend. He won a lot …" at bounding box center [834, 367] width 398 height 435
drag, startPoint x: 643, startPoint y: 160, endPoint x: 696, endPoint y: 220, distance: 80.0
click at [696, 220] on textarea "[PERSON_NAME] inspires me a lot because he is a football lengend. He won a lot …" at bounding box center [834, 367] width 398 height 435
click at [645, 158] on textarea "[PERSON_NAME] inspires me a lot because he is a football lengend. He won a lot …" at bounding box center [834, 367] width 398 height 435
click at [860, 227] on textarea "[PERSON_NAME] inspires me a lot because he is a football lengend. He won a lot …" at bounding box center [834, 367] width 398 height 435
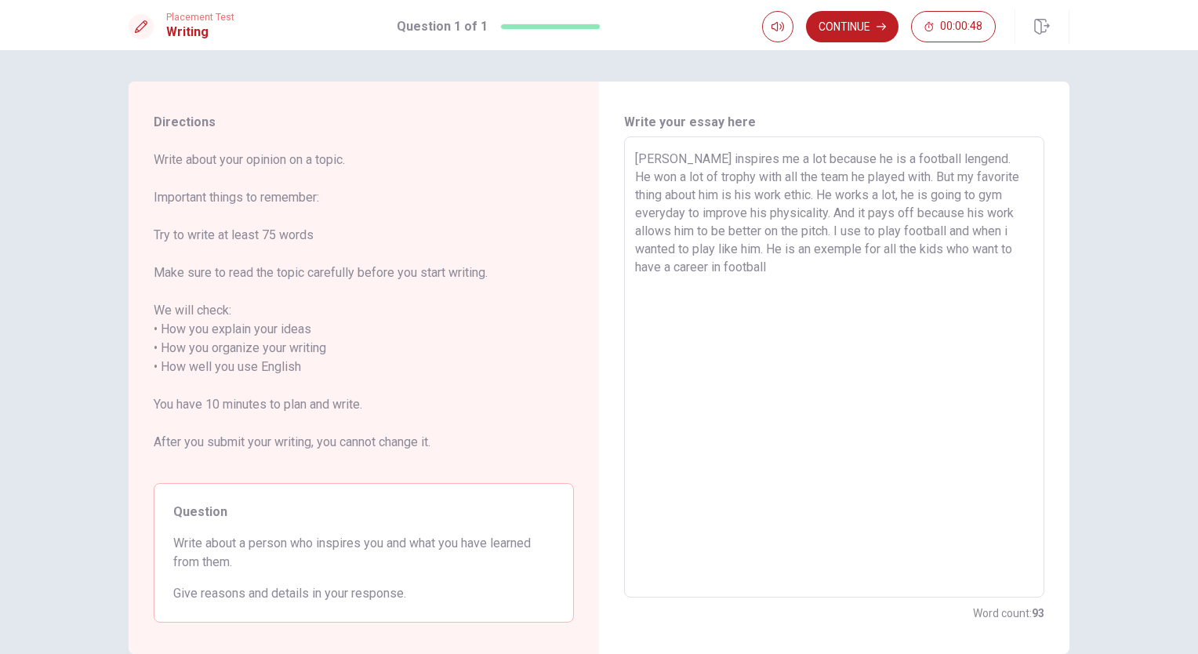
click at [844, 301] on textarea "[PERSON_NAME] inspires me a lot because he is a football lengend. He won a lot …" at bounding box center [834, 367] width 398 height 435
click at [859, 290] on textarea "[PERSON_NAME] inspires me a lot because he is a football lengend. He won a lot …" at bounding box center [834, 367] width 398 height 435
click at [836, 282] on textarea "[PERSON_NAME] inspires me a lot because he is a football lengend. He won a lot …" at bounding box center [834, 367] width 398 height 435
click at [874, 320] on textarea "[PERSON_NAME] inspires me a lot because he is a football lengend. He won a lot …" at bounding box center [834, 367] width 398 height 435
click at [1010, 265] on textarea "[PERSON_NAME] inspires me a lot because he is a football lengend. He won a lot …" at bounding box center [834, 367] width 398 height 435
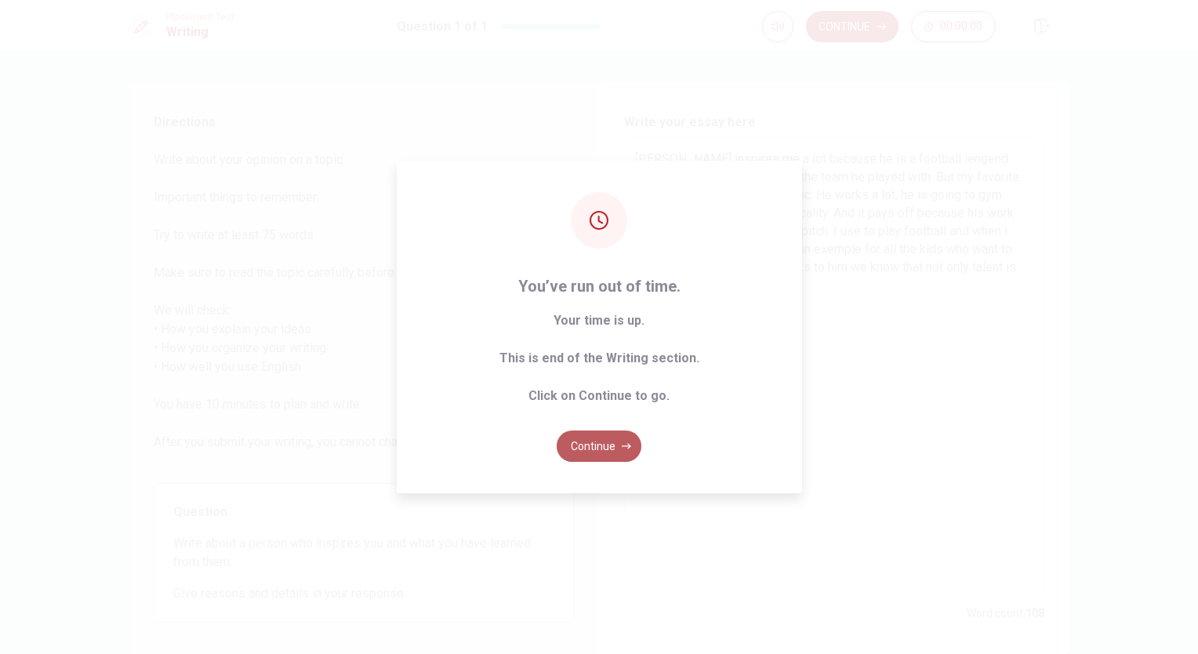
click at [618, 444] on button "Continue" at bounding box center [599, 446] width 85 height 31
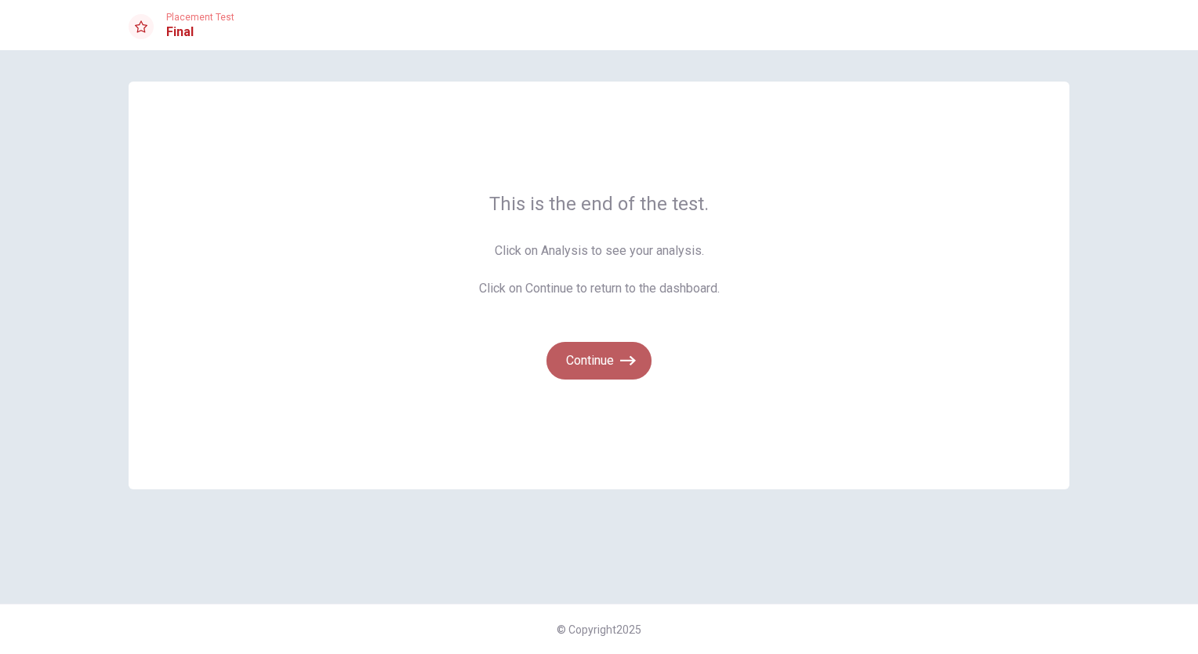
click at [623, 356] on icon "button" at bounding box center [628, 361] width 16 height 16
